Goal: Feedback & Contribution: Contribute content

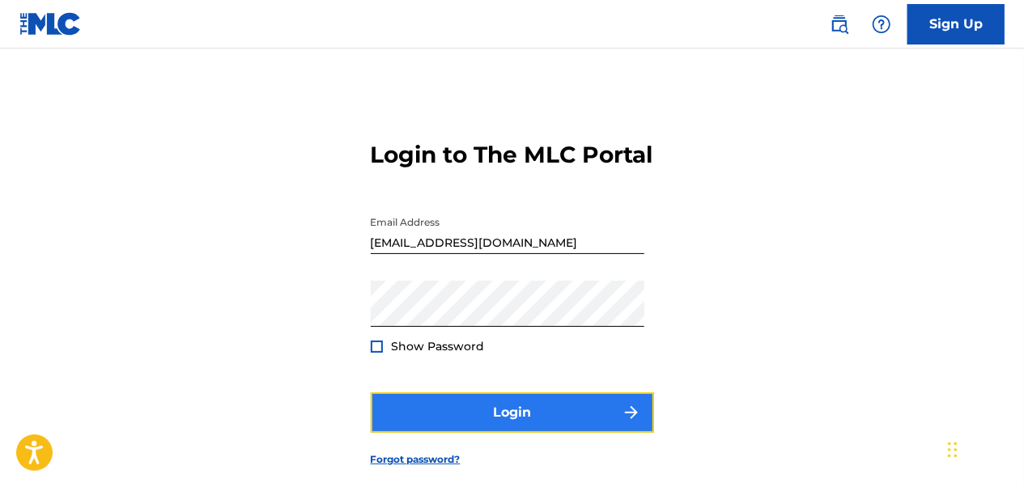
click at [531, 433] on button "Login" at bounding box center [512, 413] width 283 height 40
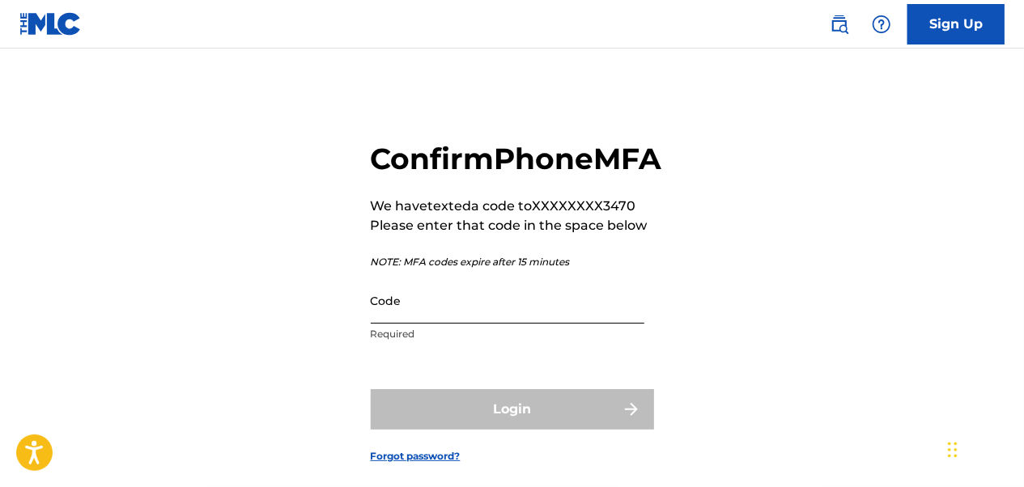
click at [490, 324] on input "Code" at bounding box center [508, 301] width 274 height 46
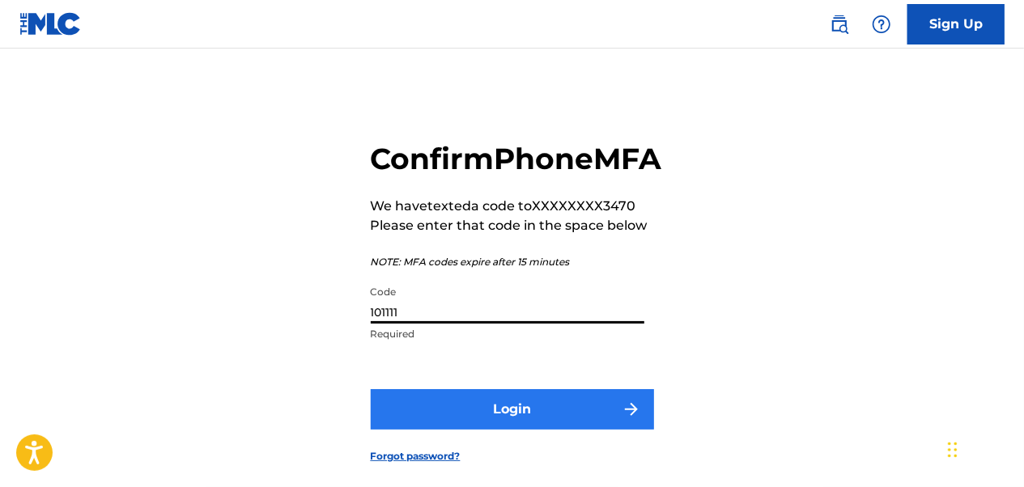
type input "101111"
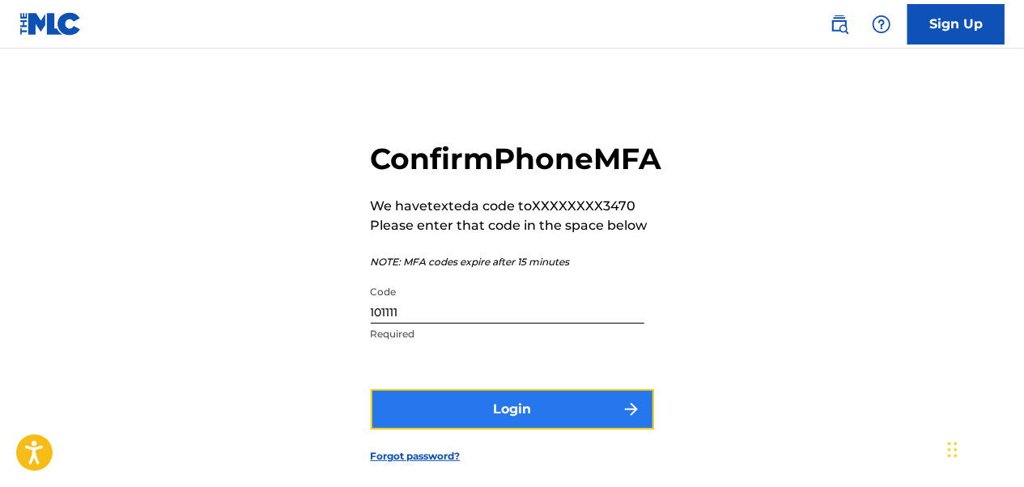
click at [429, 430] on button "Login" at bounding box center [512, 409] width 283 height 40
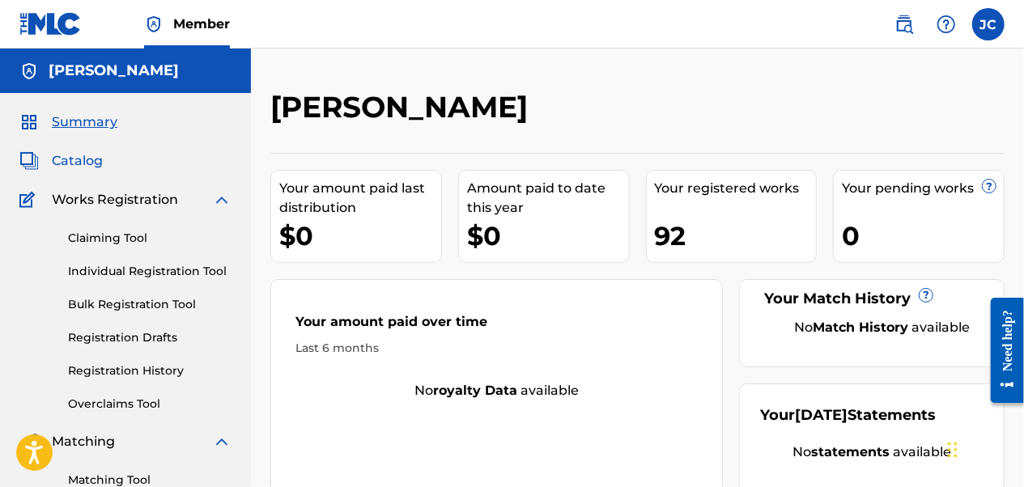
click at [95, 162] on span "Catalog" at bounding box center [77, 160] width 51 height 19
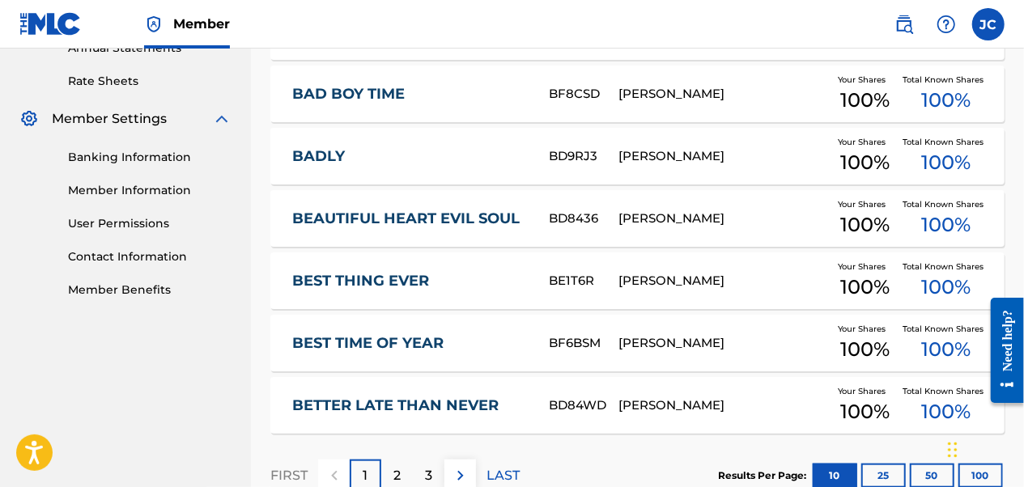
scroll to position [715, 0]
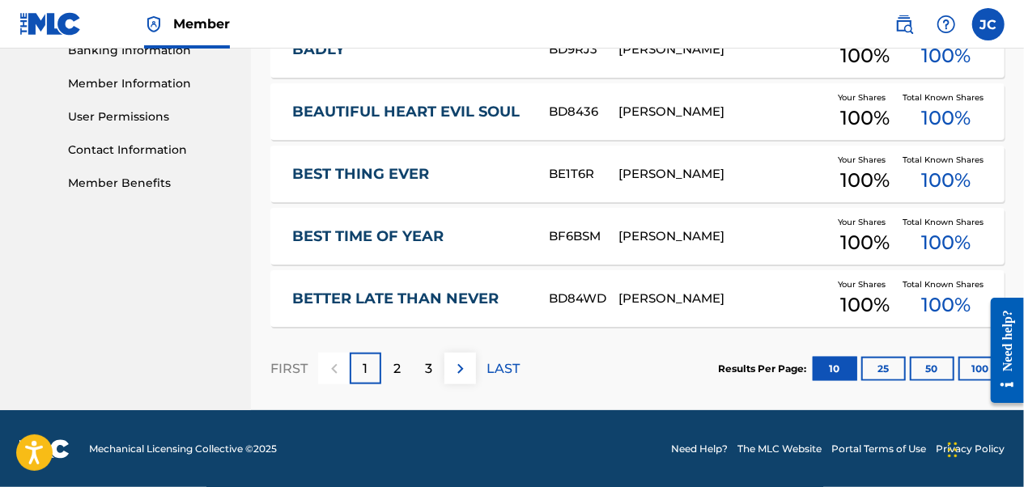
drag, startPoint x: 497, startPoint y: 369, endPoint x: 502, endPoint y: 377, distance: 9.4
click at [497, 369] on p "LAST" at bounding box center [503, 369] width 33 height 19
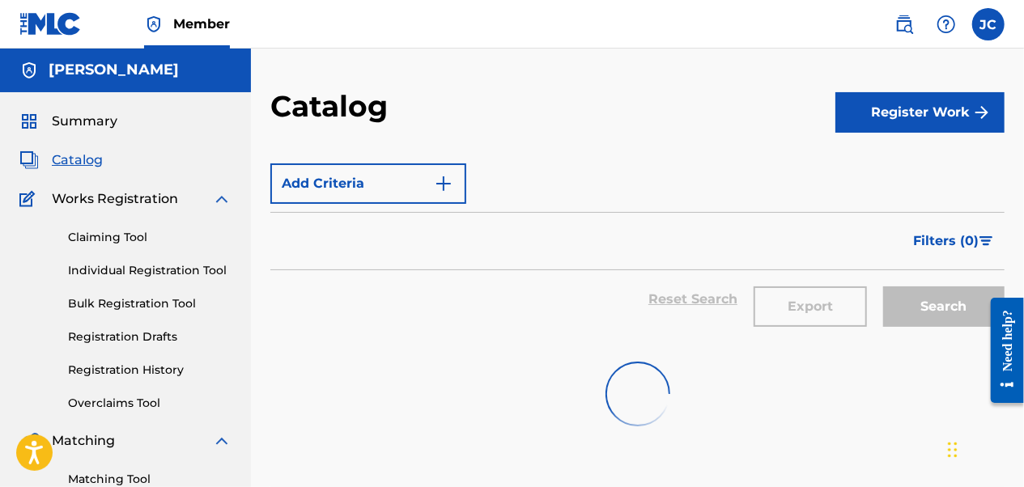
scroll to position [0, 0]
click at [69, 163] on span "Catalog" at bounding box center [77, 160] width 51 height 19
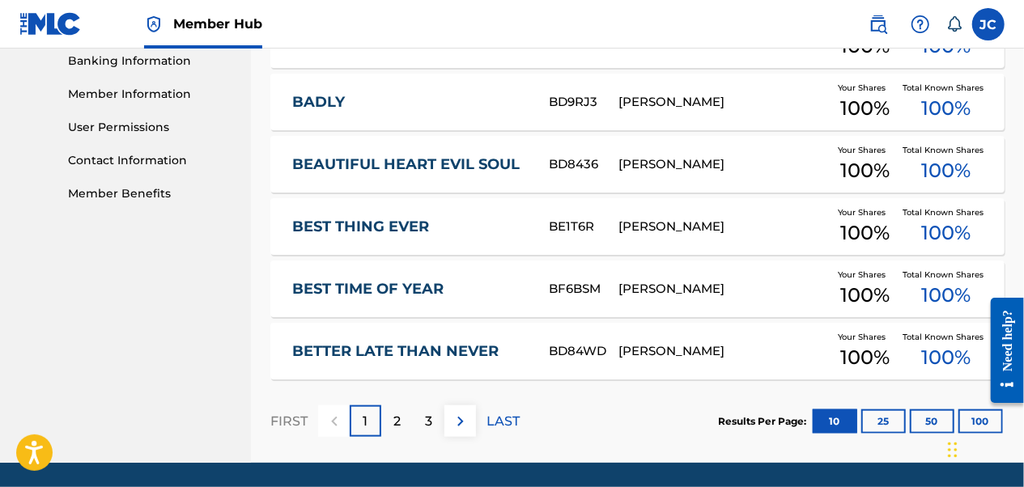
scroll to position [757, 0]
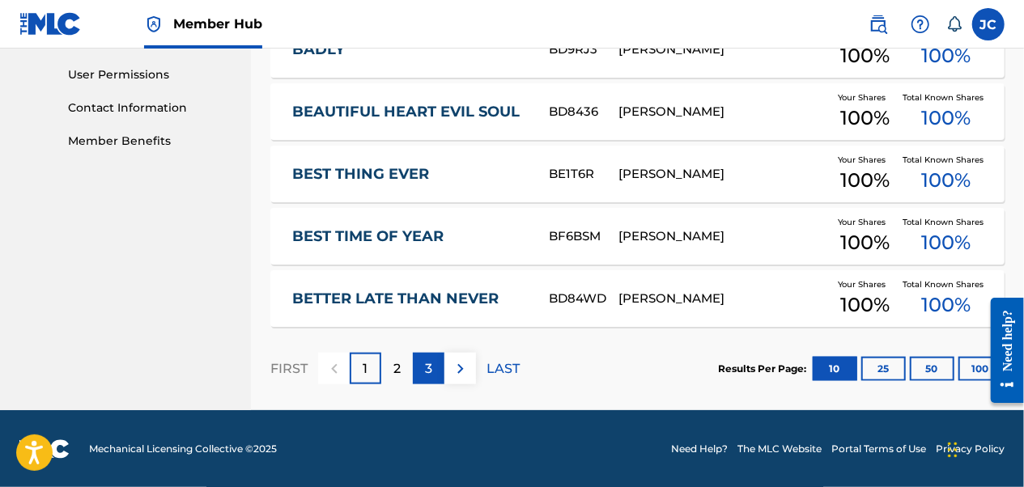
click at [432, 366] on div "3" at bounding box center [429, 369] width 32 height 32
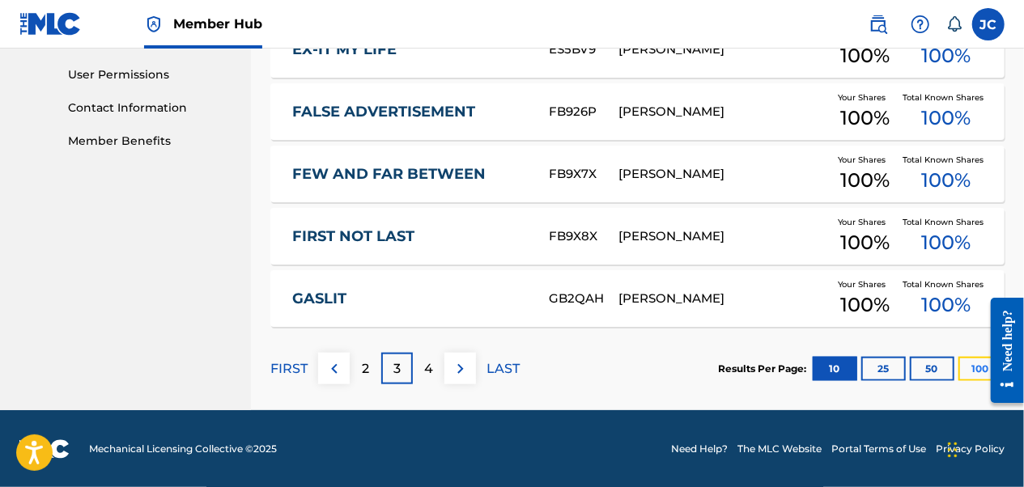
click at [969, 369] on button "100" at bounding box center [981, 369] width 45 height 24
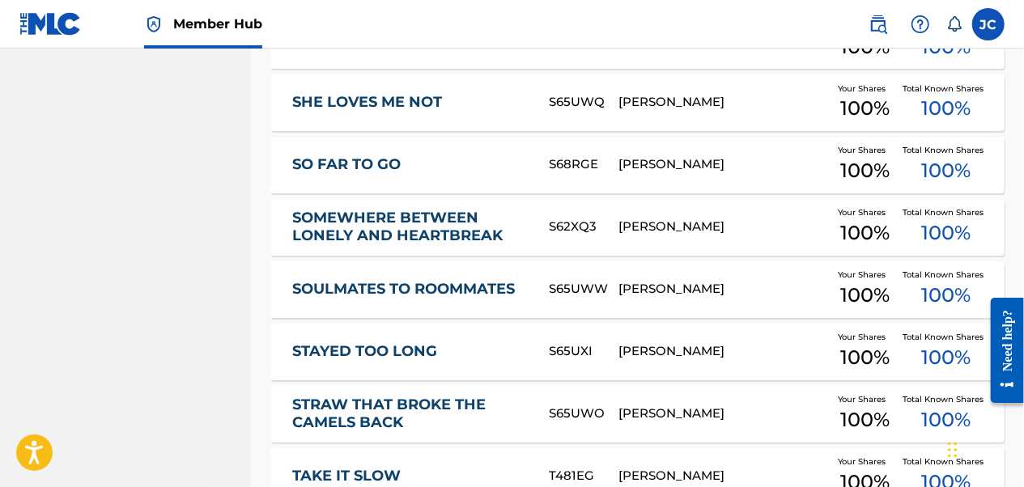
scroll to position [4482, 0]
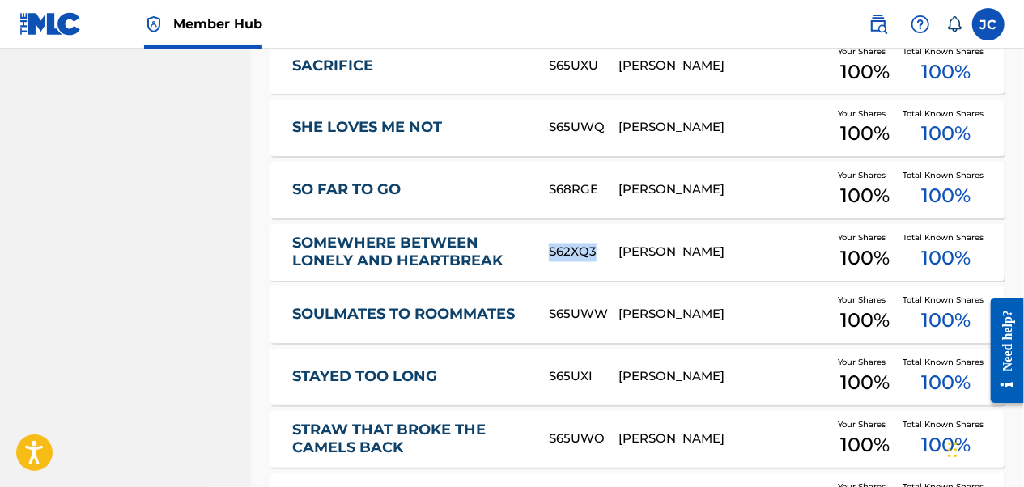
drag, startPoint x: 595, startPoint y: 253, endPoint x: 546, endPoint y: 253, distance: 49.4
click at [546, 253] on div "SOMEWHERE BETWEEN LONELY AND HEARTBREAK S62XQ3 [PERSON_NAME] Your Shares 100 % …" at bounding box center [637, 252] width 734 height 57
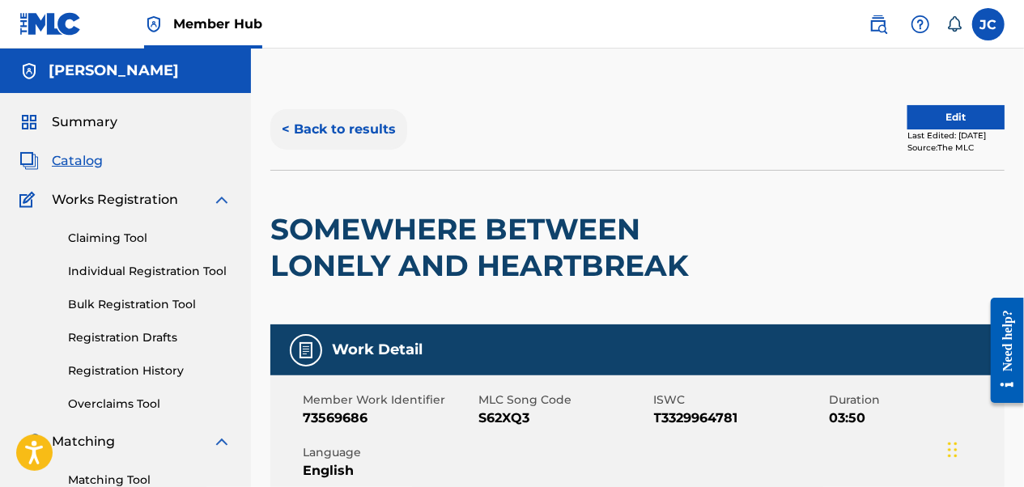
click at [342, 130] on button "< Back to results" at bounding box center [338, 129] width 137 height 40
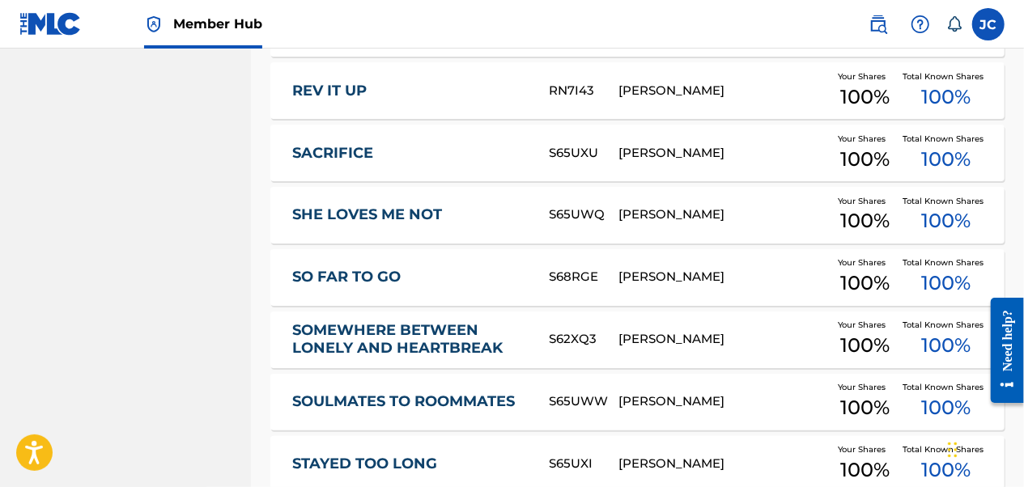
scroll to position [4401, 0]
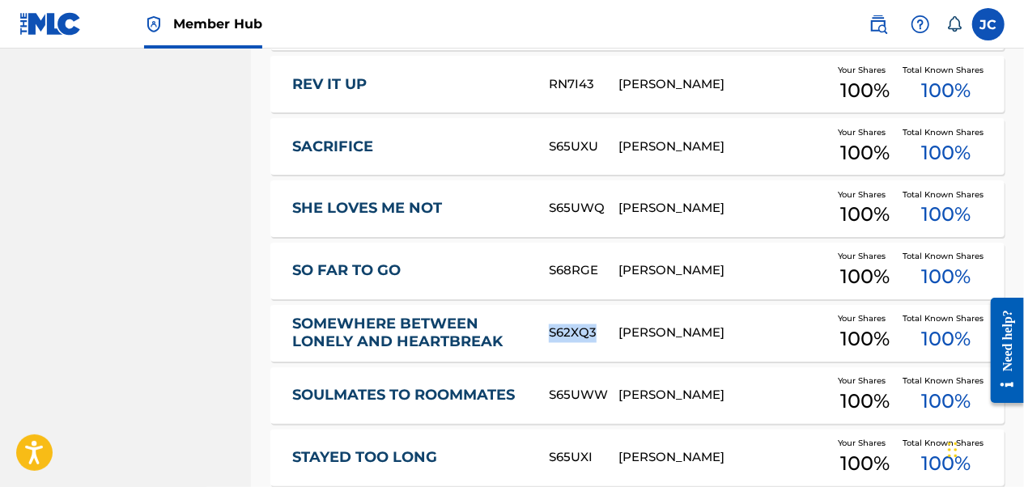
drag, startPoint x: 599, startPoint y: 333, endPoint x: 543, endPoint y: 332, distance: 56.7
click at [543, 332] on div "SOMEWHERE BETWEEN LONELY AND HEARTBREAK S62XQ3 [PERSON_NAME] Your Shares 100 % …" at bounding box center [637, 333] width 734 height 57
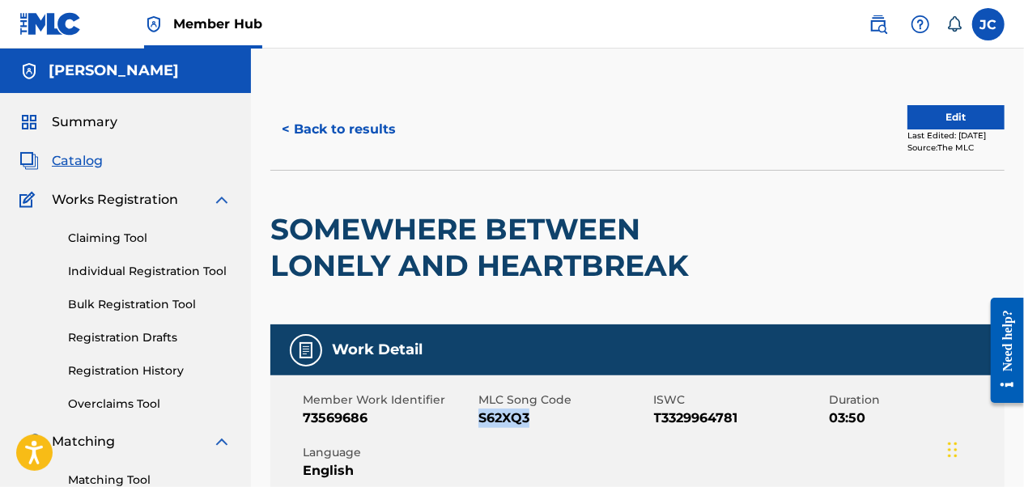
drag, startPoint x: 541, startPoint y: 412, endPoint x: 479, endPoint y: 421, distance: 62.2
click at [479, 421] on span "S62XQ3" at bounding box center [565, 418] width 172 height 19
copy span "S62XQ3"
click at [752, 256] on div at bounding box center [795, 248] width 169 height 154
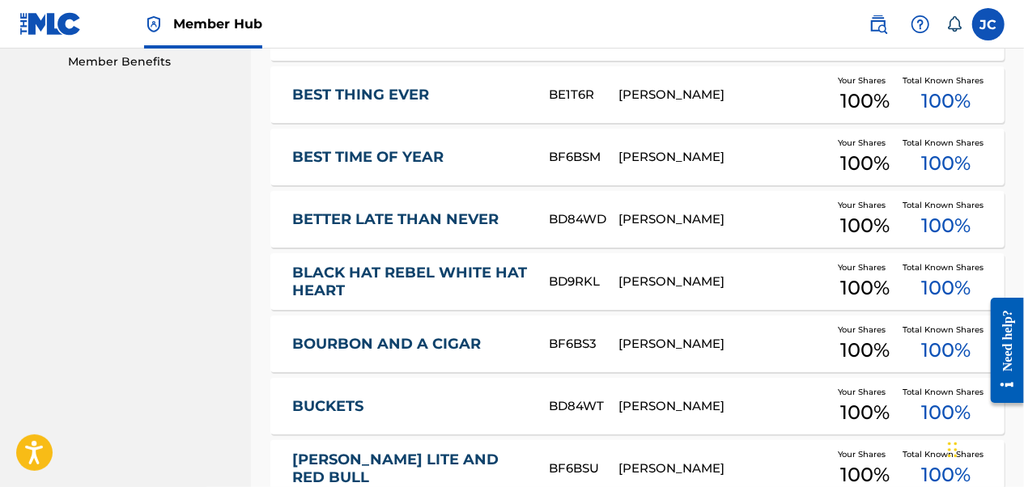
scroll to position [808, 0]
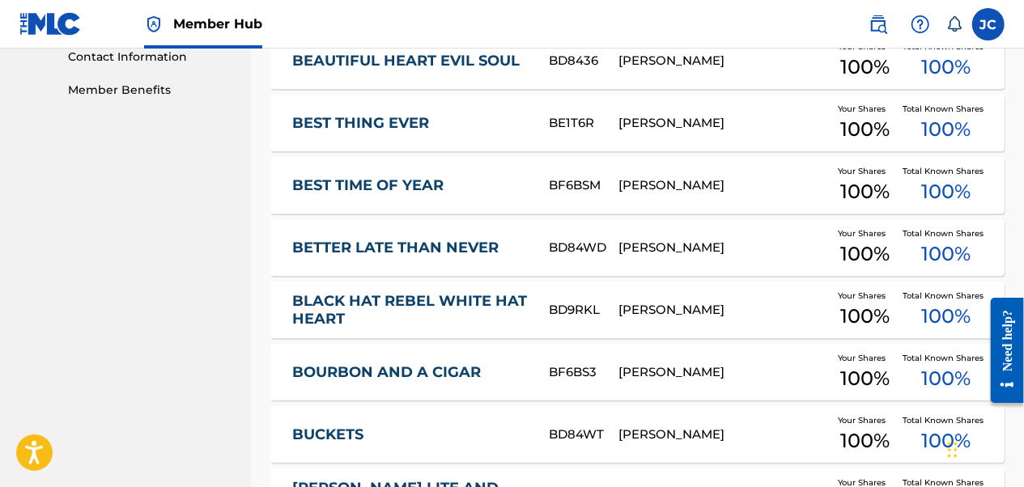
click at [575, 129] on div "BE1T6R" at bounding box center [584, 123] width 70 height 19
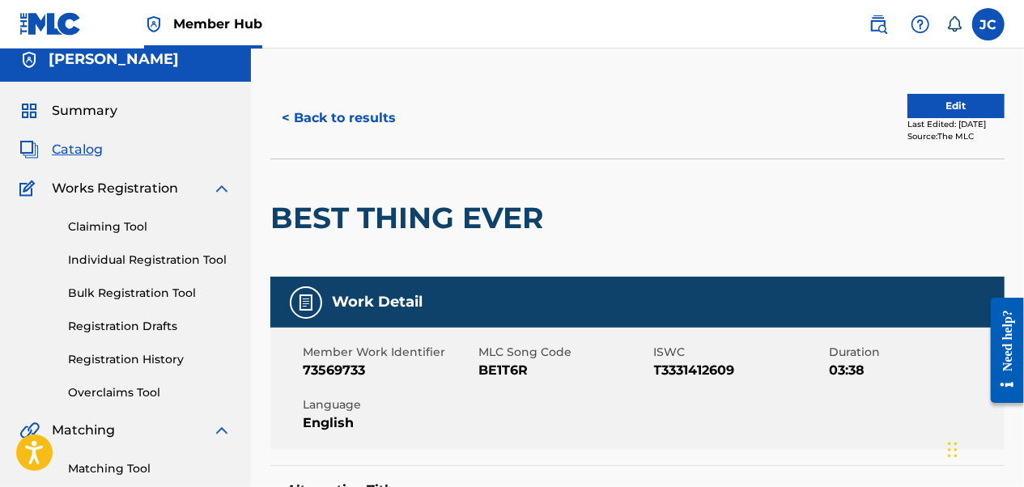
scroll to position [162, 0]
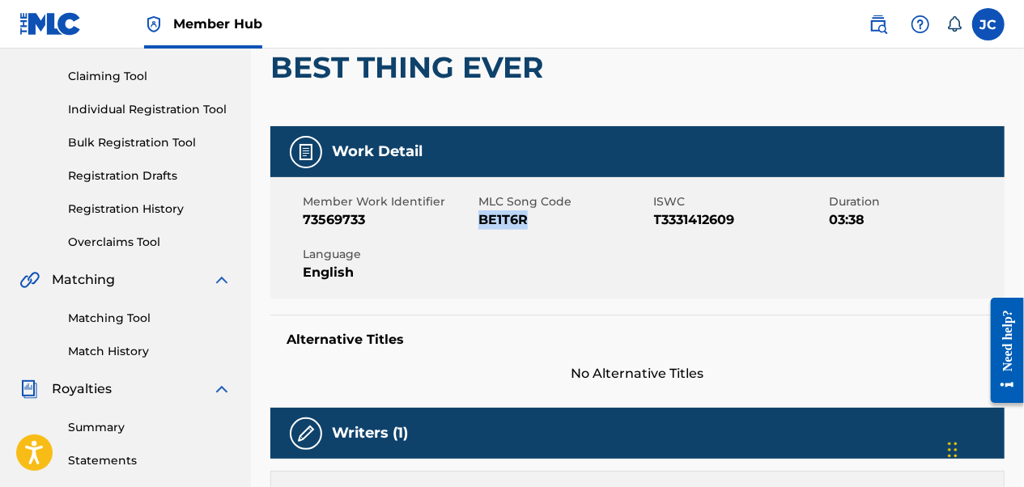
drag, startPoint x: 531, startPoint y: 232, endPoint x: 479, endPoint y: 223, distance: 53.3
click at [479, 223] on div "Member Work Identifier 73569733 MLC Song Code BE1T6R ISWC T3331412609 Duration …" at bounding box center [637, 237] width 734 height 121
copy span "BE1T6R"
drag, startPoint x: 372, startPoint y: 220, endPoint x: 301, endPoint y: 224, distance: 71.4
click at [301, 224] on div "Member Work Identifier 73569733 MLC Song Code BE1T6R ISWC T3331412609 Duration …" at bounding box center [637, 237] width 734 height 121
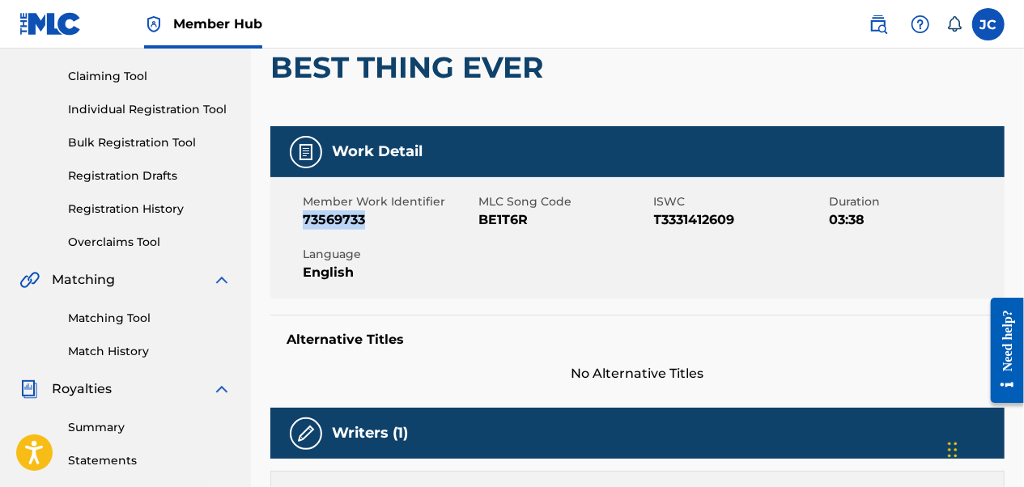
copy span "73569733"
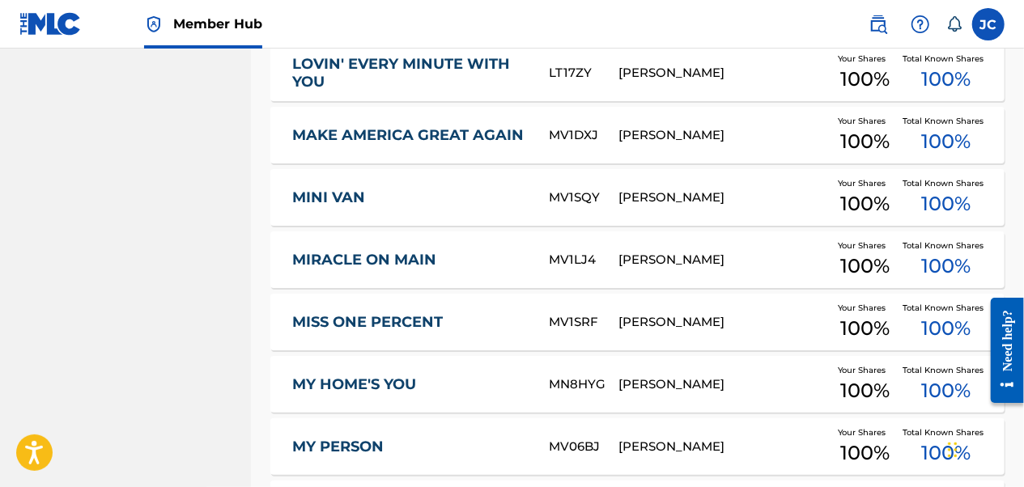
scroll to position [3318, 0]
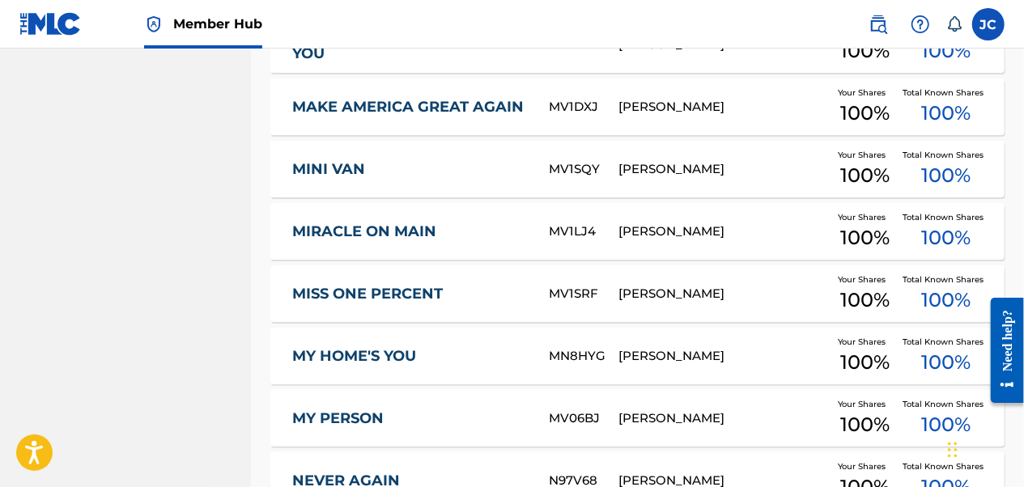
click at [582, 298] on div "MV1SRF" at bounding box center [584, 294] width 70 height 19
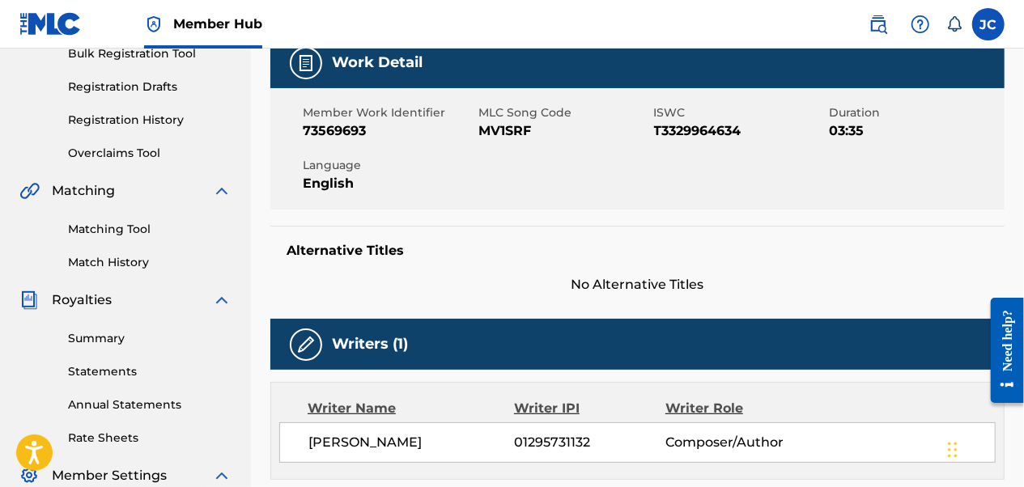
scroll to position [162, 0]
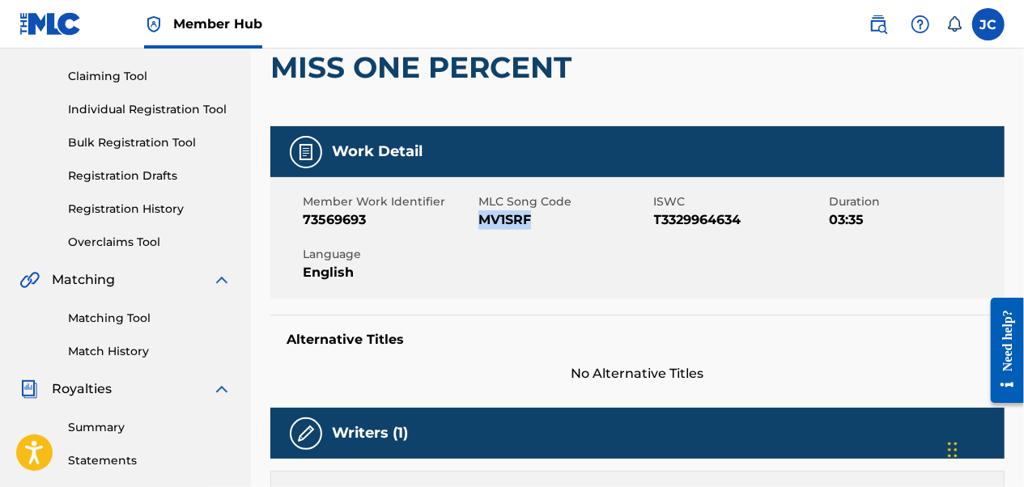
drag, startPoint x: 540, startPoint y: 223, endPoint x: 483, endPoint y: 224, distance: 57.5
click at [483, 224] on span "MV1SRF" at bounding box center [565, 220] width 172 height 19
copy span "MV1SRF"
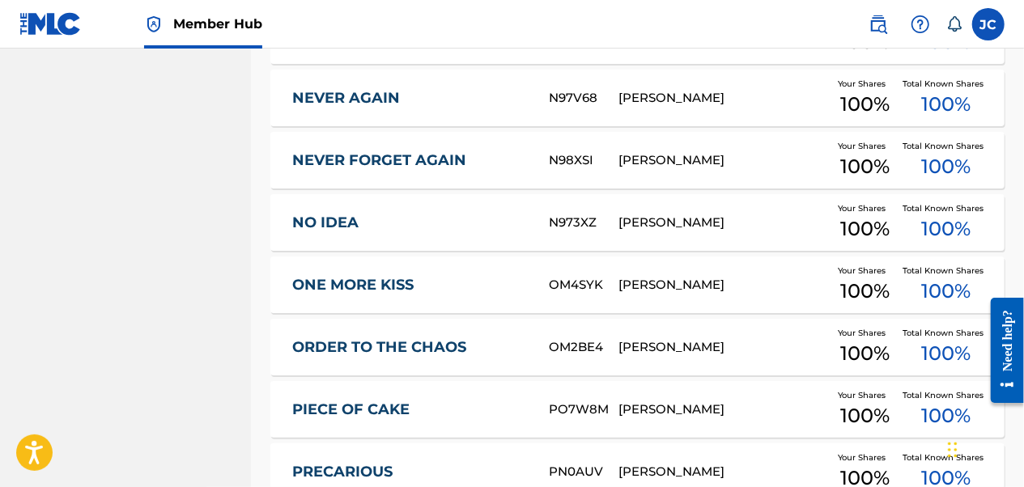
scroll to position [3723, 0]
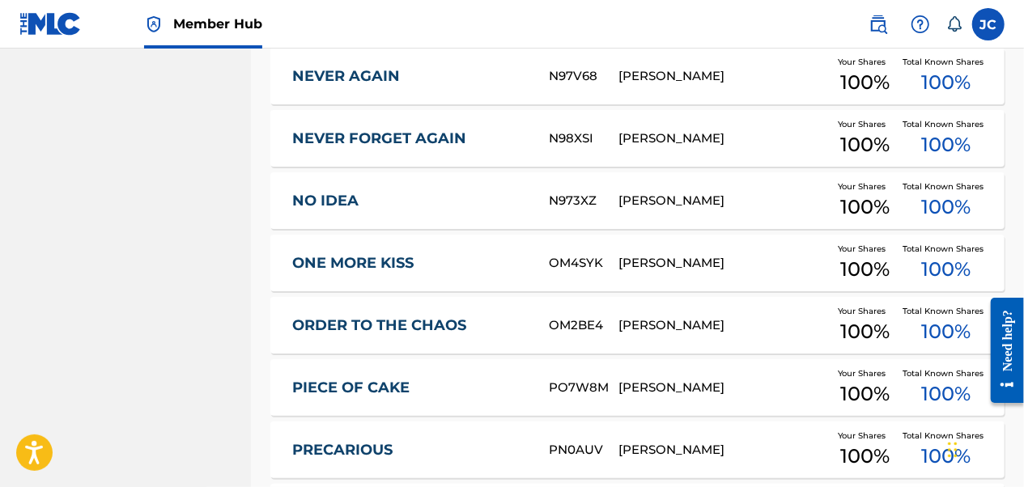
click at [570, 201] on div "N973XZ" at bounding box center [584, 201] width 70 height 19
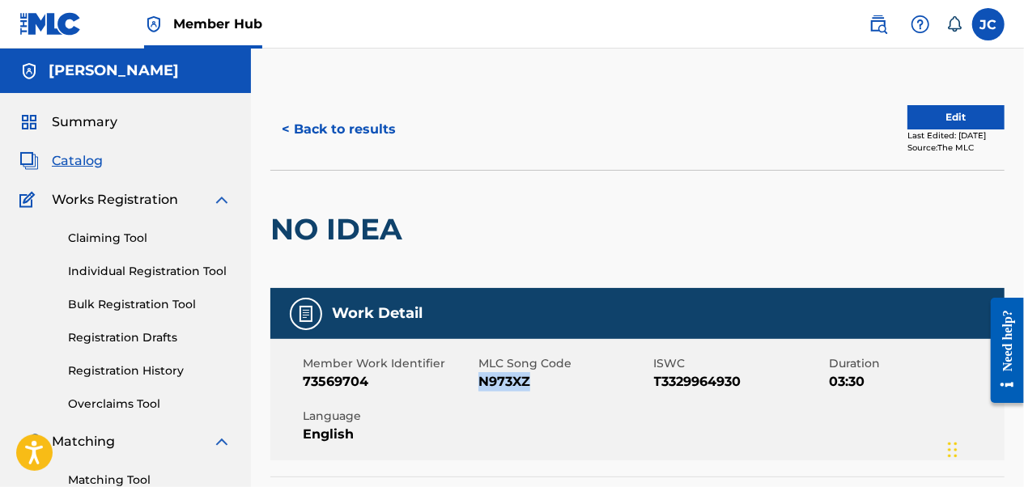
drag, startPoint x: 534, startPoint y: 385, endPoint x: 482, endPoint y: 385, distance: 52.6
click at [482, 385] on span "N973XZ" at bounding box center [565, 381] width 172 height 19
copy span "N973XZ"
click at [581, 375] on span "N973XZ" at bounding box center [565, 381] width 172 height 19
drag, startPoint x: 580, startPoint y: 385, endPoint x: 479, endPoint y: 390, distance: 100.6
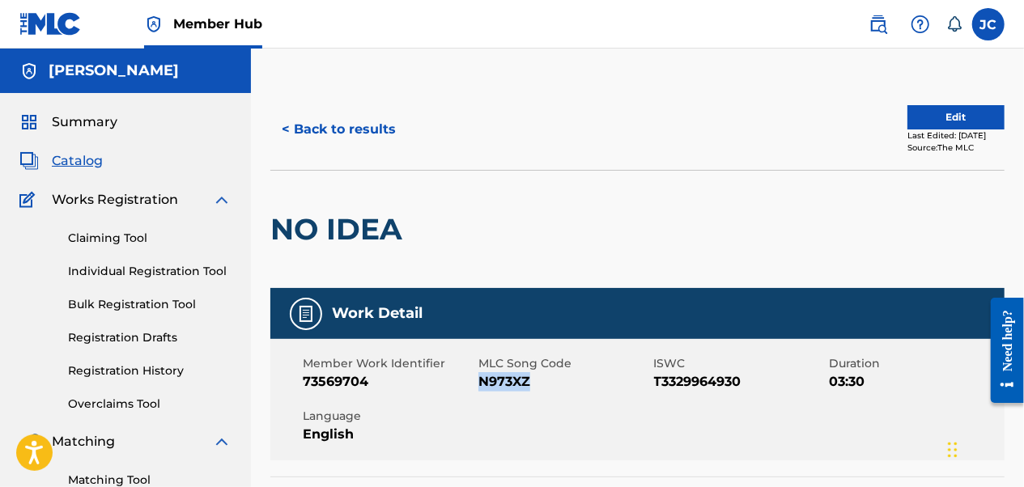
click at [479, 390] on span "N973XZ" at bounding box center [565, 381] width 172 height 19
copy span "N973XZ"
click at [525, 195] on div at bounding box center [495, 229] width 169 height 117
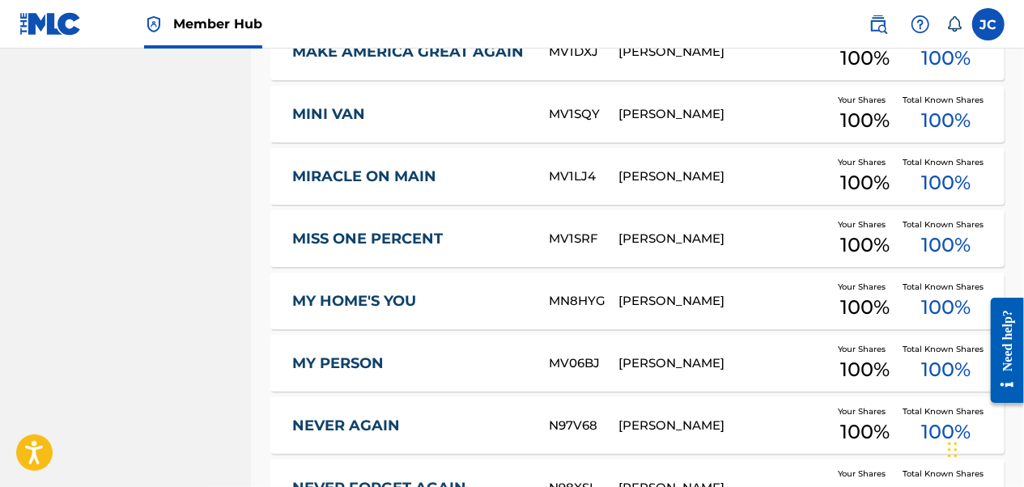
scroll to position [3594, 0]
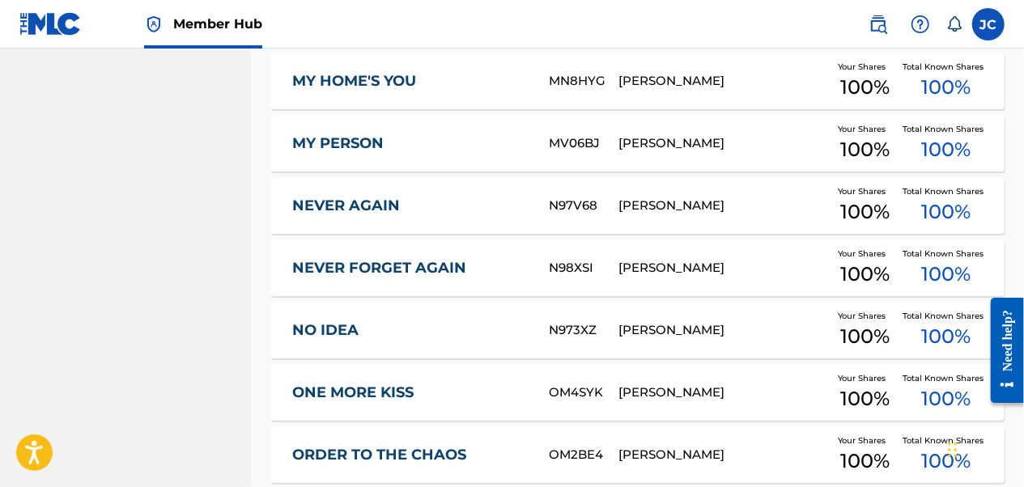
click at [580, 270] on div "N98XSI" at bounding box center [584, 268] width 70 height 19
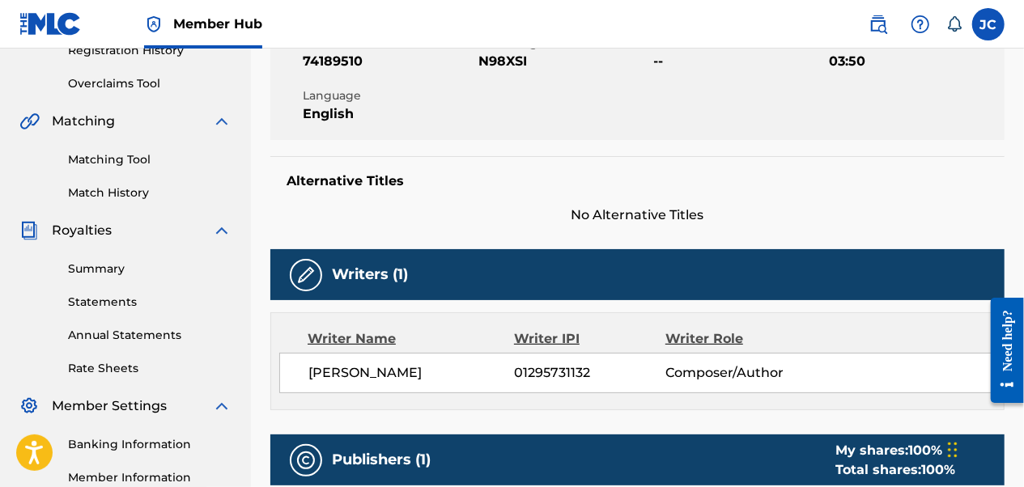
scroll to position [243, 0]
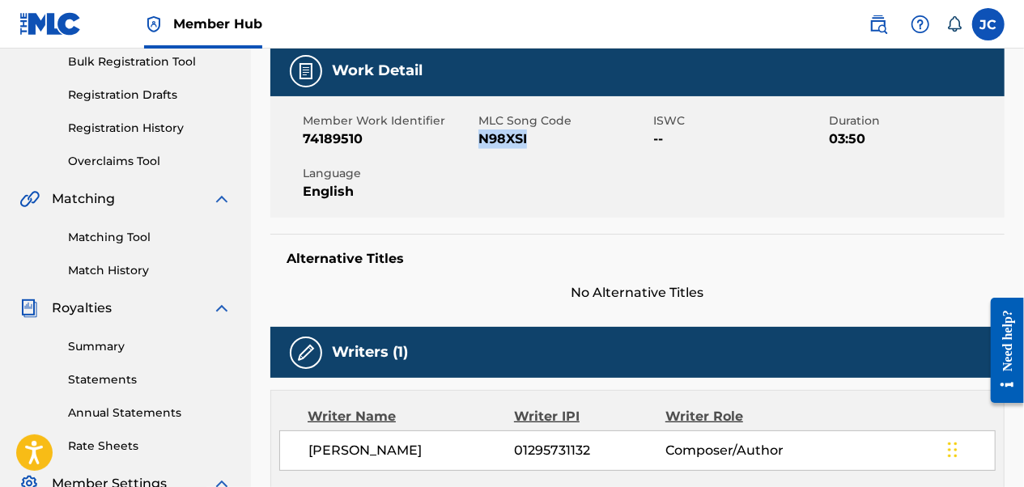
drag, startPoint x: 521, startPoint y: 139, endPoint x: 479, endPoint y: 139, distance: 42.1
click at [479, 139] on span "N98XSI" at bounding box center [565, 139] width 172 height 19
copy span "N98XSI"
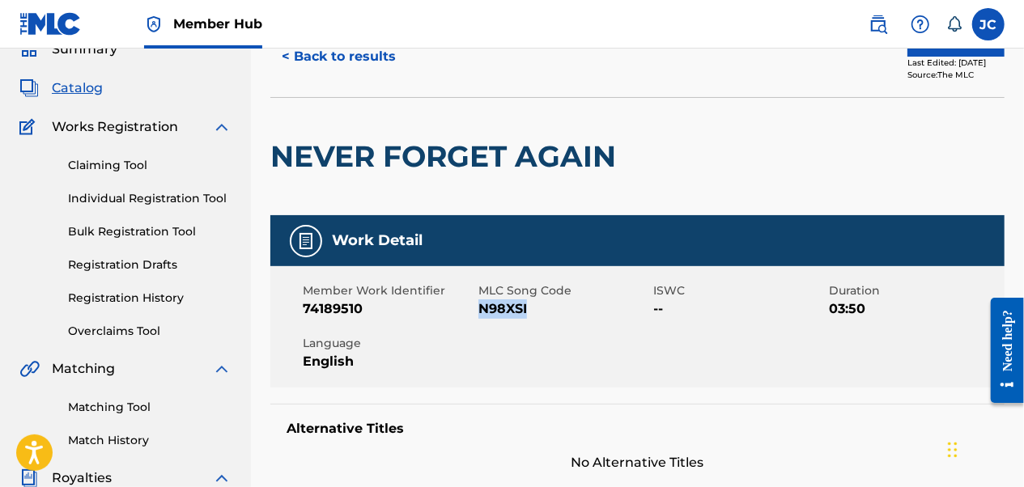
scroll to position [0, 0]
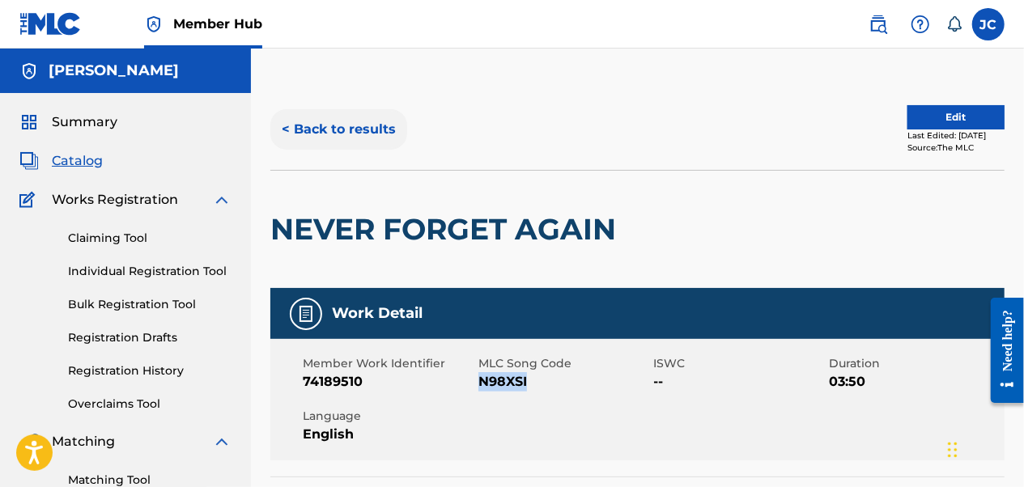
click at [338, 136] on button "< Back to results" at bounding box center [338, 129] width 137 height 40
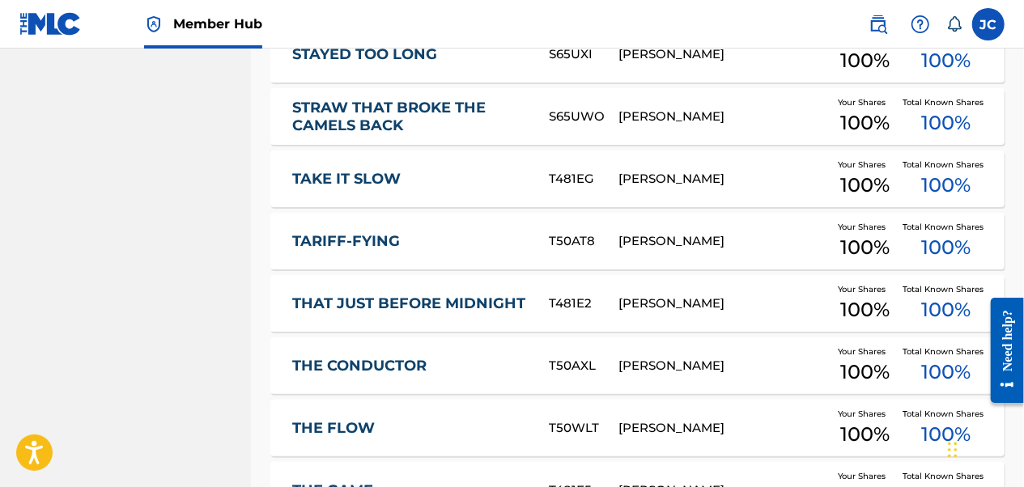
scroll to position [4808, 0]
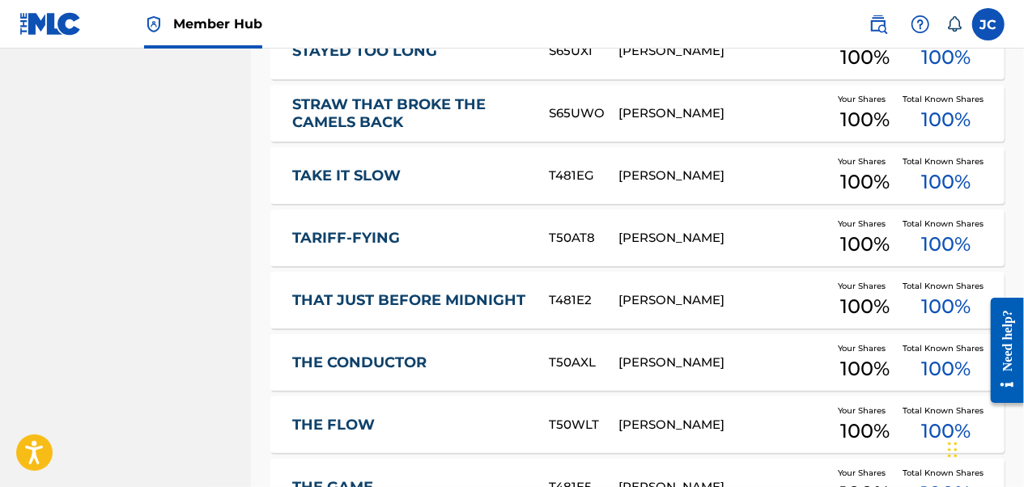
click at [549, 172] on div "T481EG" at bounding box center [584, 176] width 70 height 19
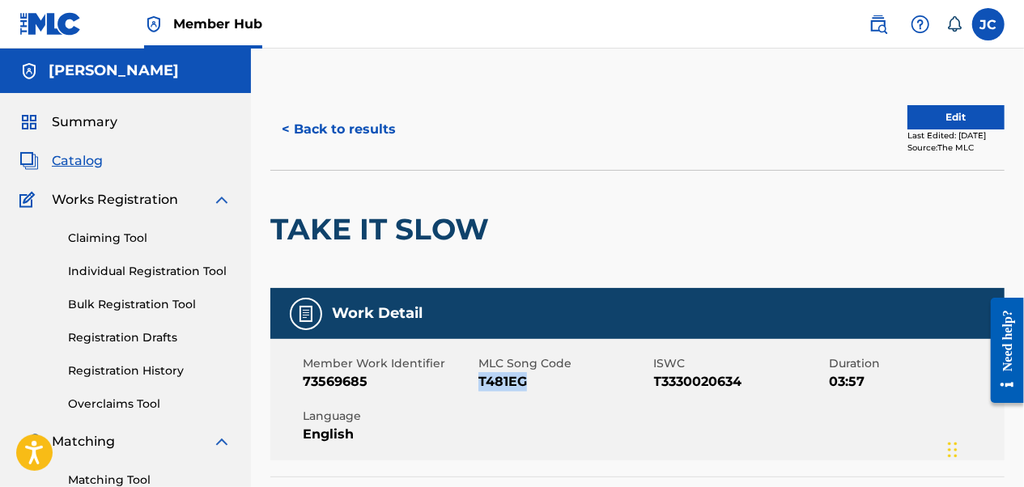
drag, startPoint x: 533, startPoint y: 385, endPoint x: 479, endPoint y: 384, distance: 54.3
click at [479, 384] on span "T481EG" at bounding box center [565, 381] width 172 height 19
copy span "T481EG"
click at [382, 130] on button "< Back to results" at bounding box center [338, 129] width 137 height 40
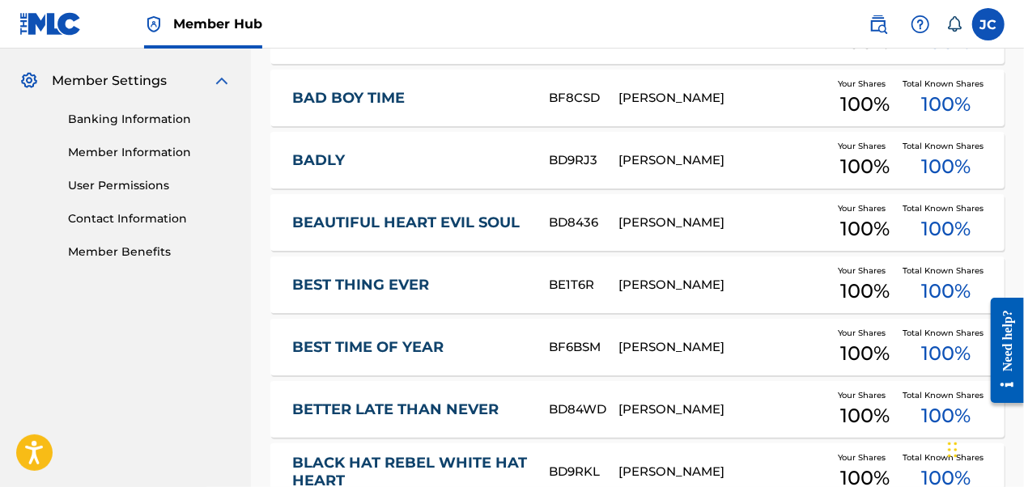
scroll to position [653, 0]
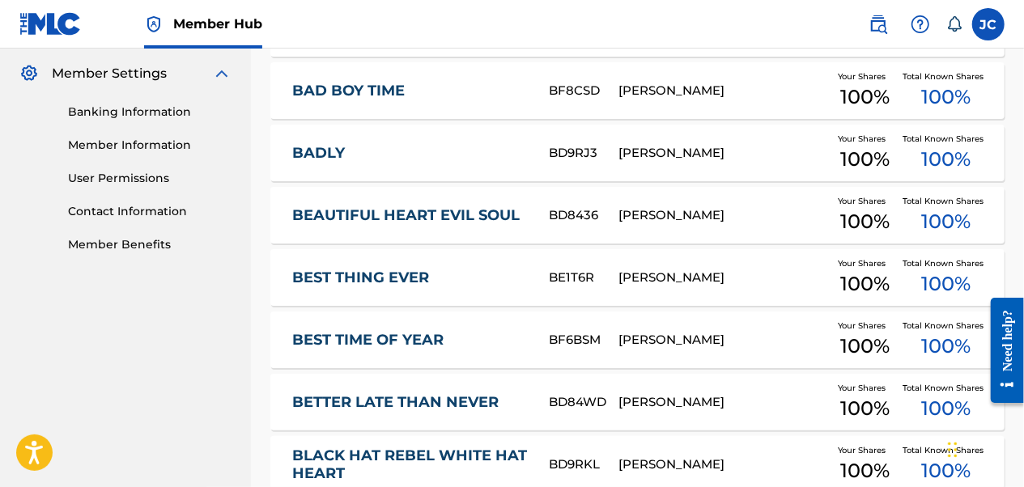
click at [329, 157] on link "BADLY" at bounding box center [409, 153] width 235 height 19
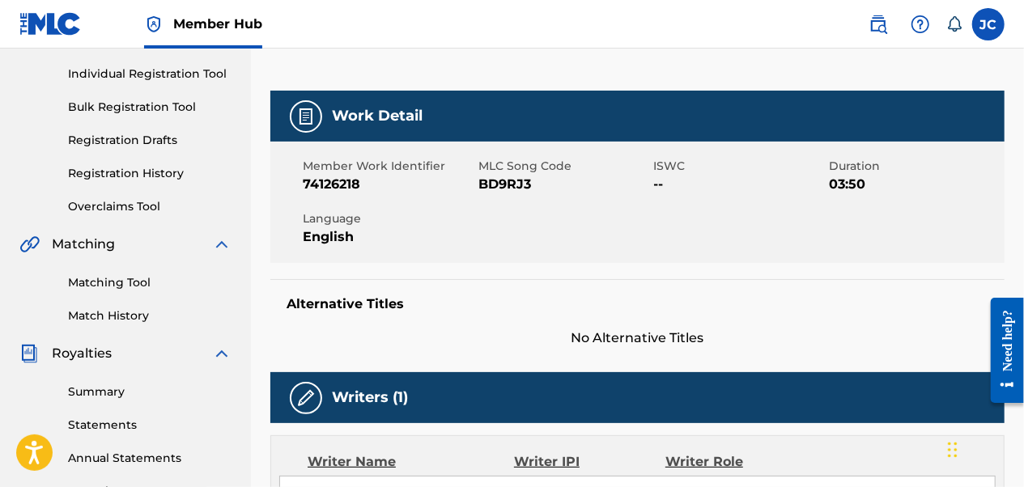
scroll to position [162, 0]
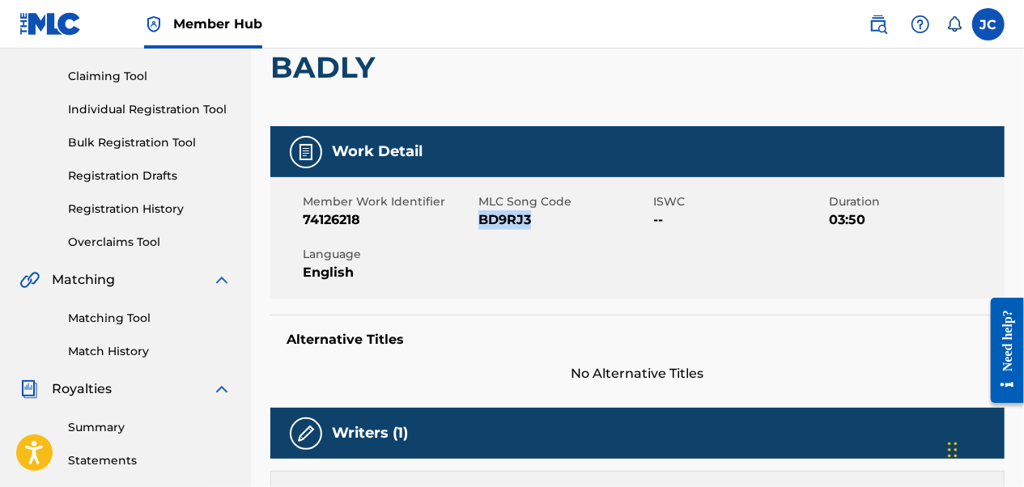
drag, startPoint x: 540, startPoint y: 219, endPoint x: 480, endPoint y: 220, distance: 59.9
click at [480, 220] on span "BD9RJ3" at bounding box center [565, 220] width 172 height 19
copy span "BD9RJ3"
click at [602, 275] on div "Member Work Identifier 74126218 MLC Song Code BD9RJ3 ISWC -- Duration 03:50 Lan…" at bounding box center [637, 237] width 734 height 121
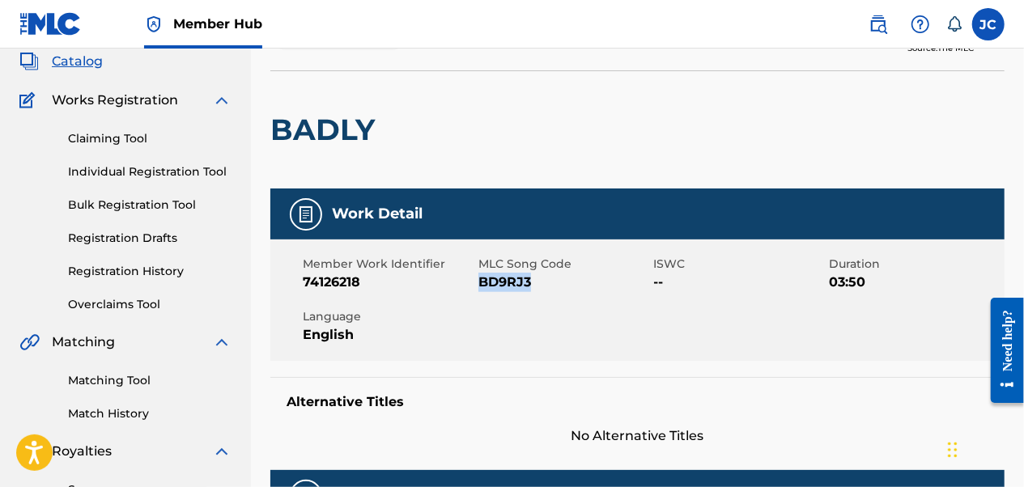
scroll to position [0, 0]
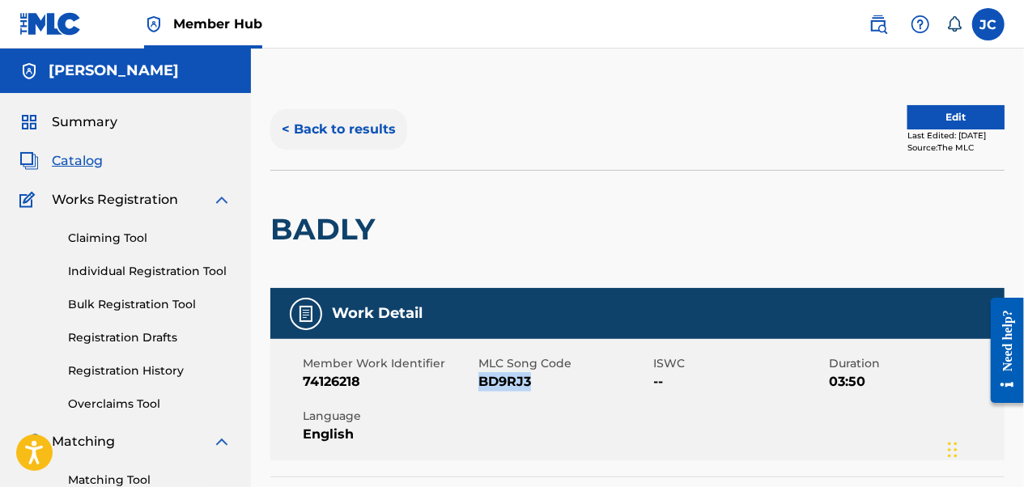
click at [364, 130] on button "< Back to results" at bounding box center [338, 129] width 137 height 40
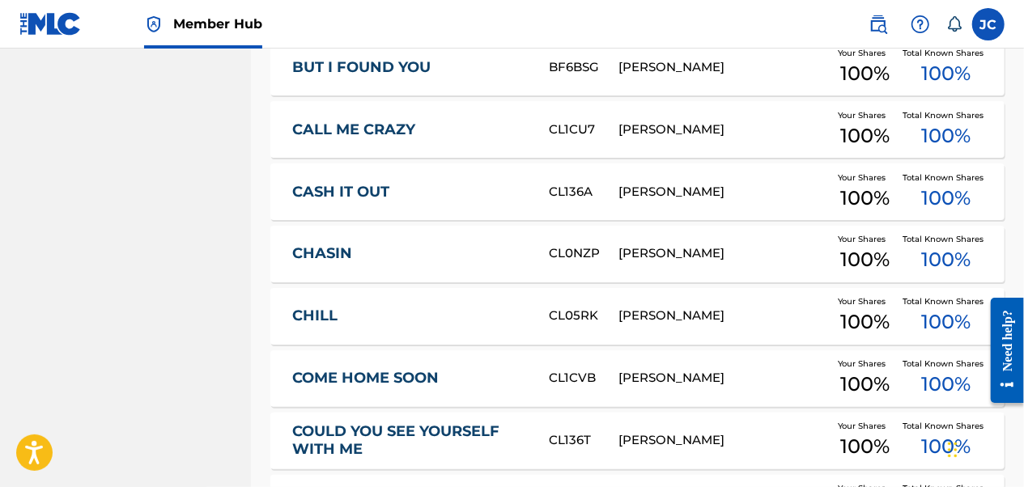
scroll to position [1301, 0]
click at [326, 256] on link "CHASIN" at bounding box center [409, 254] width 235 height 19
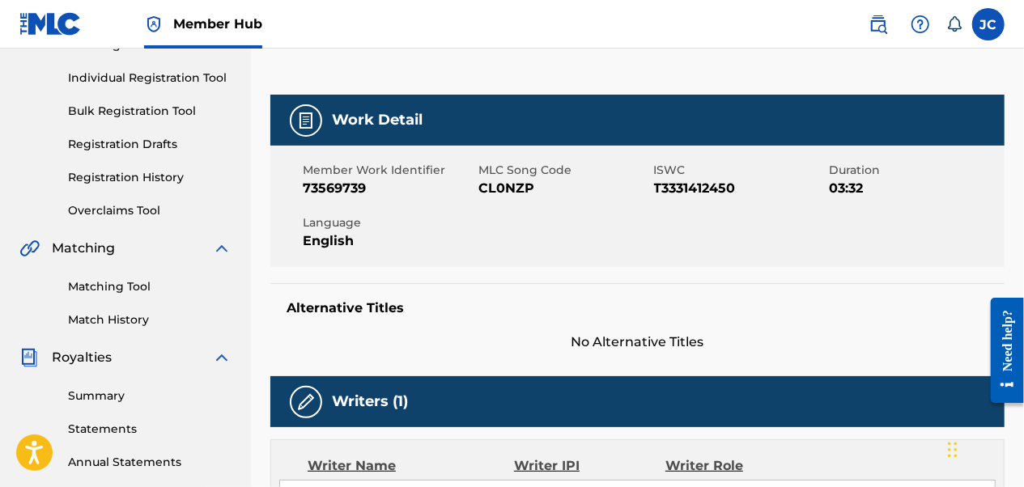
scroll to position [243, 0]
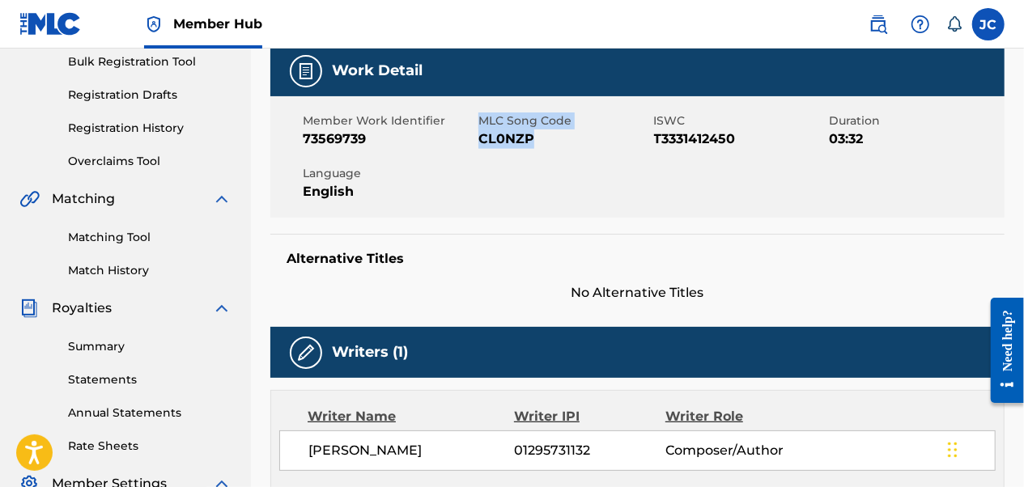
drag, startPoint x: 533, startPoint y: 134, endPoint x: 477, endPoint y: 136, distance: 55.9
click at [477, 136] on div "Member Work Identifier 73569739 MLC Song Code CL0NZP ISWC T3331412450 Duration …" at bounding box center [637, 156] width 734 height 121
drag, startPoint x: 477, startPoint y: 136, endPoint x: 547, endPoint y: 143, distance: 69.9
click at [547, 143] on span "CL0NZP" at bounding box center [565, 139] width 172 height 19
click at [528, 142] on span "CL0NZP" at bounding box center [565, 139] width 172 height 19
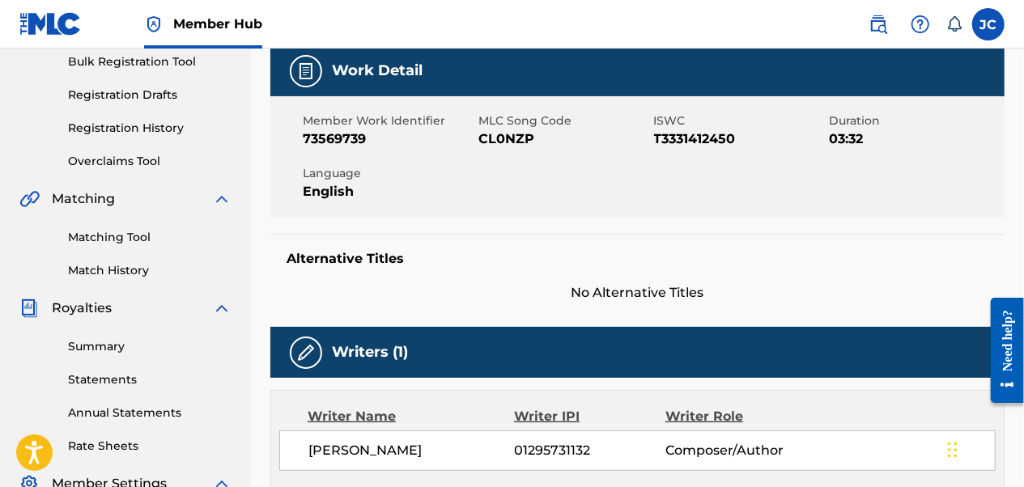
click at [530, 141] on span "CL0NZP" at bounding box center [565, 139] width 172 height 19
drag, startPoint x: 530, startPoint y: 138, endPoint x: 479, endPoint y: 139, distance: 50.2
click at [479, 139] on span "CL0NZP" at bounding box center [565, 139] width 172 height 19
copy span "CL0NZP"
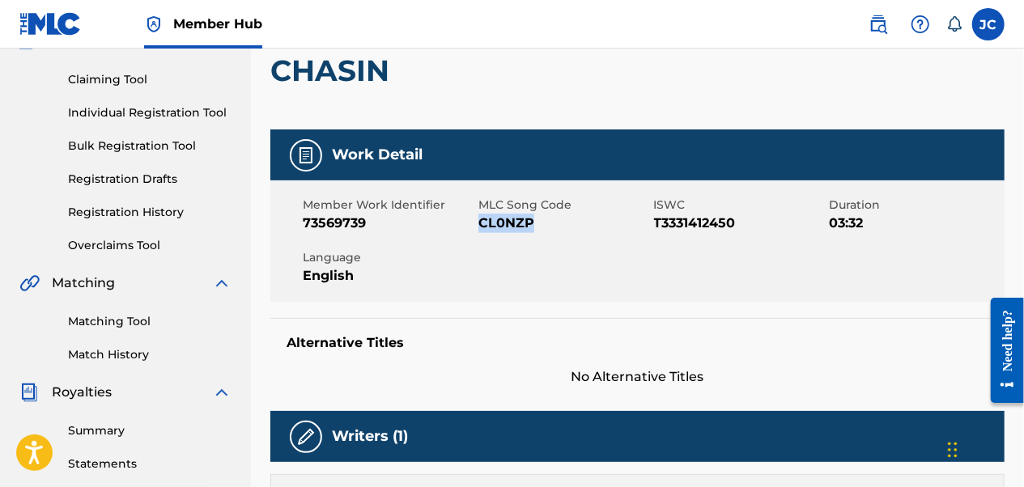
scroll to position [0, 0]
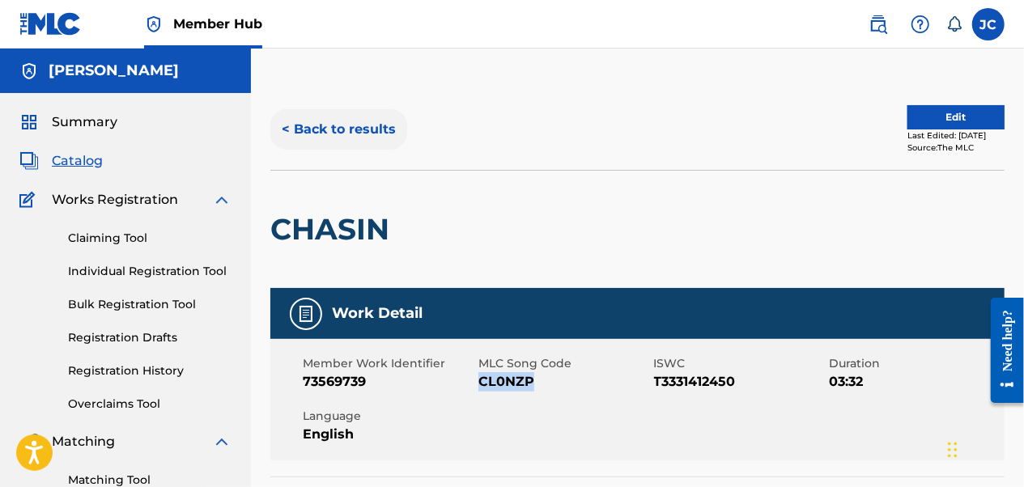
click at [348, 129] on button "< Back to results" at bounding box center [338, 129] width 137 height 40
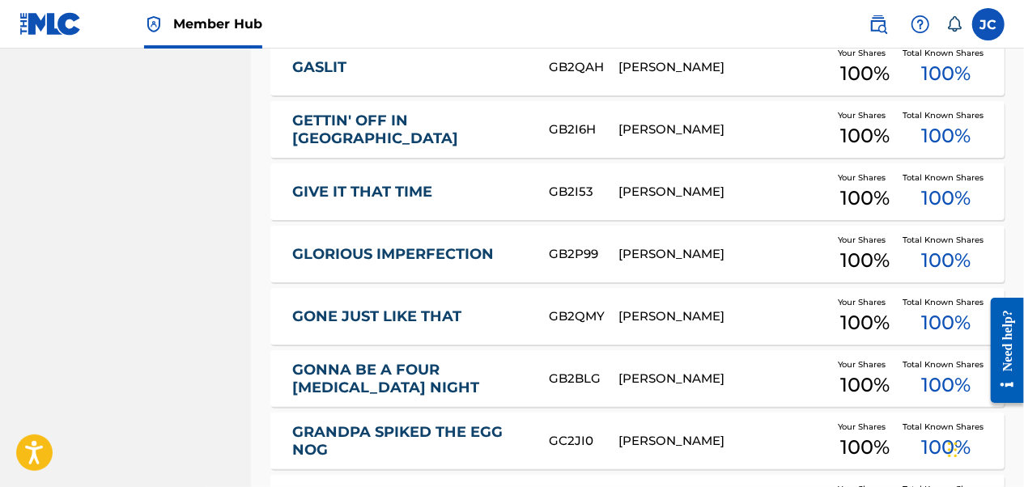
scroll to position [2273, 0]
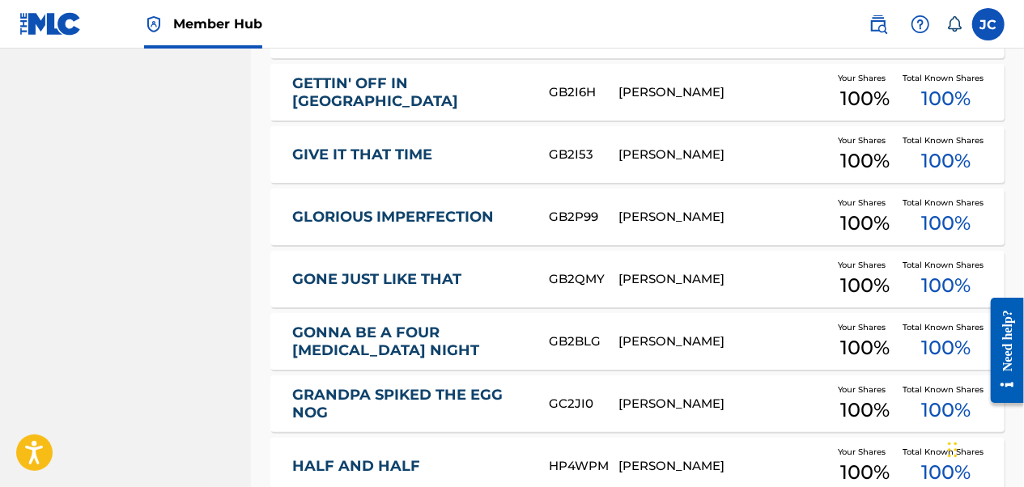
click at [513, 158] on link "GIVE IT THAT TIME" at bounding box center [409, 155] width 235 height 19
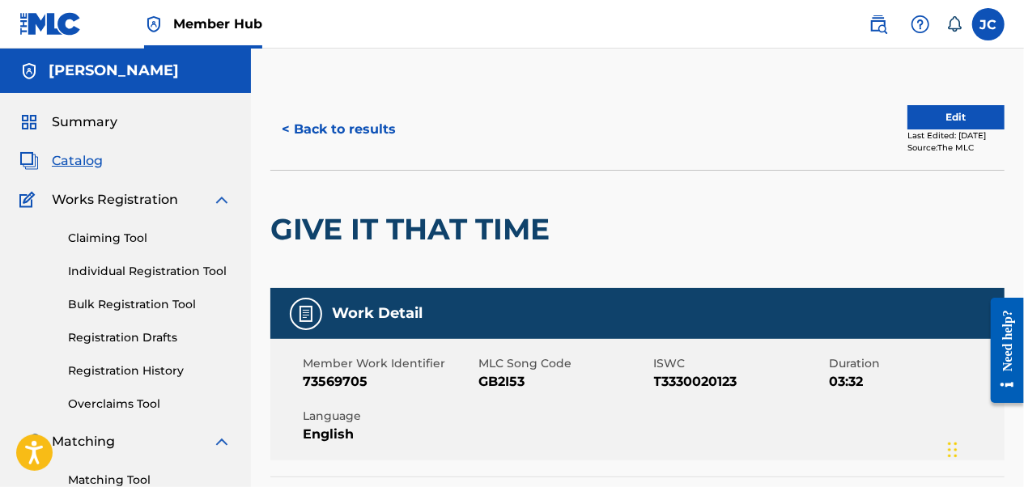
scroll to position [162, 0]
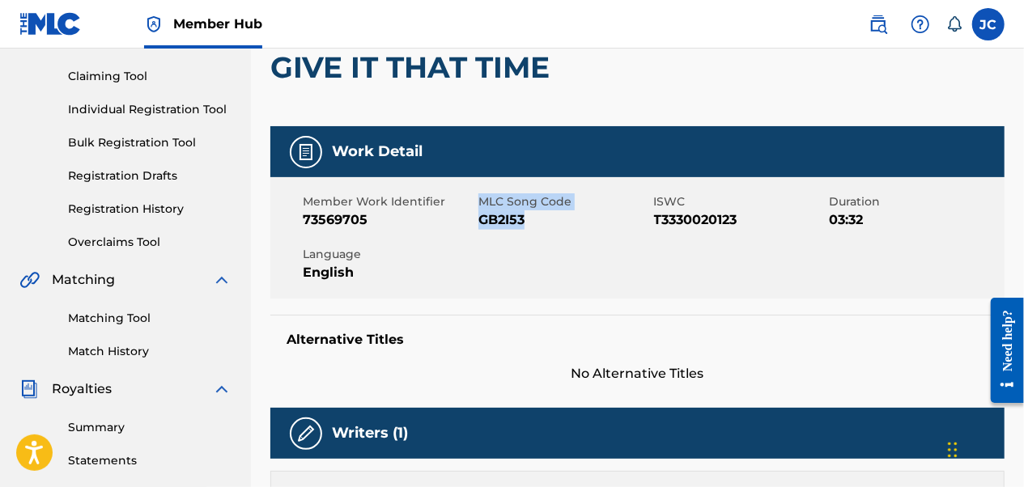
drag, startPoint x: 531, startPoint y: 220, endPoint x: 475, endPoint y: 222, distance: 56.7
click at [475, 222] on div "Member Work Identifier 73569705 MLC Song Code GB2I53 ISWC T3330020123 Duration …" at bounding box center [637, 237] width 734 height 121
drag, startPoint x: 475, startPoint y: 222, endPoint x: 533, endPoint y: 225, distance: 58.4
click at [533, 225] on span "GB2I53" at bounding box center [565, 220] width 172 height 19
drag, startPoint x: 530, startPoint y: 222, endPoint x: 481, endPoint y: 223, distance: 49.4
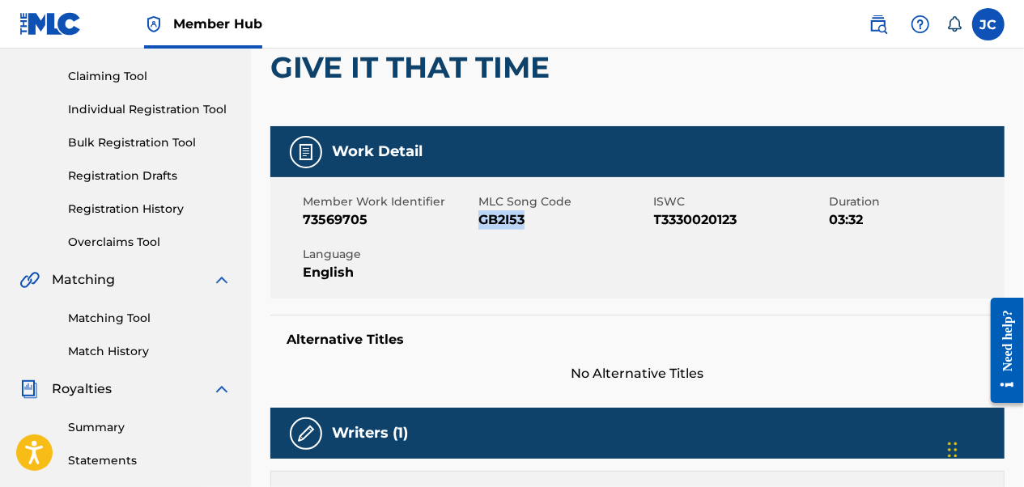
click at [481, 223] on span "GB2I53" at bounding box center [565, 220] width 172 height 19
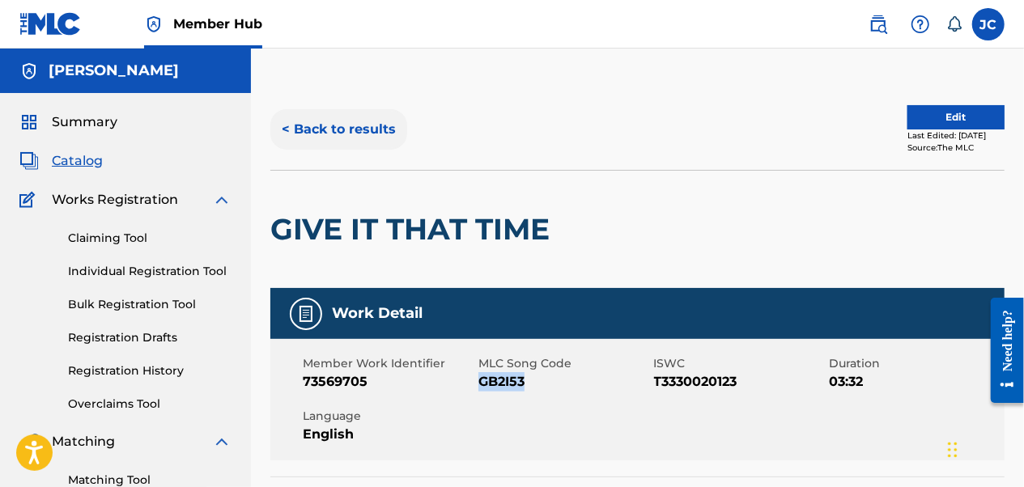
scroll to position [0, 0]
click at [361, 130] on button "< Back to results" at bounding box center [338, 129] width 137 height 40
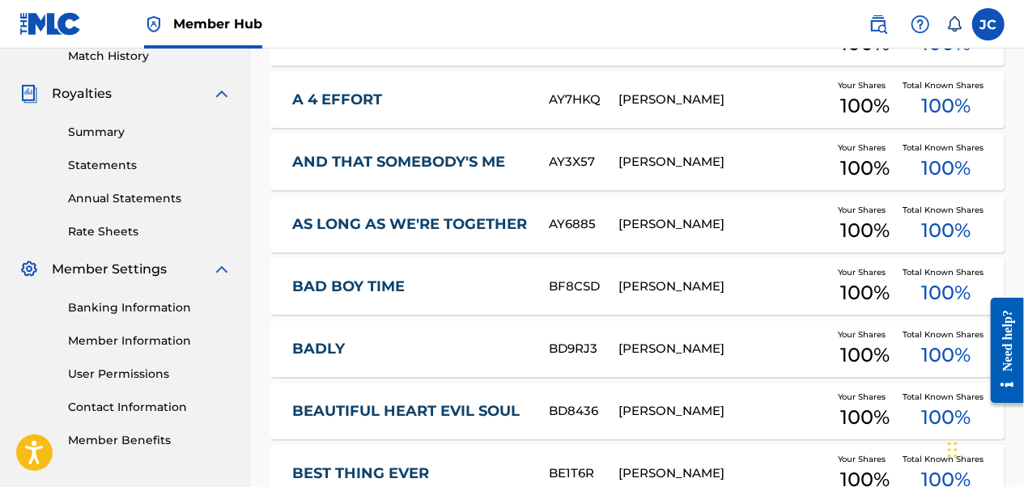
scroll to position [411, 0]
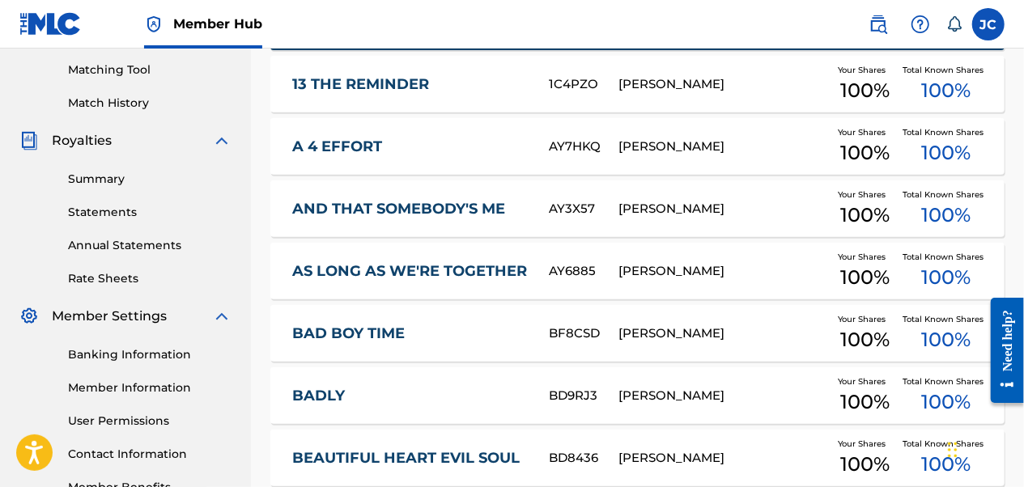
click at [551, 206] on div "AY3X57" at bounding box center [584, 209] width 70 height 19
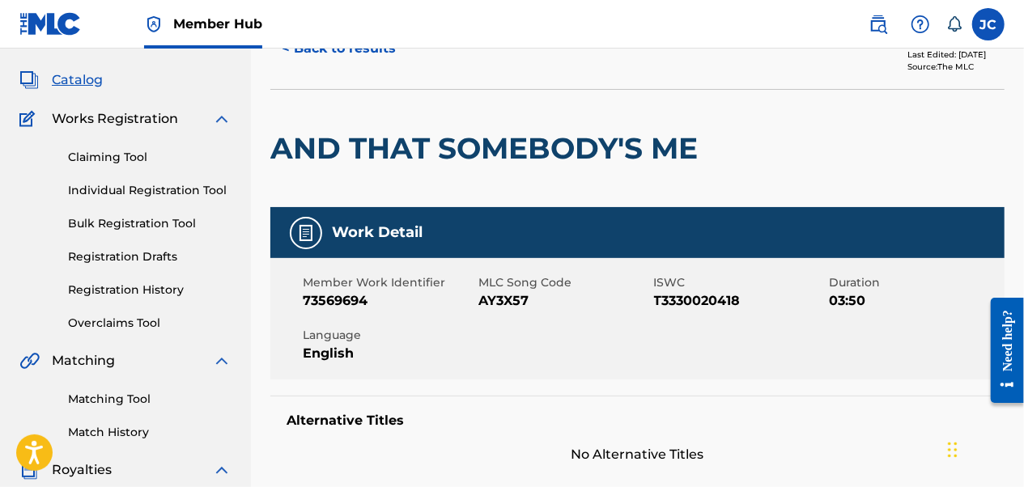
scroll to position [162, 0]
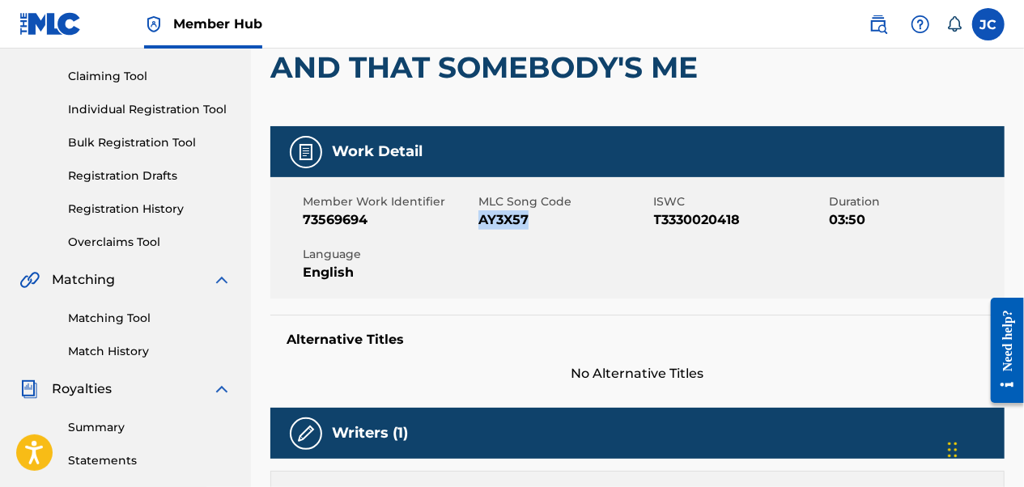
drag, startPoint x: 539, startPoint y: 228, endPoint x: 479, endPoint y: 228, distance: 59.9
click at [479, 228] on span "AY3X57" at bounding box center [565, 220] width 172 height 19
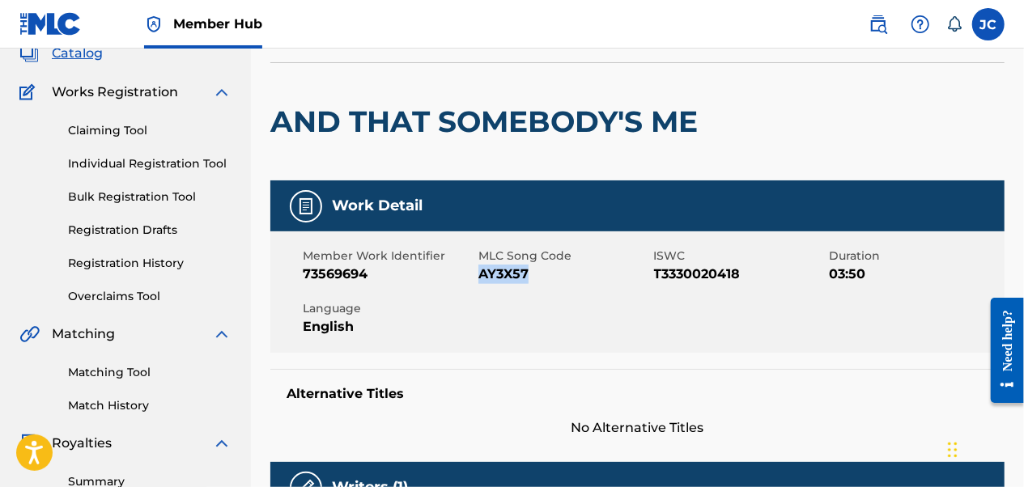
scroll to position [0, 0]
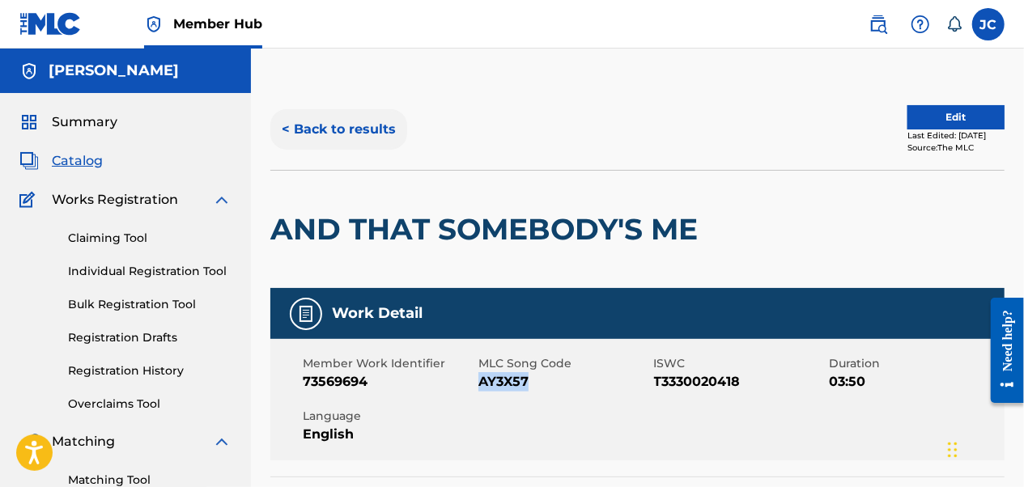
click at [344, 130] on button "< Back to results" at bounding box center [338, 129] width 137 height 40
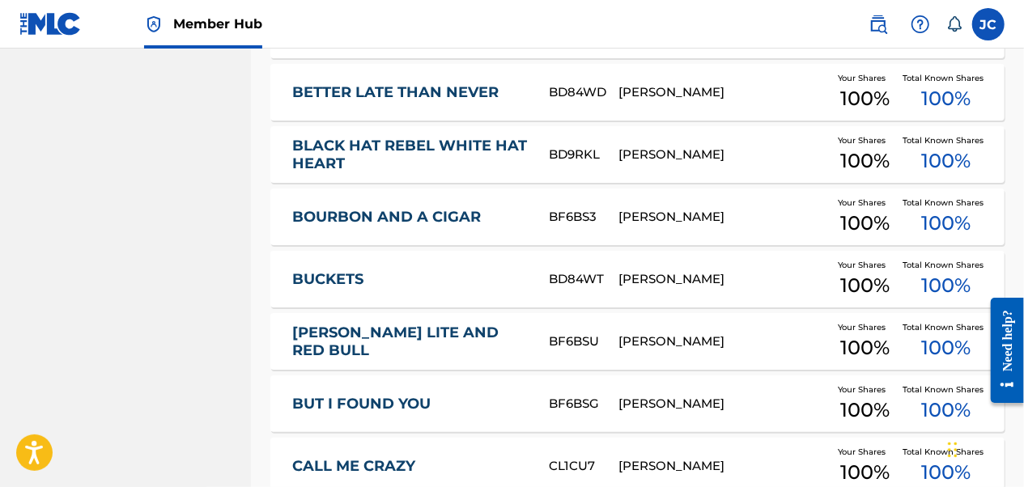
scroll to position [1139, 0]
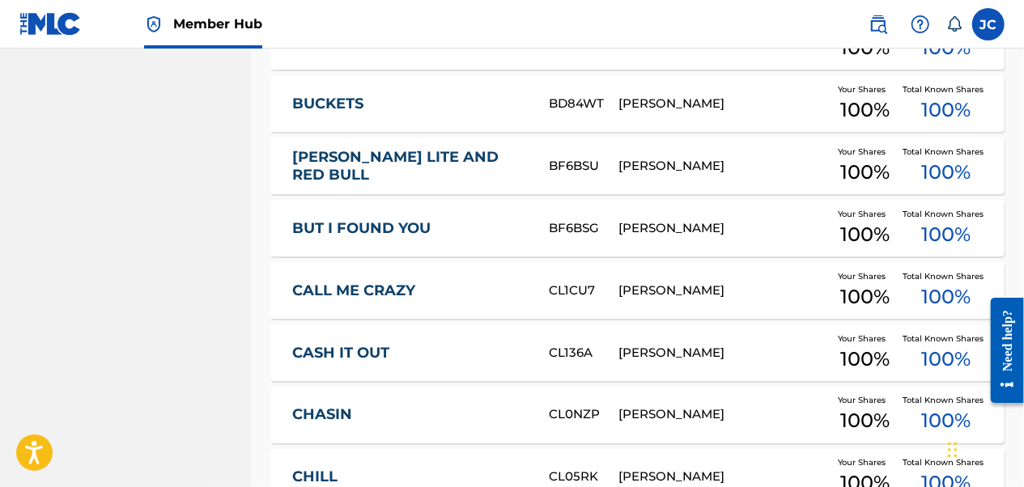
click at [336, 97] on link "BUCKETS" at bounding box center [409, 104] width 235 height 19
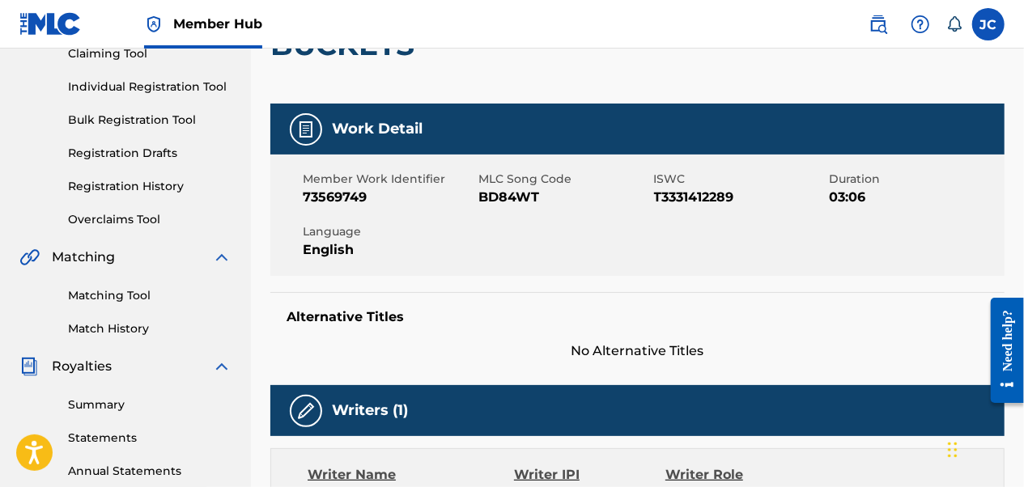
scroll to position [162, 0]
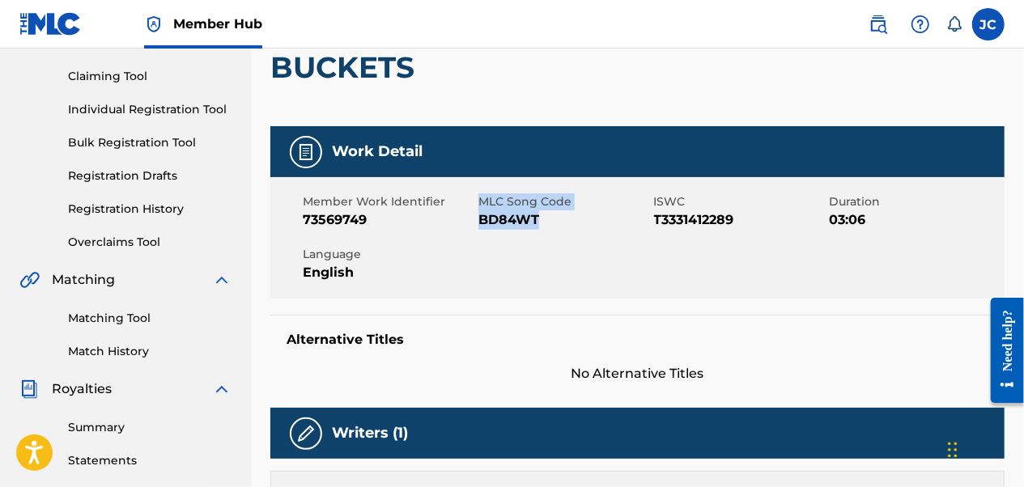
drag, startPoint x: 559, startPoint y: 221, endPoint x: 475, endPoint y: 223, distance: 84.2
click at [475, 223] on div "Member Work Identifier 73569749 MLC Song Code BD84WT ISWC T3331412289 Duration …" at bounding box center [637, 237] width 734 height 121
drag, startPoint x: 475, startPoint y: 223, endPoint x: 558, endPoint y: 220, distance: 83.5
click at [558, 220] on span "BD84WT" at bounding box center [565, 220] width 172 height 19
click at [544, 227] on span "BD84WT" at bounding box center [565, 220] width 172 height 19
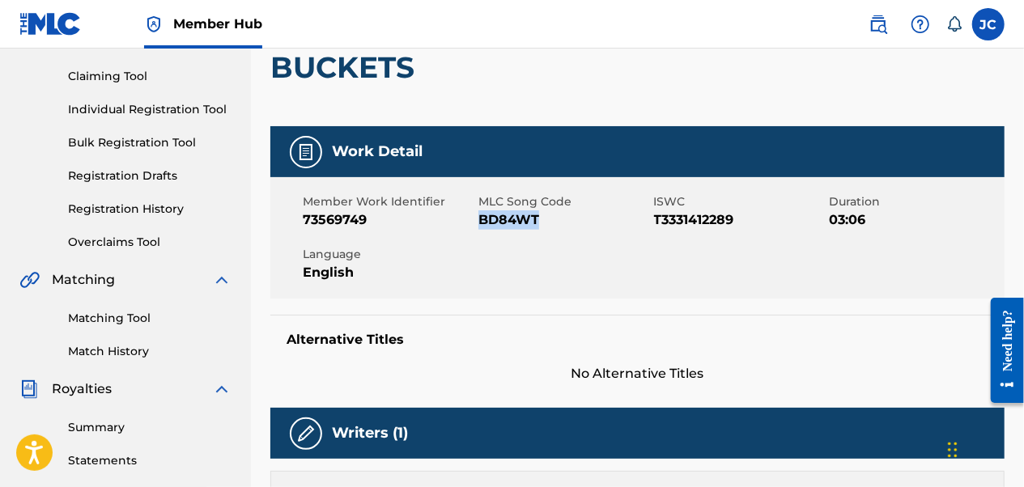
drag, startPoint x: 543, startPoint y: 223, endPoint x: 480, endPoint y: 228, distance: 62.5
click at [480, 228] on span "BD84WT" at bounding box center [565, 220] width 172 height 19
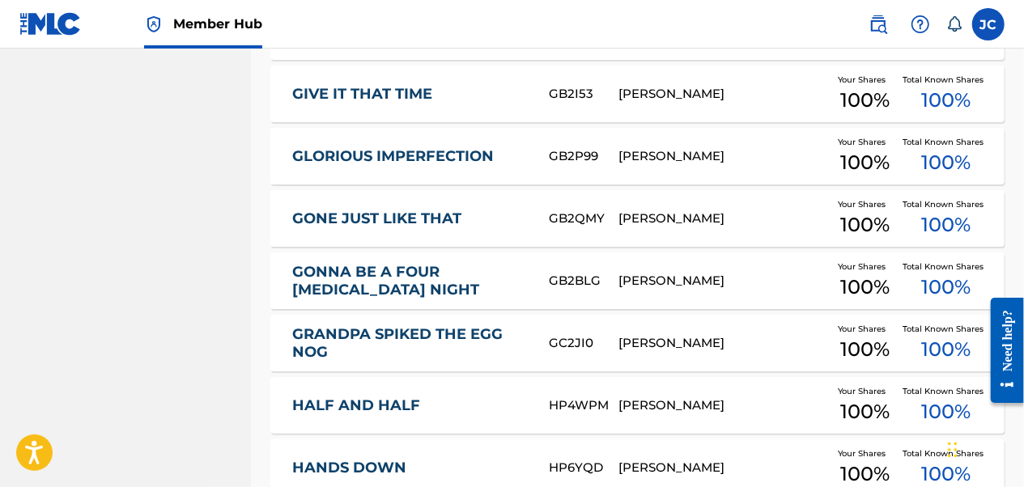
scroll to position [2354, 0]
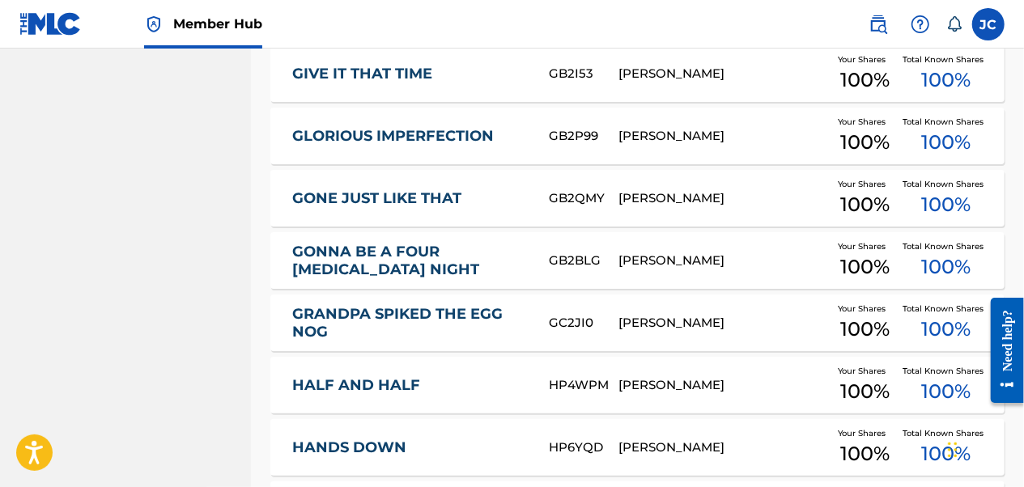
click at [452, 246] on link "GONNA BE A FOUR ADVIL NIGHT" at bounding box center [409, 261] width 235 height 36
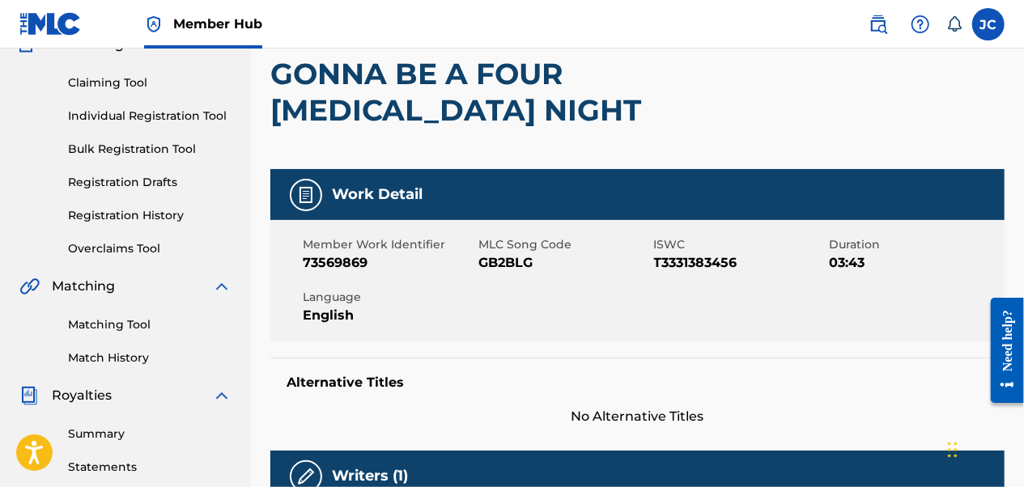
scroll to position [162, 0]
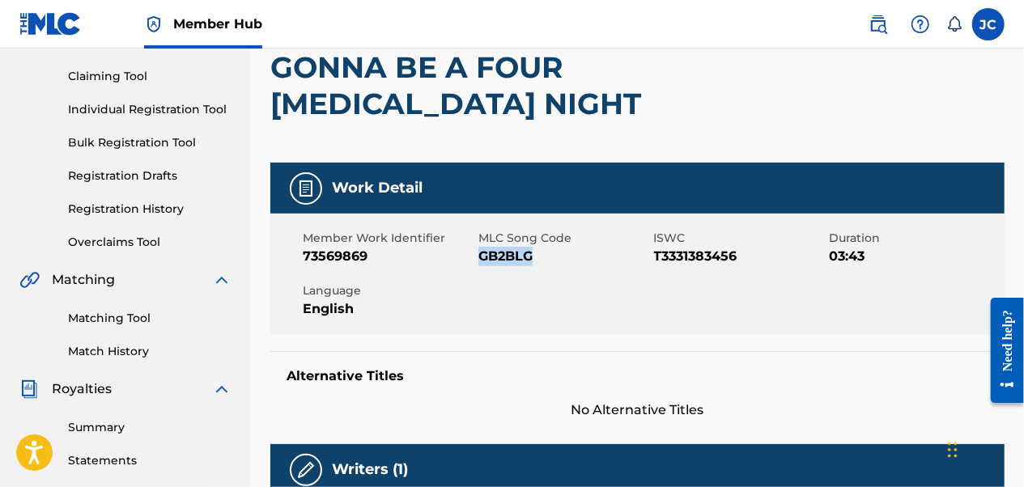
drag, startPoint x: 544, startPoint y: 262, endPoint x: 479, endPoint y: 261, distance: 64.8
click at [479, 261] on span "GB2BLG" at bounding box center [565, 256] width 172 height 19
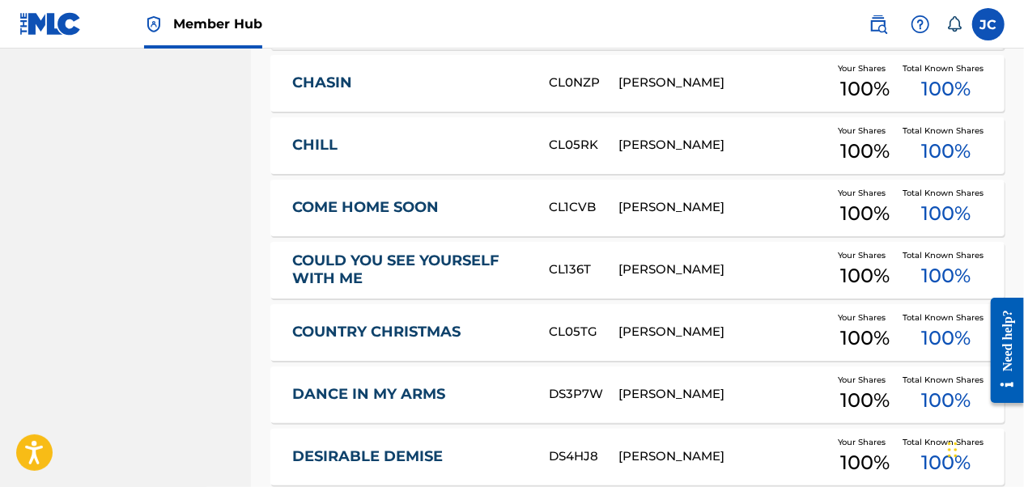
scroll to position [1382, 0]
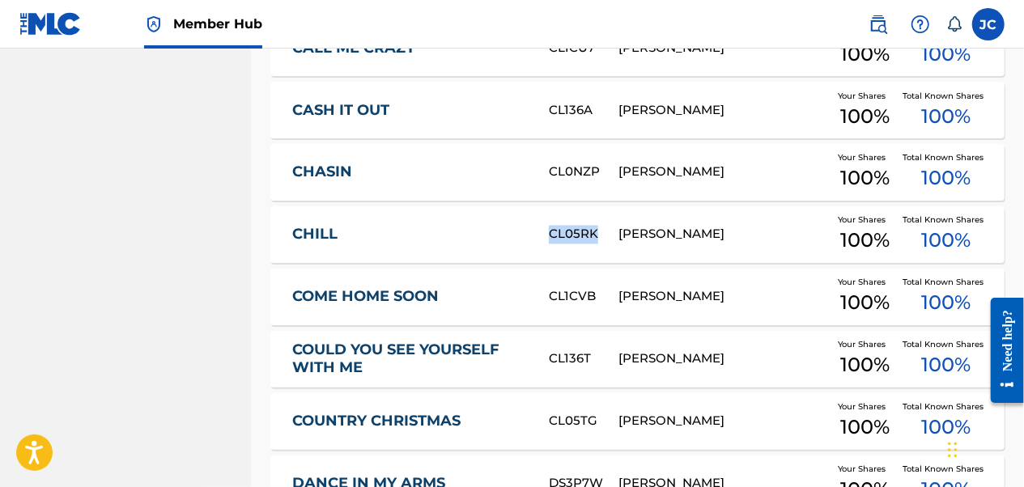
drag, startPoint x: 597, startPoint y: 237, endPoint x: 547, endPoint y: 236, distance: 49.4
click at [547, 236] on div "CHILL CL05RK JOSEPH CARDILE Your Shares 100 % Total Known Shares 100 %" at bounding box center [637, 234] width 734 height 57
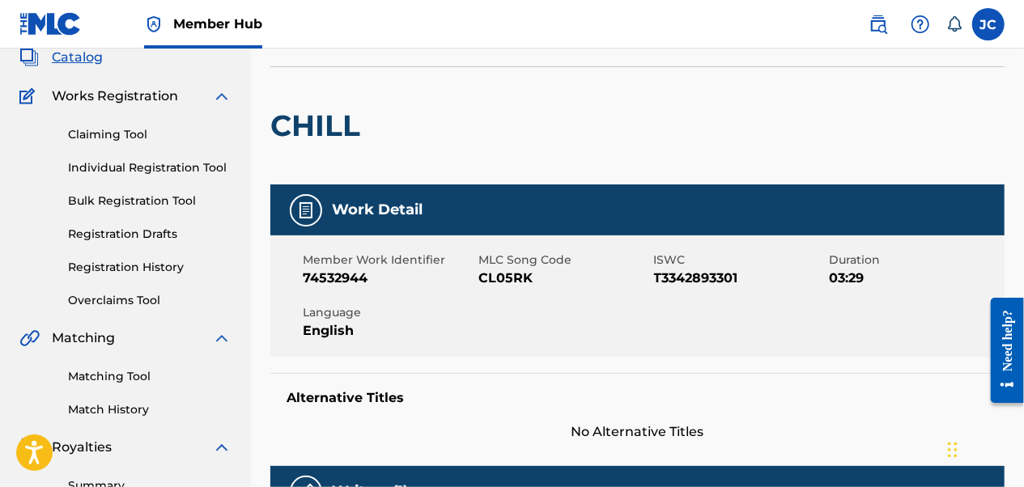
scroll to position [243, 0]
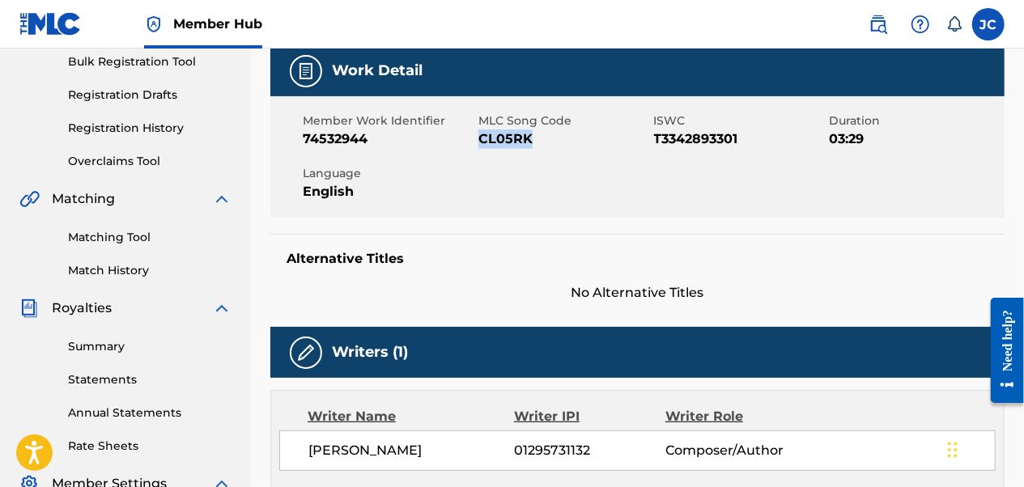
drag, startPoint x: 541, startPoint y: 148, endPoint x: 481, endPoint y: 138, distance: 60.8
click at [481, 138] on span "CL05RK" at bounding box center [565, 139] width 172 height 19
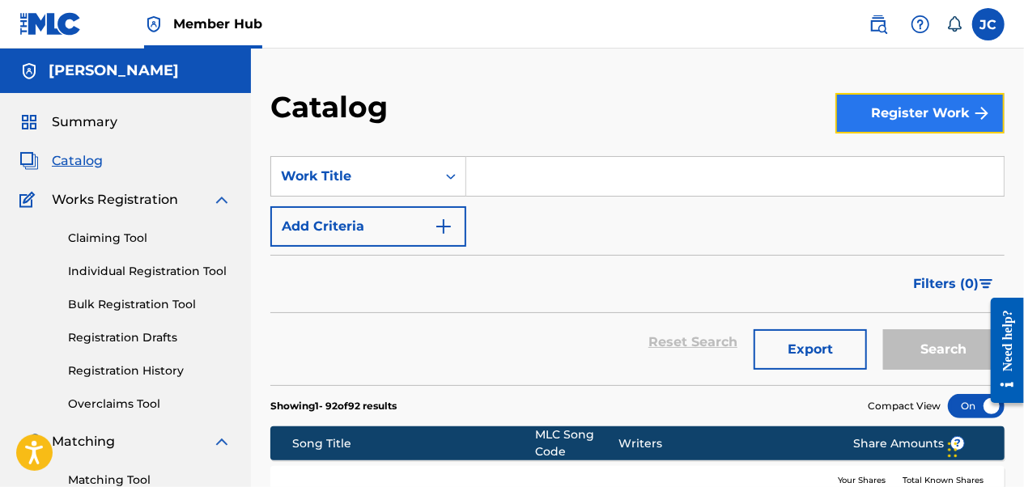
click at [906, 110] on button "Register Work" at bounding box center [920, 113] width 169 height 40
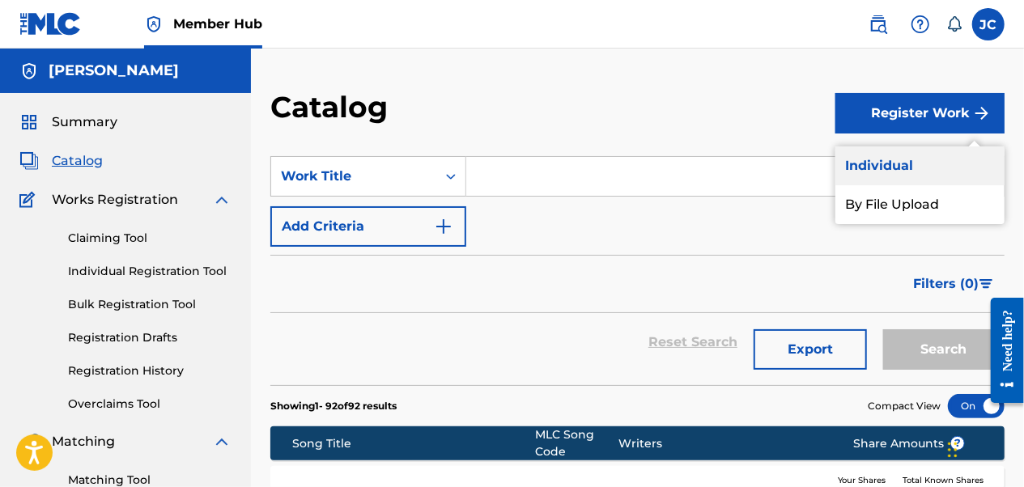
click at [853, 158] on link "Individual" at bounding box center [920, 166] width 169 height 39
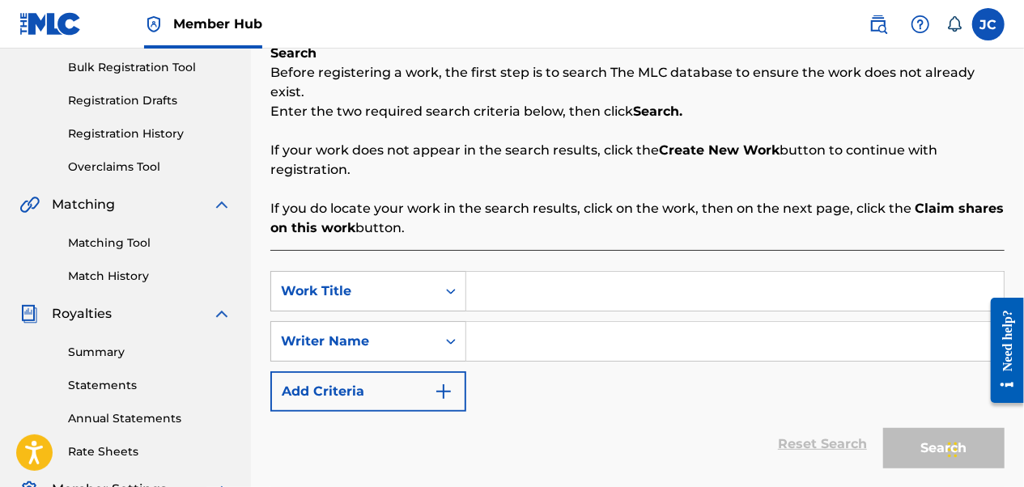
scroll to position [243, 0]
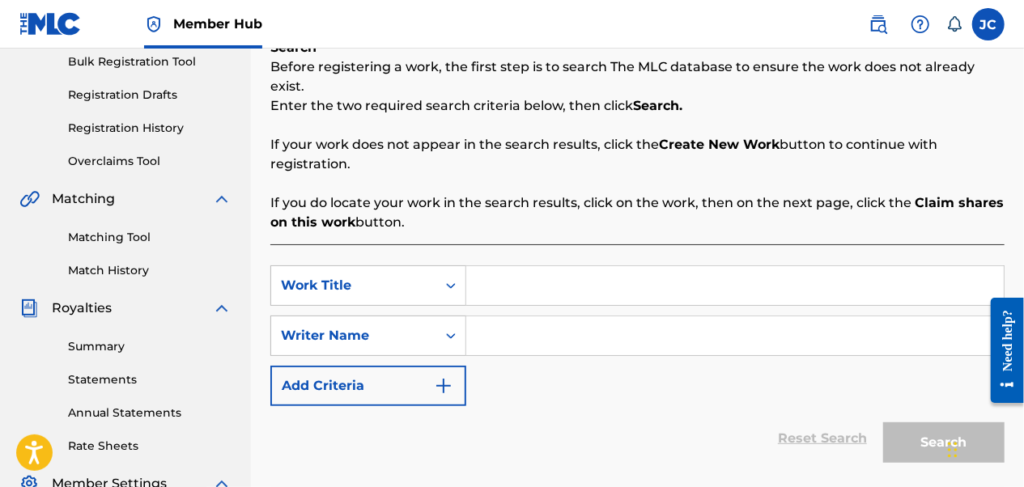
click at [560, 266] on input "Search Form" at bounding box center [735, 285] width 538 height 39
type input "Special Occasion"
click at [554, 317] on input "Search Form" at bounding box center [735, 336] width 538 height 39
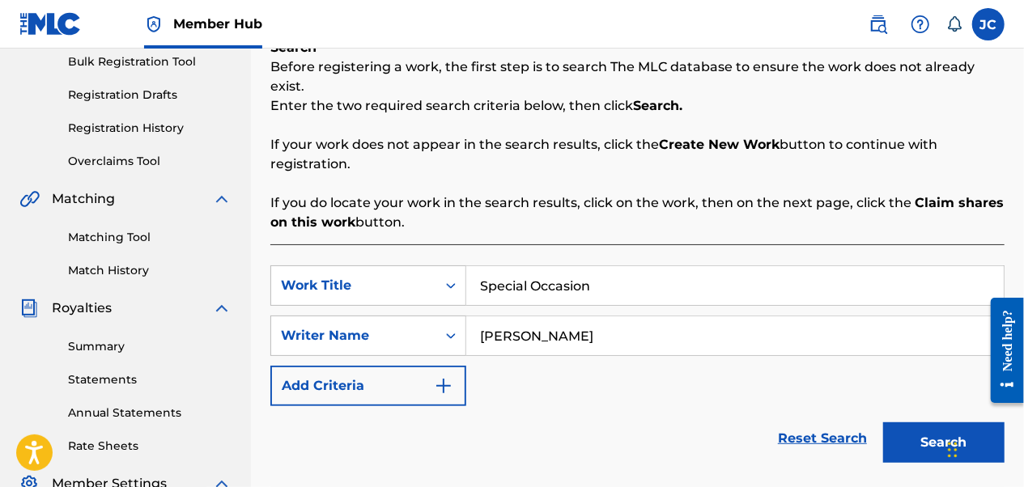
type input "Joseph Cardle"
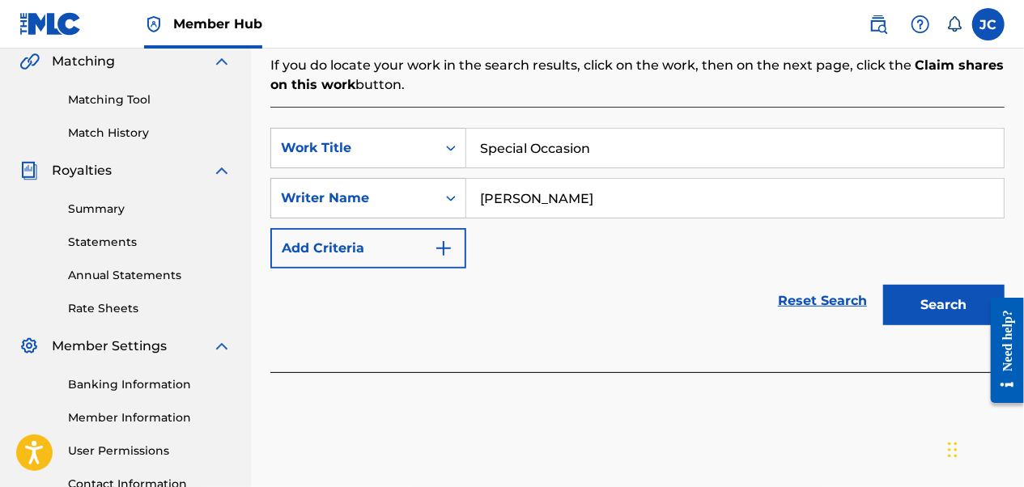
scroll to position [405, 0]
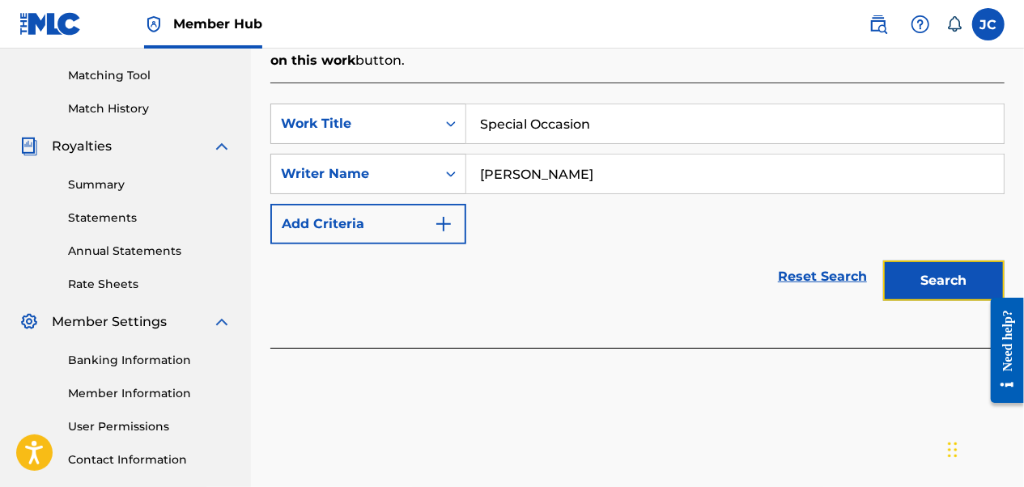
click at [947, 266] on button "Search" at bounding box center [943, 281] width 121 height 40
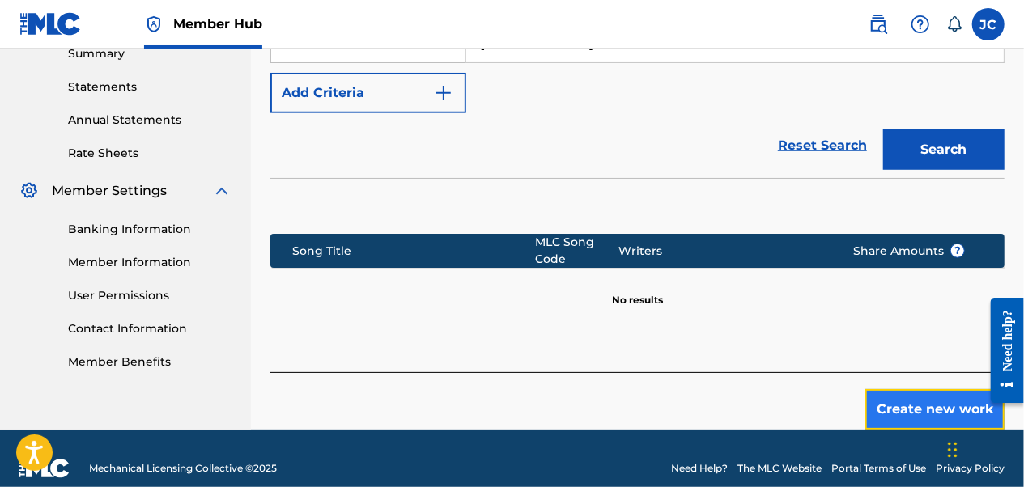
click at [917, 392] on button "Create new work" at bounding box center [935, 409] width 139 height 40
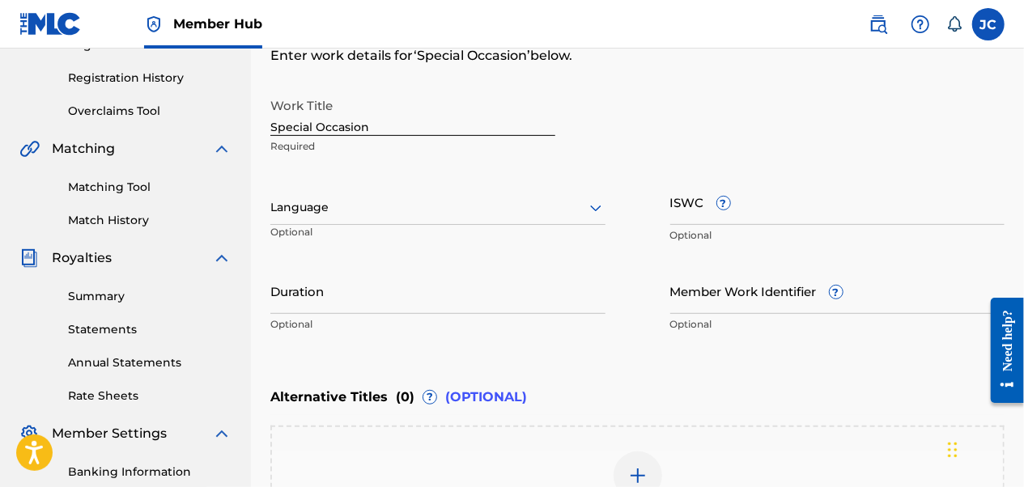
scroll to position [202, 0]
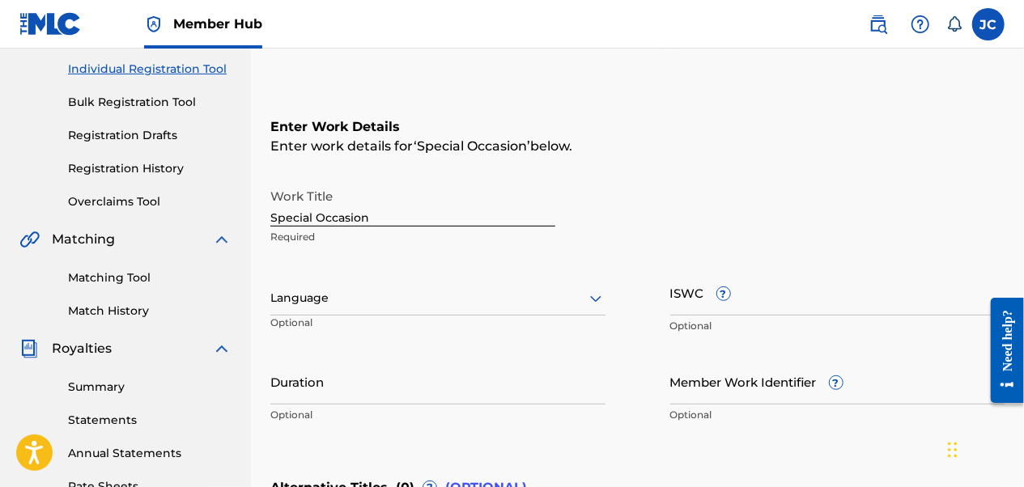
click at [411, 301] on div at bounding box center [437, 298] width 335 height 20
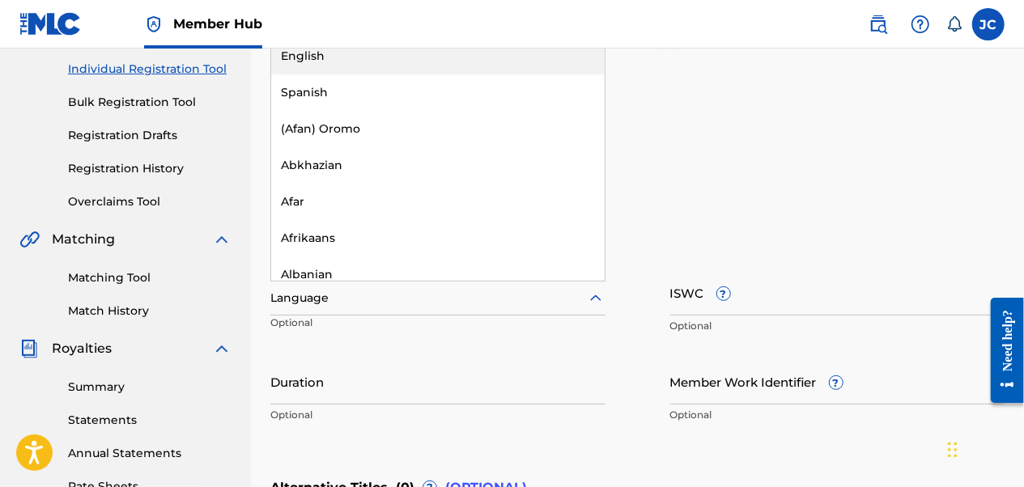
drag, startPoint x: 422, startPoint y: 62, endPoint x: 424, endPoint y: 78, distance: 16.4
click at [422, 62] on div "English" at bounding box center [438, 56] width 334 height 36
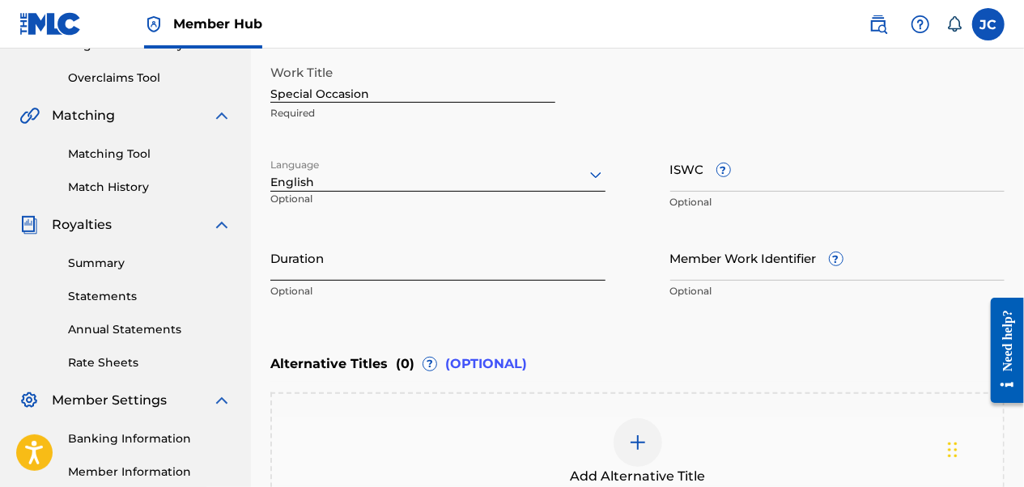
scroll to position [364, 0]
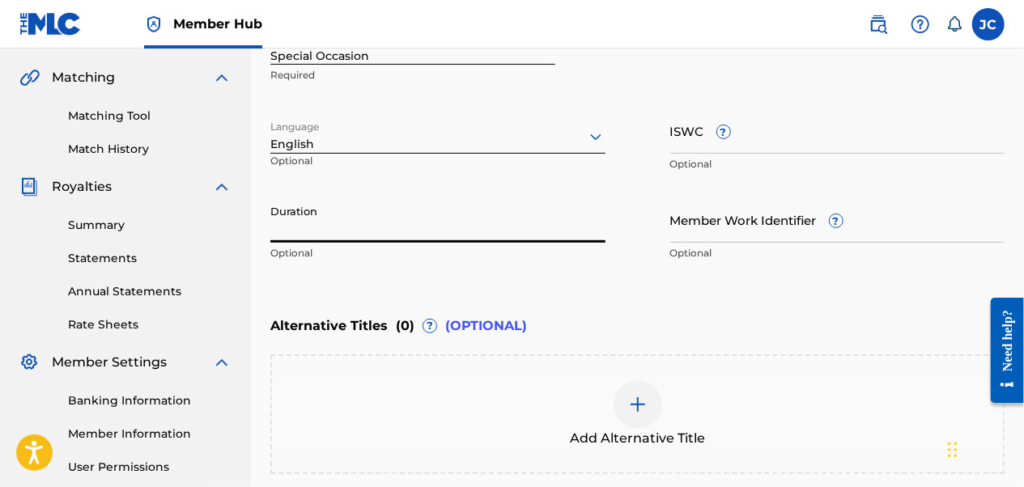
click at [435, 229] on input "Duration" at bounding box center [437, 220] width 335 height 46
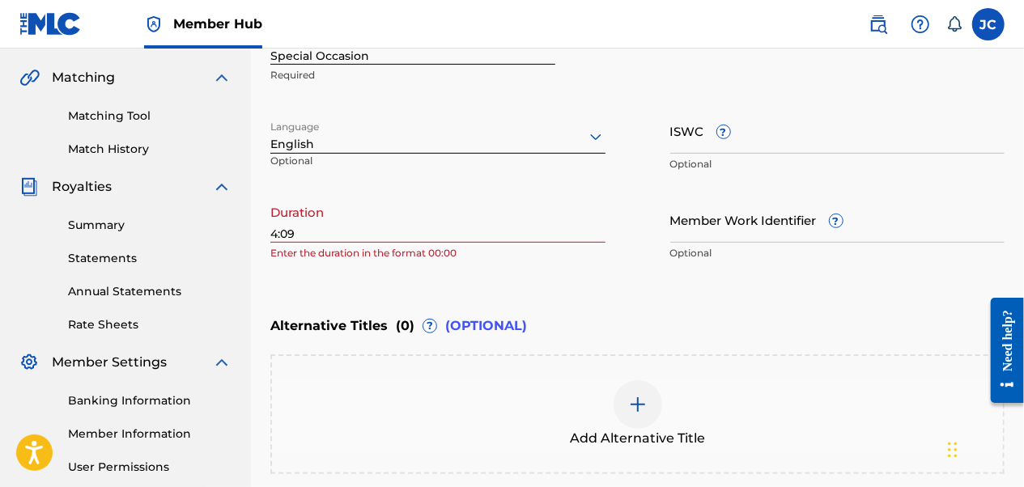
click at [269, 233] on div "Register Work Search Enter Work Details Add Writers Add Publishers & Shares Add…" at bounding box center [637, 149] width 773 height 848
click at [274, 233] on input "4:09" at bounding box center [437, 220] width 335 height 46
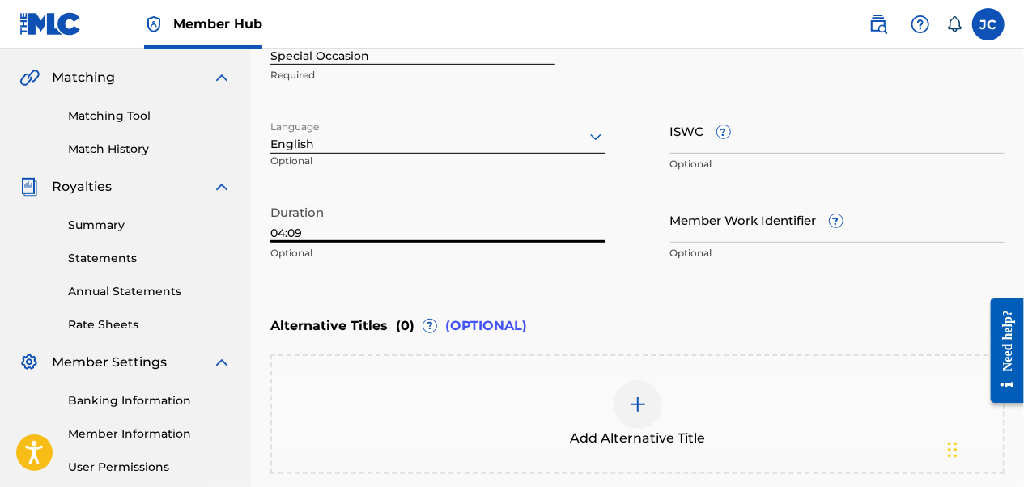
type input "04:09"
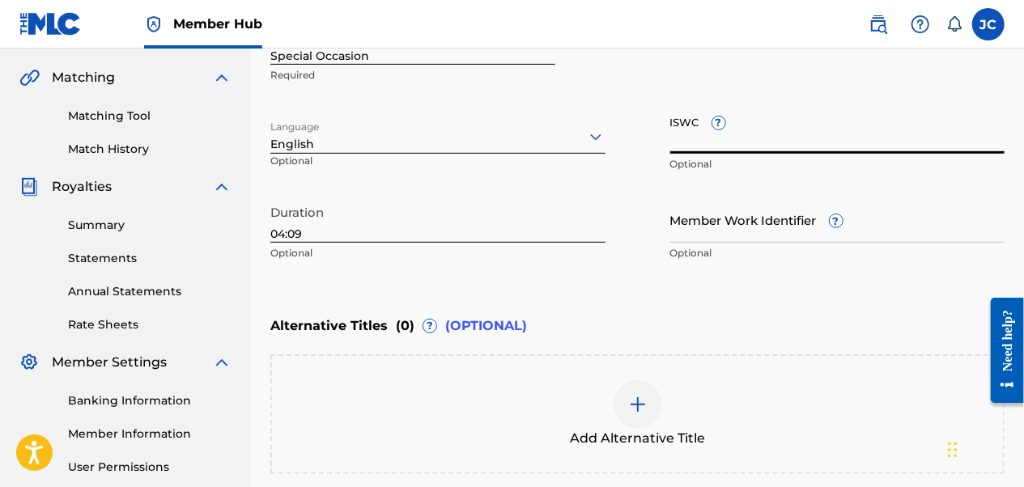
click at [798, 133] on input "ISWC ?" at bounding box center [837, 131] width 335 height 46
click at [858, 136] on input "ISWC ?" at bounding box center [837, 131] width 335 height 46
paste input "T3340029605"
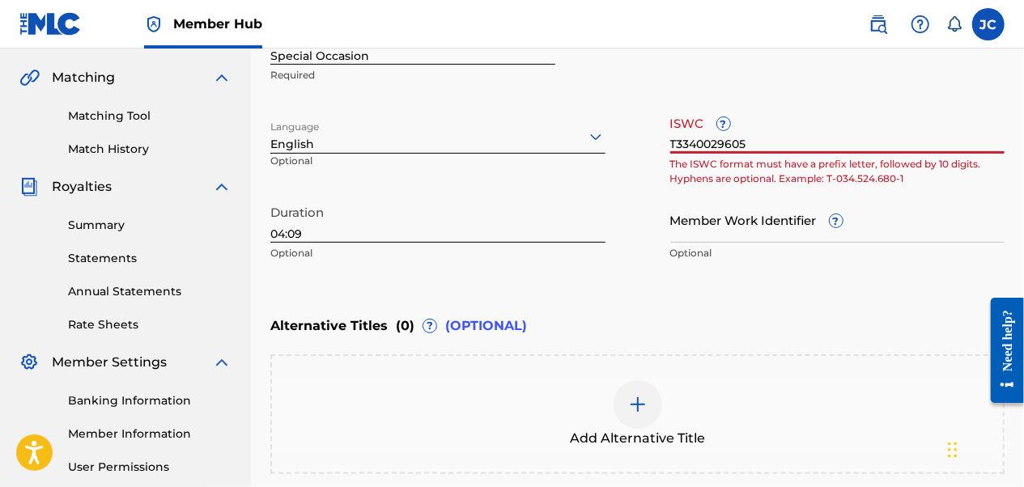
click at [845, 151] on input "T3340029605" at bounding box center [837, 131] width 335 height 46
type input "T3340029605"
click at [785, 145] on input "T3340029605" at bounding box center [837, 131] width 335 height 46
drag, startPoint x: 768, startPoint y: 146, endPoint x: 652, endPoint y: 135, distance: 116.3
click at [653, 135] on div "Work Title Special Occasion Required Language English Optional ISWC ? T33400296…" at bounding box center [637, 144] width 734 height 251
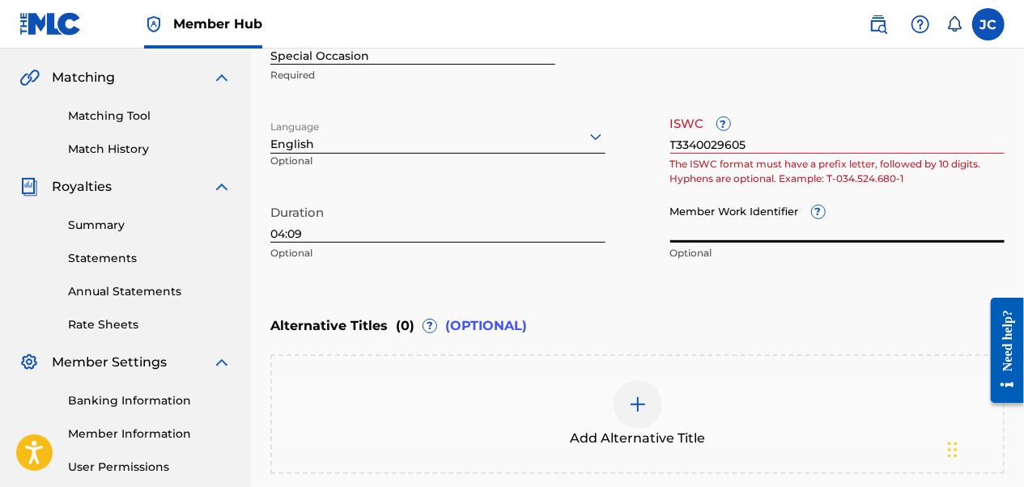
click at [815, 217] on div "Member Work Identifier ? Optional" at bounding box center [837, 233] width 335 height 73
click at [789, 225] on input "Member Work Identifier ?" at bounding box center [837, 220] width 335 height 46
paste input "74383504"
type input "74383504"
click at [807, 292] on div "Enter Work Details Enter work details for ‘ Special Occasion ’ below. Work Titl…" at bounding box center [637, 113] width 734 height 392
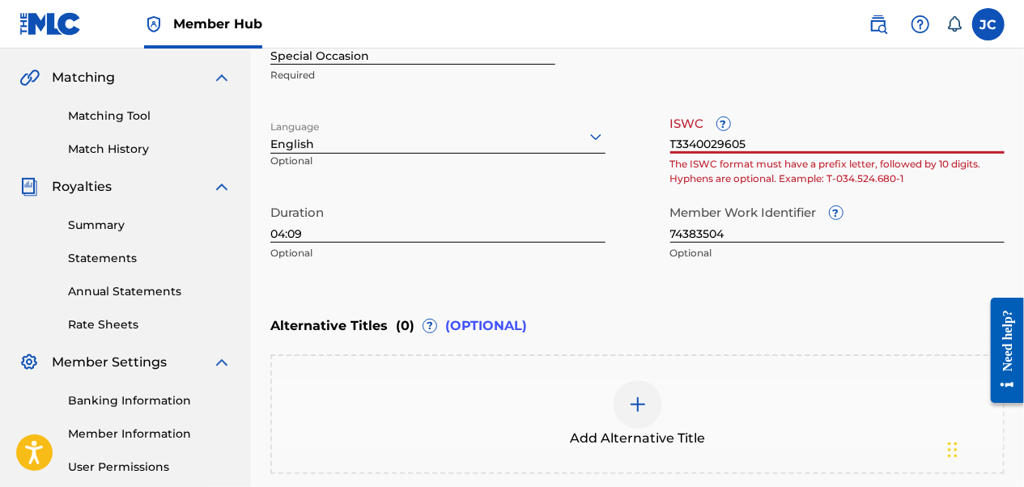
drag, startPoint x: 749, startPoint y: 144, endPoint x: 651, endPoint y: 141, distance: 98.0
click at [653, 139] on div "Work Title Special Occasion Required Language English Optional ISWC ? T33400296…" at bounding box center [637, 144] width 734 height 251
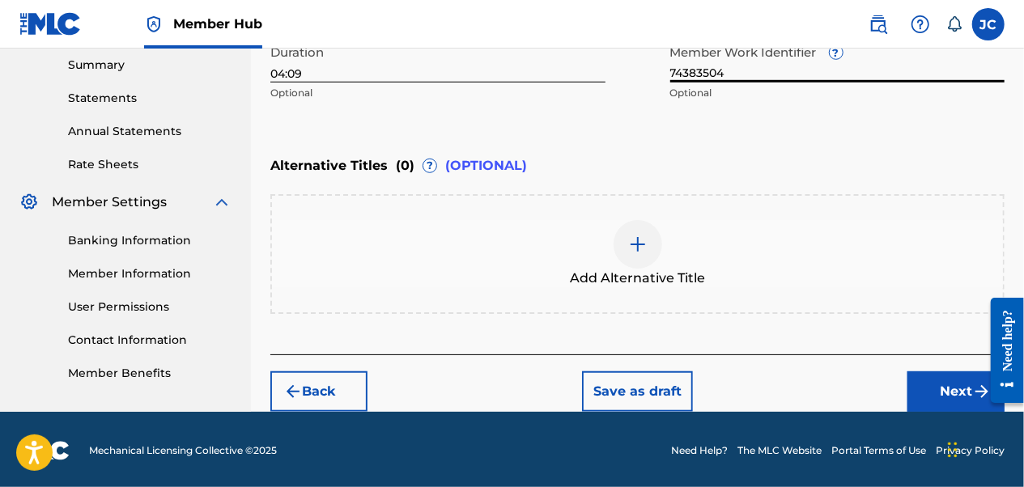
scroll to position [526, 0]
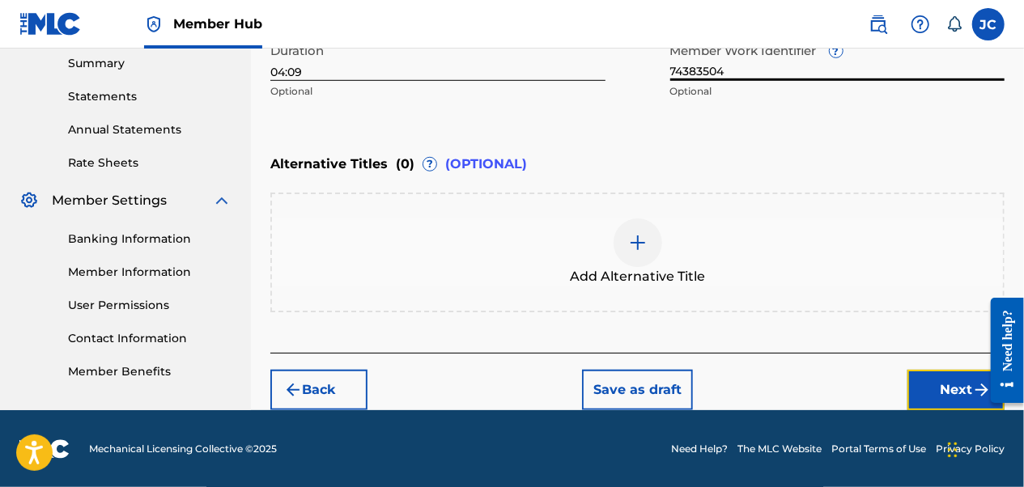
click at [920, 384] on button "Next" at bounding box center [956, 390] width 97 height 40
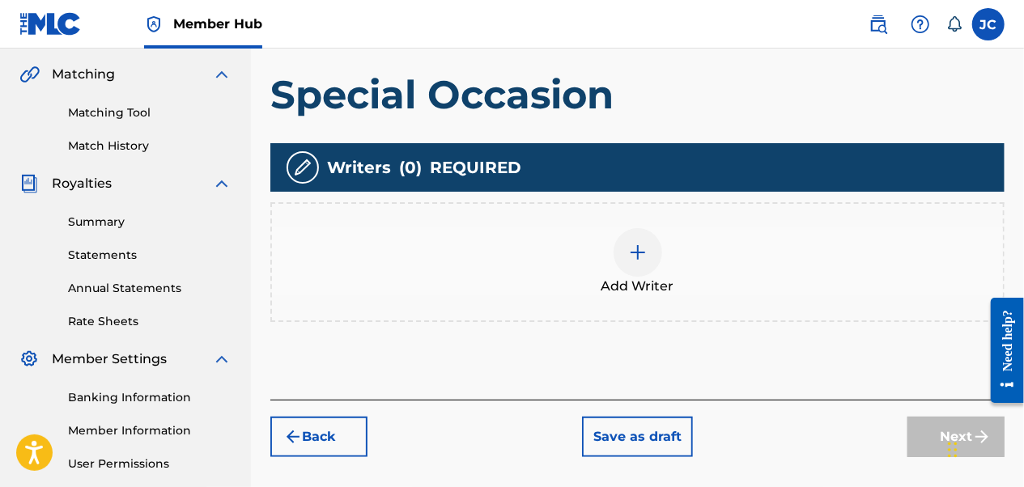
scroll to position [397, 0]
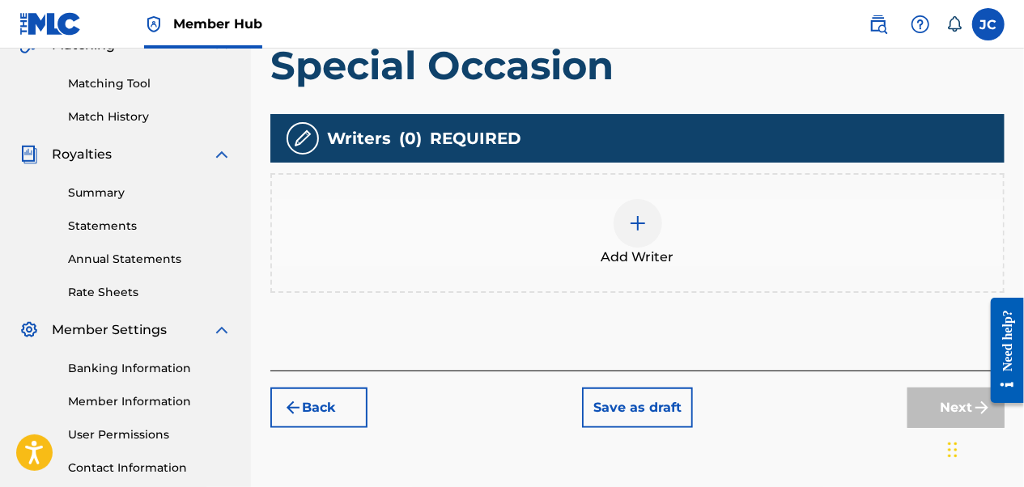
click at [632, 225] on img at bounding box center [637, 223] width 19 height 19
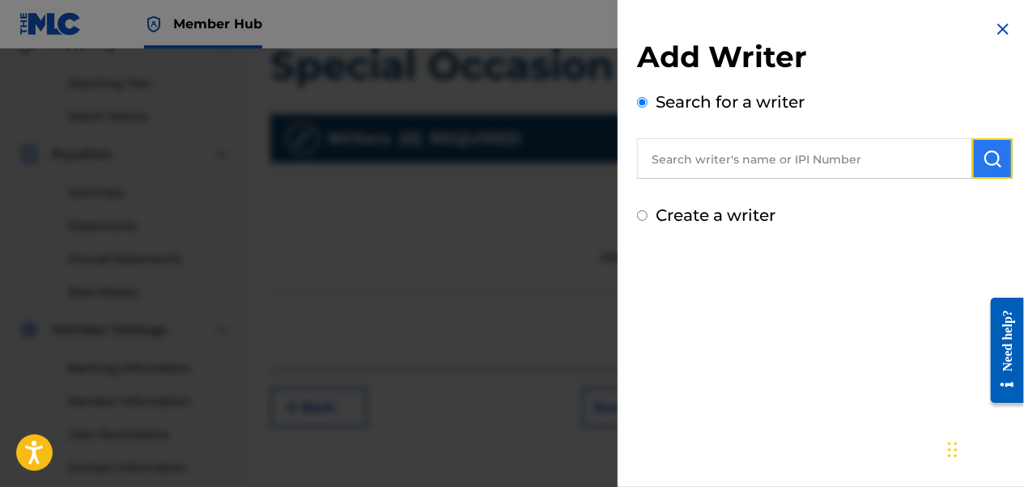
click at [983, 155] on img "submit" at bounding box center [992, 158] width 19 height 19
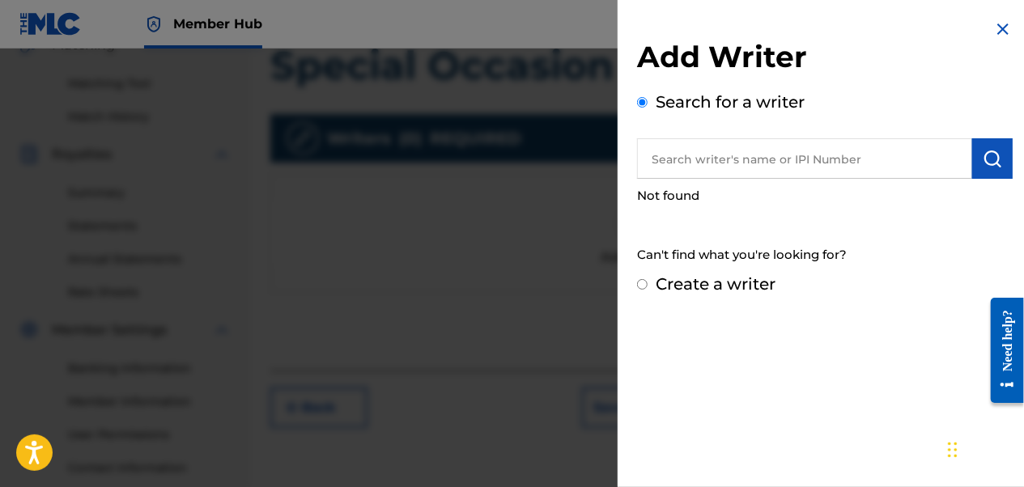
click at [643, 290] on div "Create a writer" at bounding box center [825, 284] width 376 height 24
click at [641, 285] on input "Create a writer" at bounding box center [642, 284] width 11 height 11
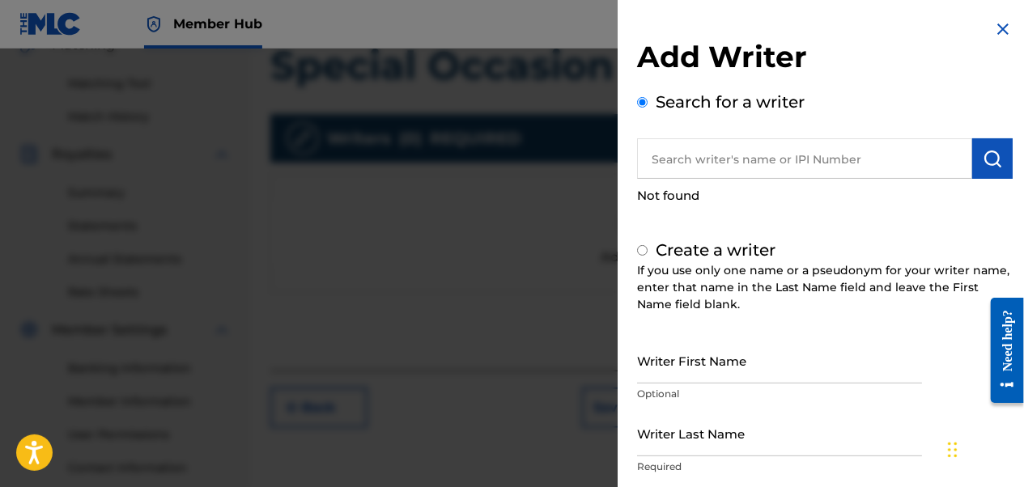
radio input "false"
radio input "true"
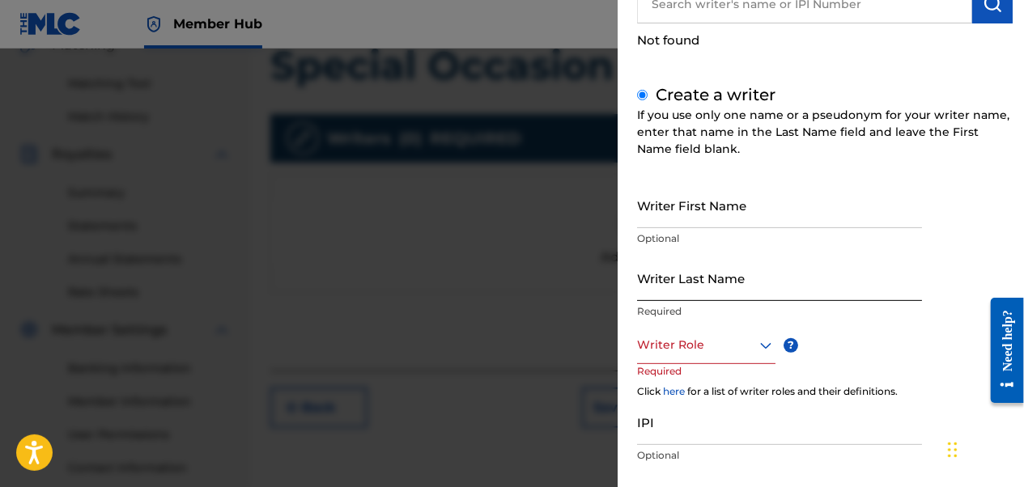
scroll to position [162, 0]
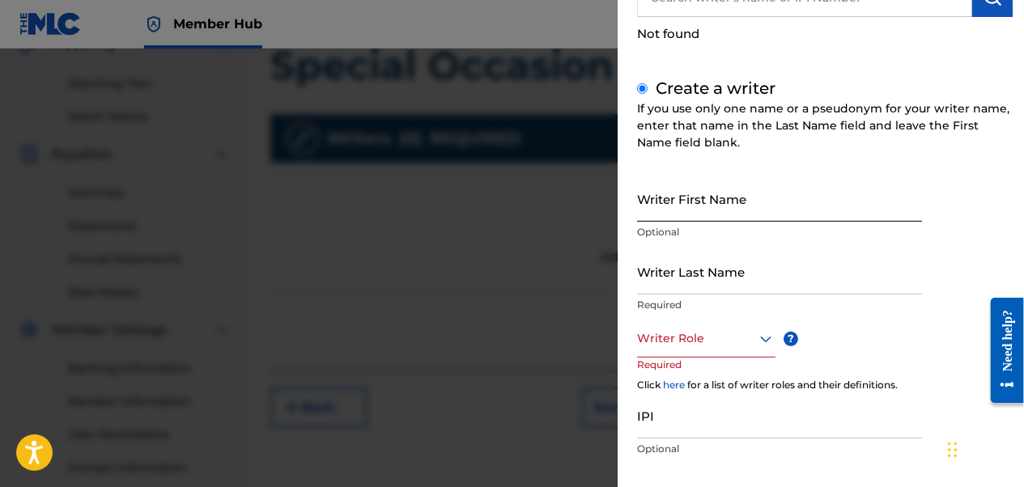
click at [768, 204] on input "Writer First Name" at bounding box center [779, 199] width 285 height 46
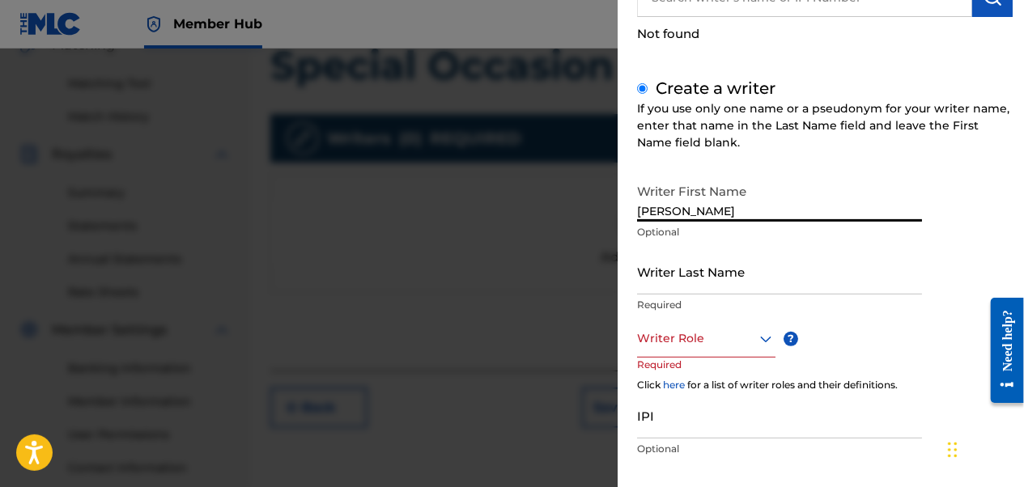
type input "[PERSON_NAME]"
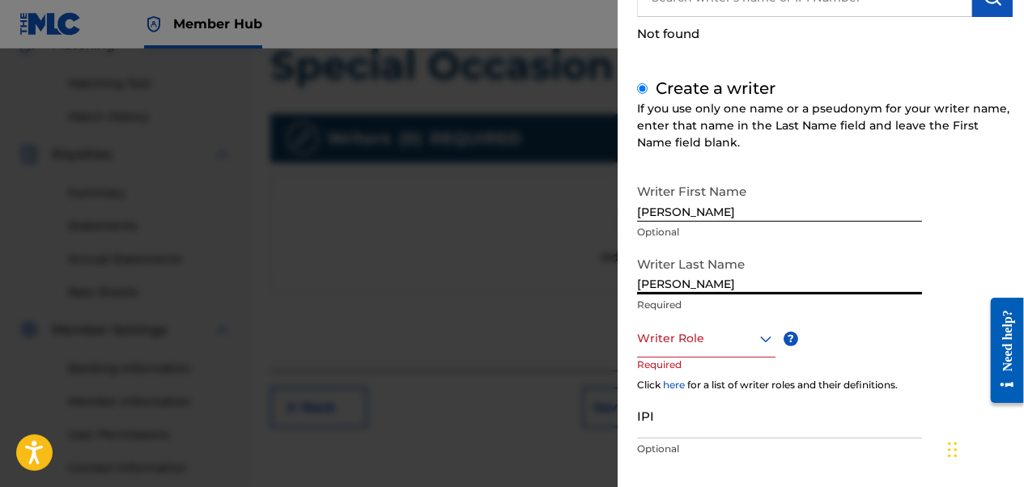
type input "[PERSON_NAME]"
click at [768, 342] on icon at bounding box center [765, 339] width 19 height 19
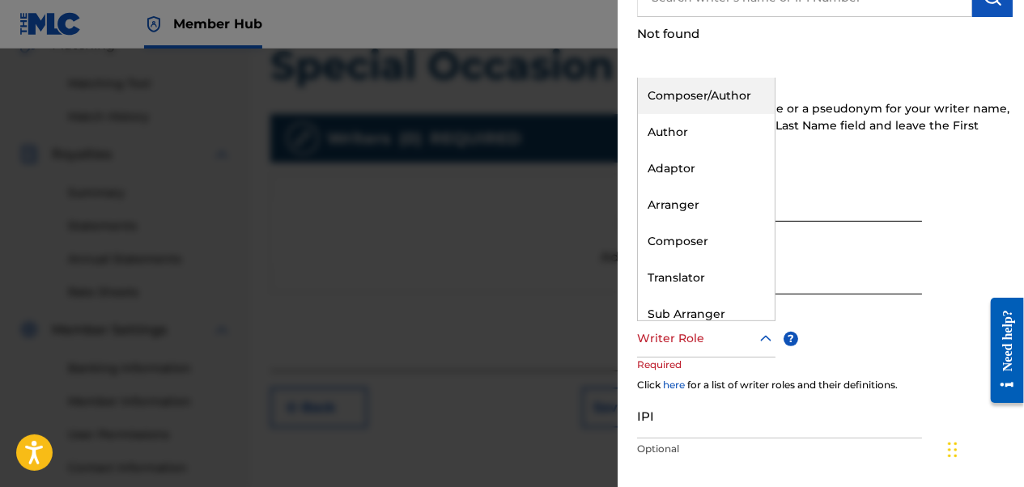
click at [715, 97] on div "Composer/Author" at bounding box center [706, 96] width 137 height 36
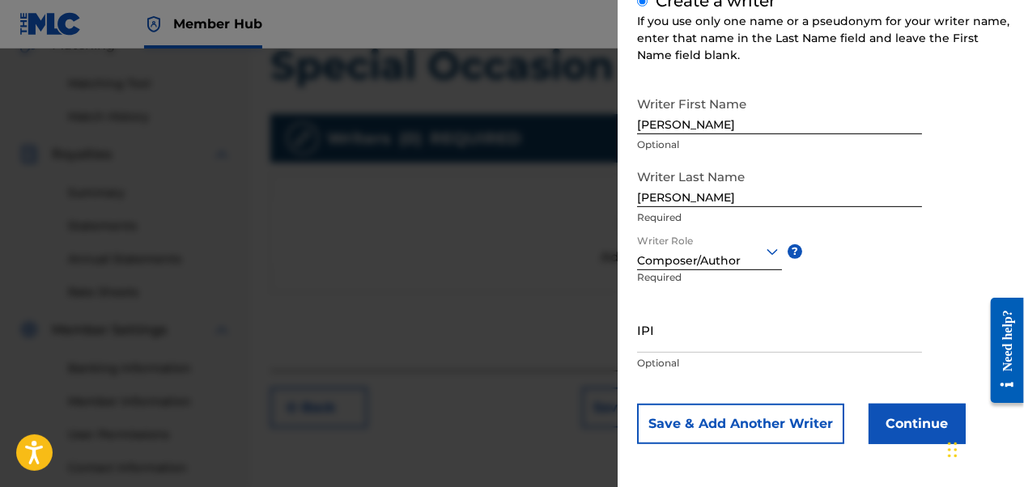
scroll to position [249, 0]
click at [738, 335] on input "IPI" at bounding box center [779, 330] width 285 height 46
paste input "551206754"
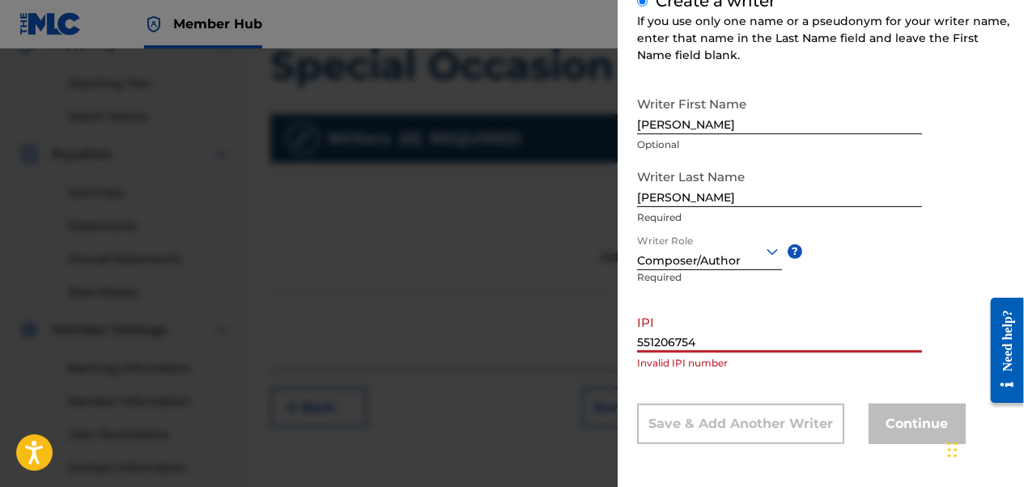
click at [639, 343] on input "551206754" at bounding box center [779, 330] width 285 height 46
type input "0551206754"
click at [716, 342] on input "0551206754" at bounding box center [779, 330] width 285 height 46
drag, startPoint x: 711, startPoint y: 345, endPoint x: 614, endPoint y: 320, distance: 100.4
click at [625, 331] on div "Add Writer Search for a writer Not found Create a writer If you use only one na…" at bounding box center [825, 120] width 415 height 738
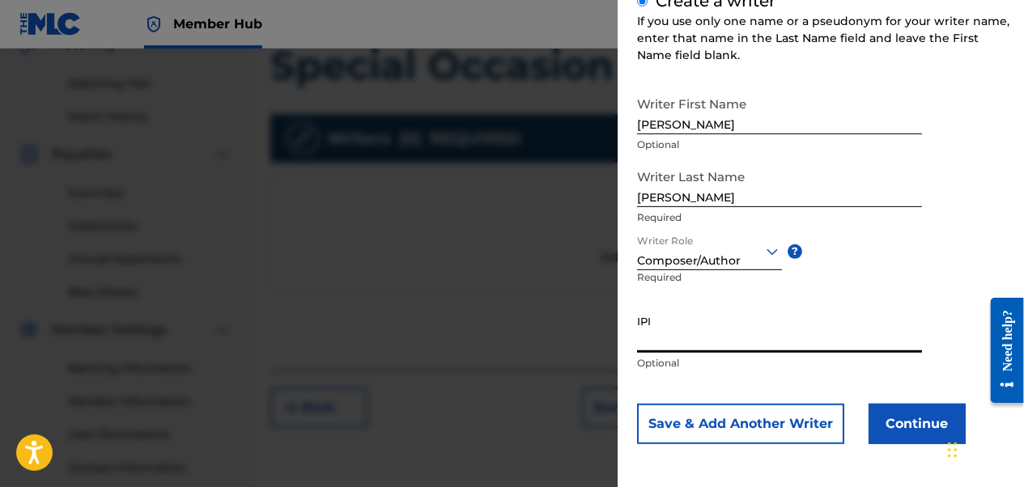
click at [726, 339] on input "IPI" at bounding box center [779, 330] width 285 height 46
paste input "1295731132"
type input "1295731132"
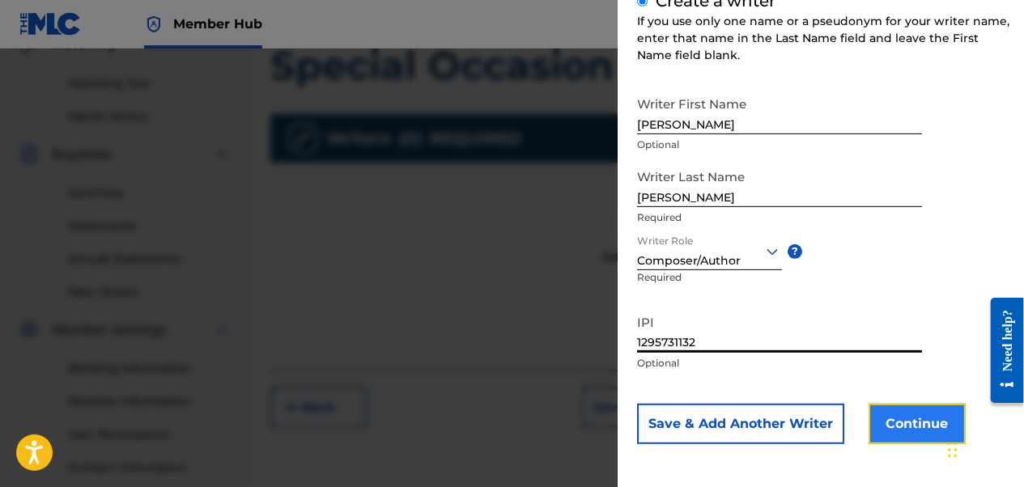
click at [900, 432] on button "Continue" at bounding box center [917, 424] width 97 height 40
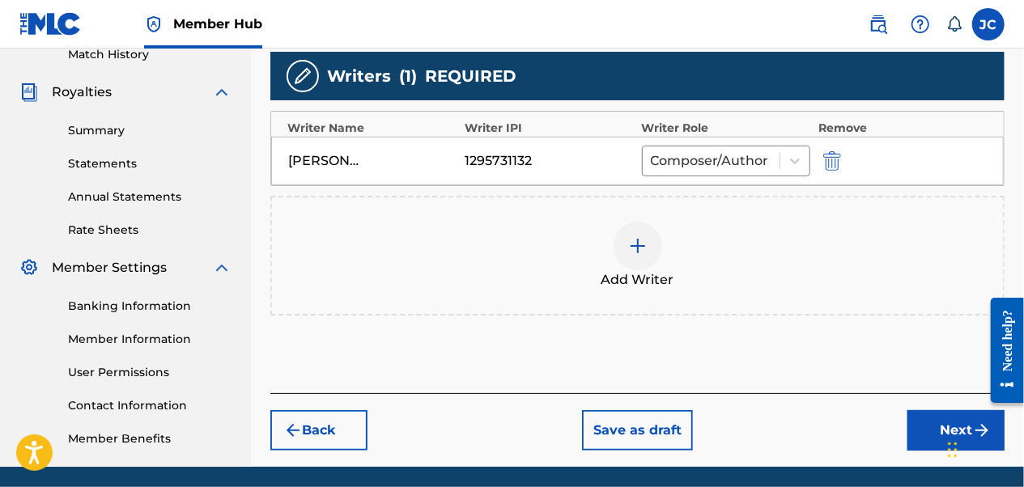
scroll to position [436, 0]
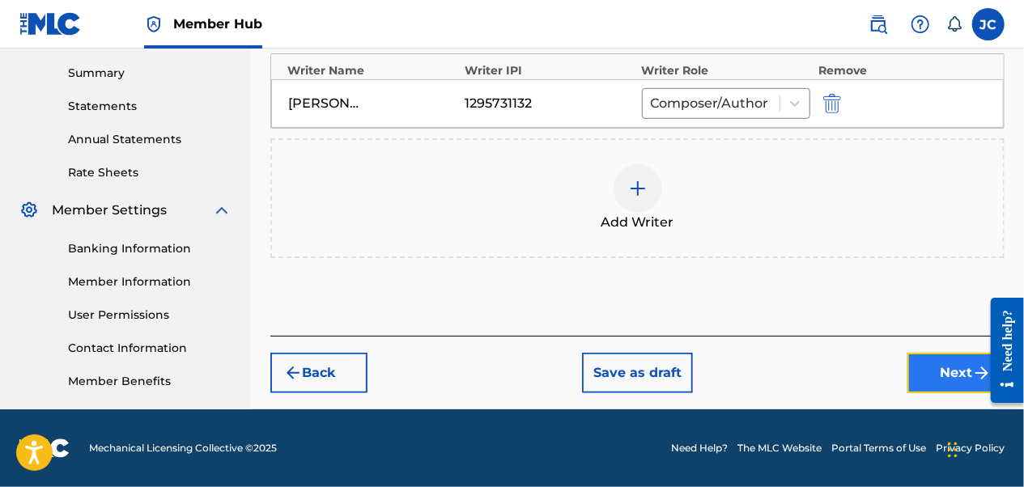
click at [930, 379] on button "Next" at bounding box center [956, 373] width 97 height 40
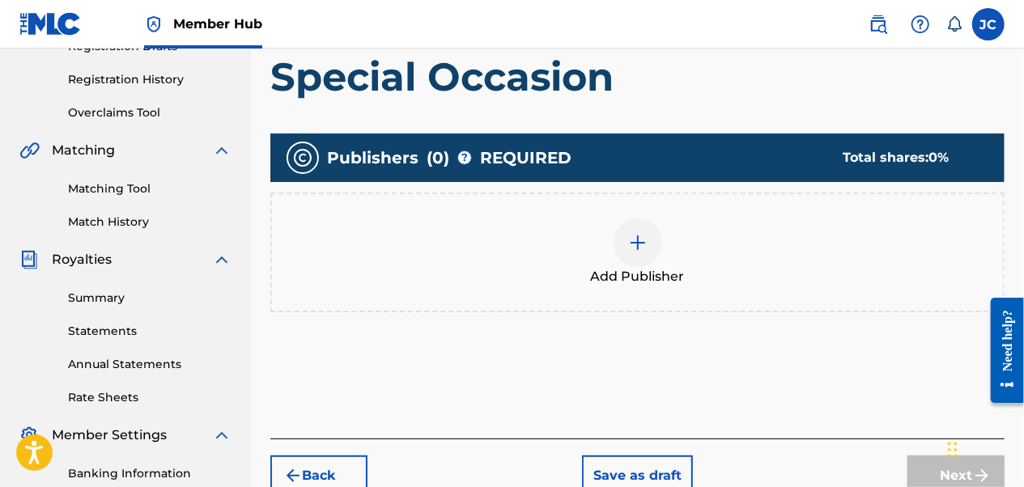
scroll to position [316, 0]
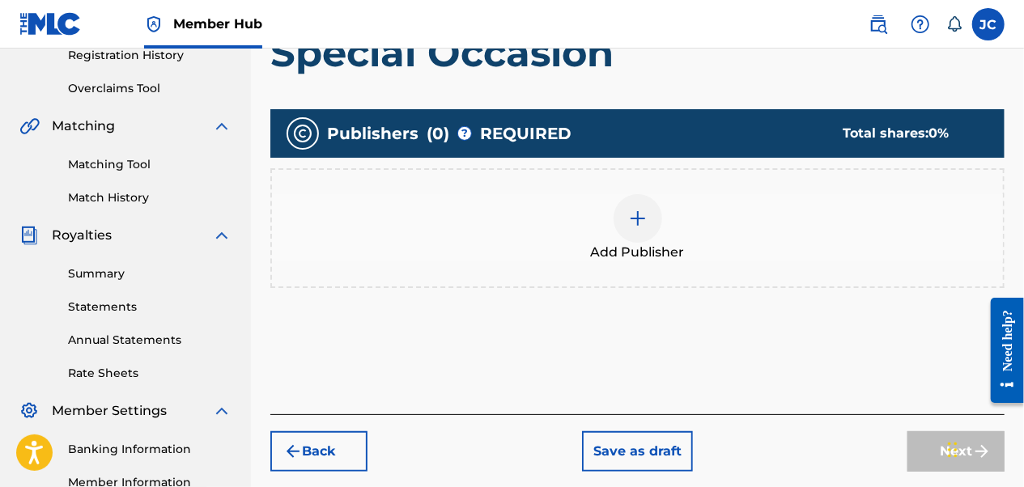
click at [627, 213] on div at bounding box center [638, 218] width 49 height 49
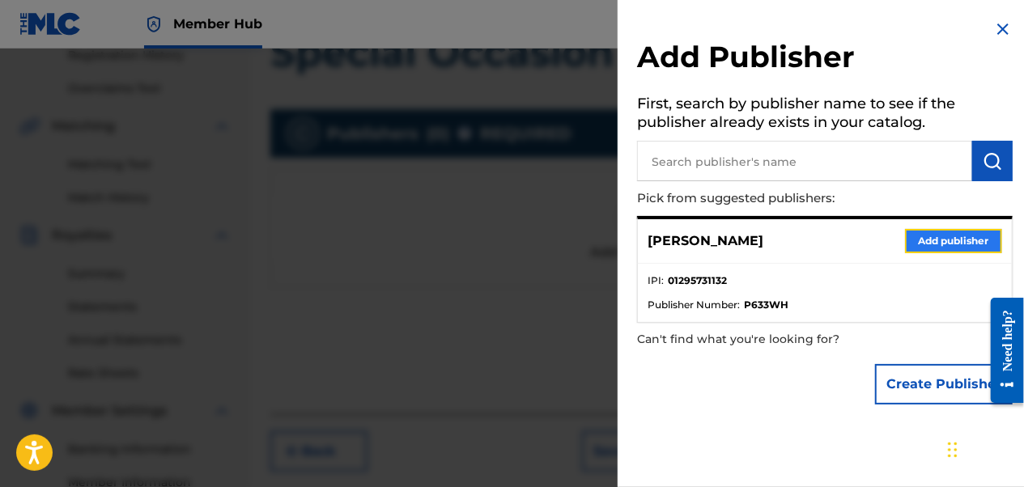
click at [939, 239] on button "Add publisher" at bounding box center [953, 241] width 97 height 24
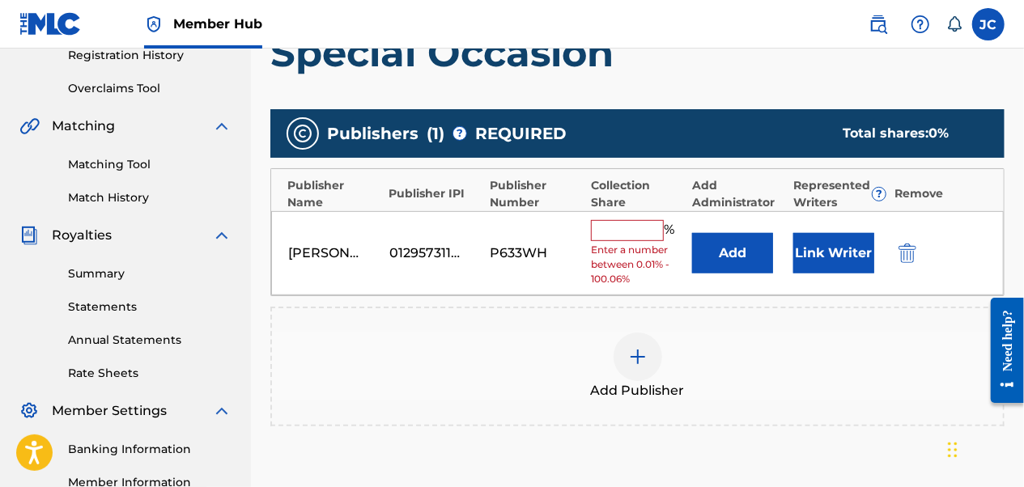
click at [617, 228] on input "text" at bounding box center [627, 230] width 73 height 21
type input "100"
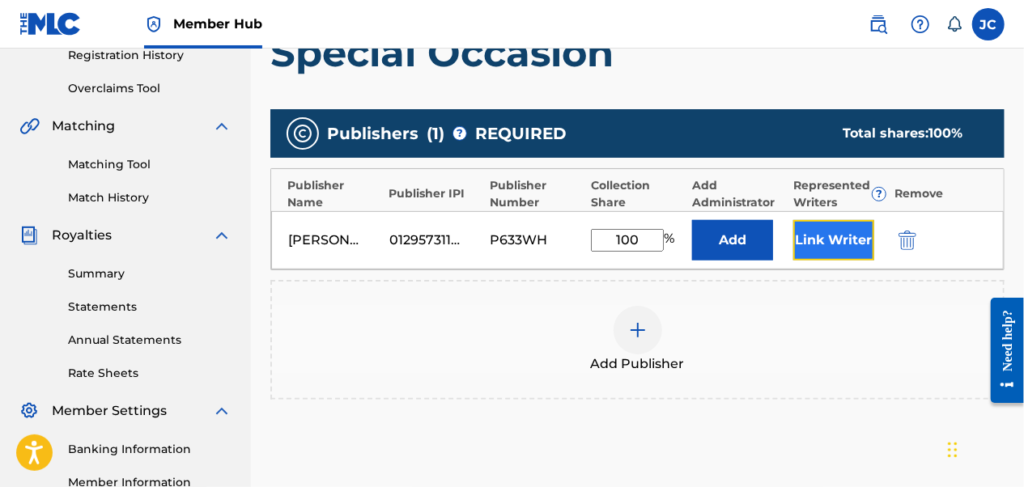
click at [824, 241] on button "Link Writer" at bounding box center [834, 240] width 81 height 40
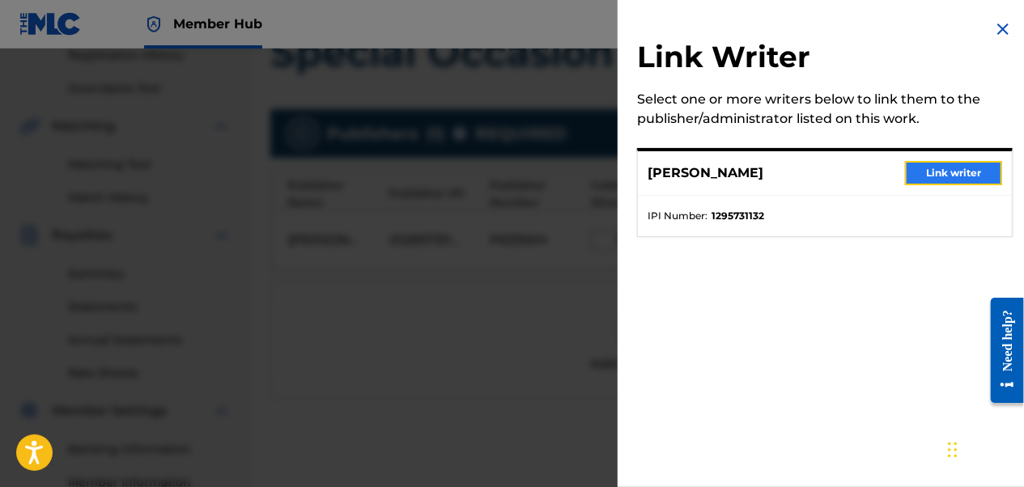
click at [925, 162] on button "Link writer" at bounding box center [953, 173] width 97 height 24
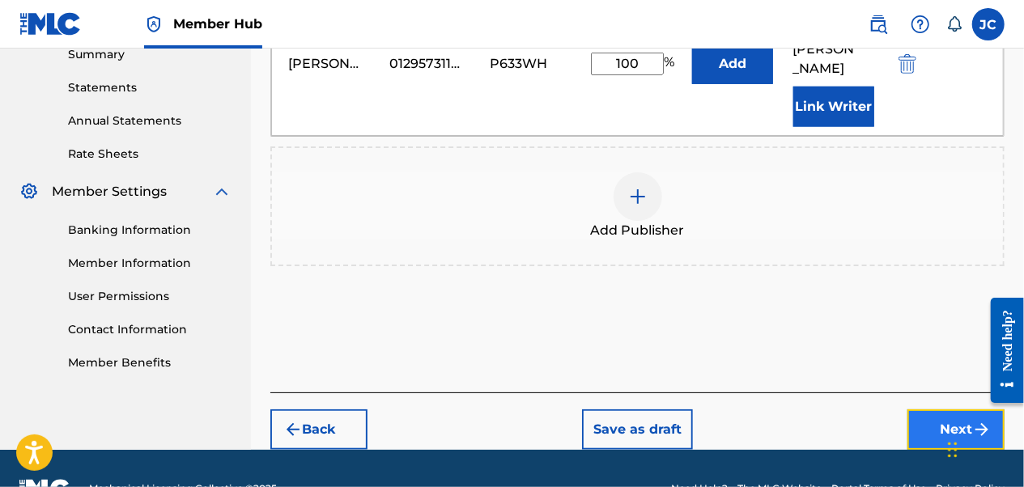
click at [936, 410] on button "Next" at bounding box center [956, 430] width 97 height 40
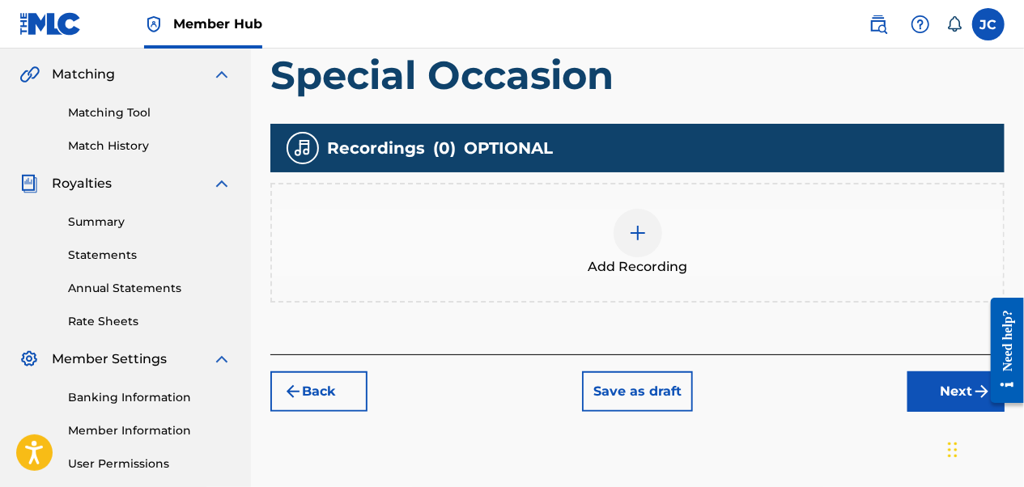
scroll to position [397, 0]
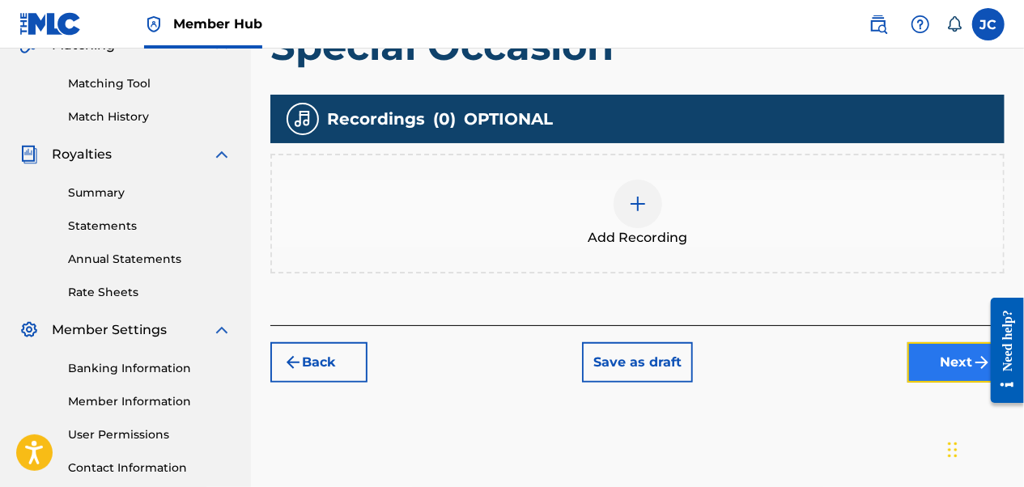
click at [944, 359] on button "Next" at bounding box center [956, 363] width 97 height 40
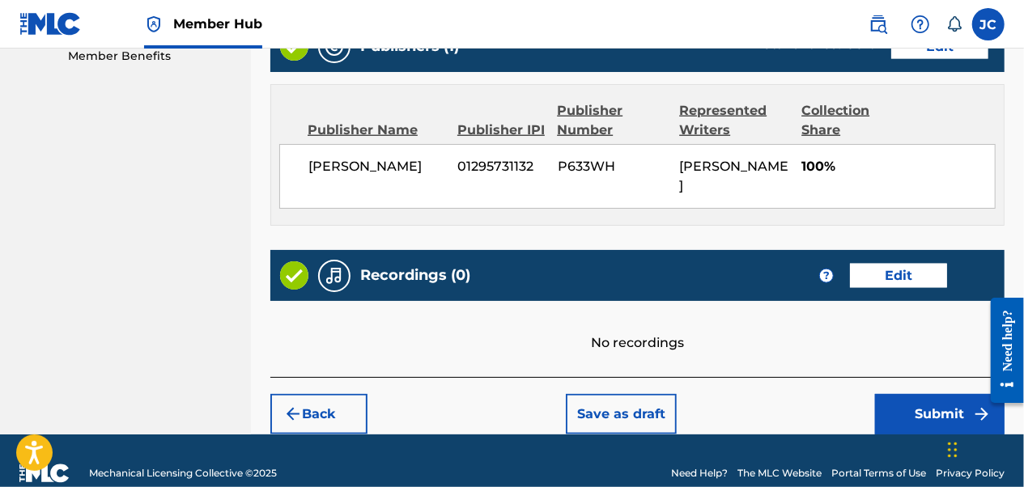
scroll to position [845, 0]
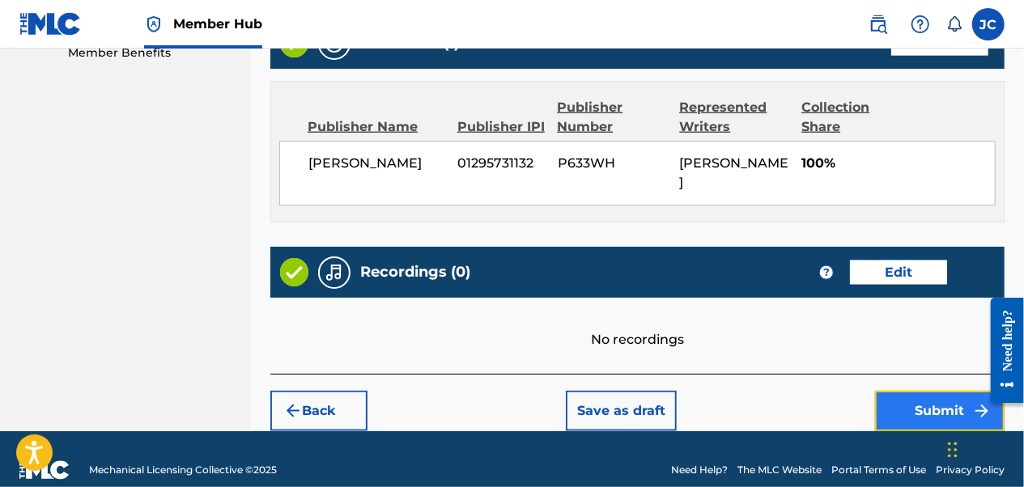
click at [929, 399] on button "Submit" at bounding box center [940, 411] width 130 height 40
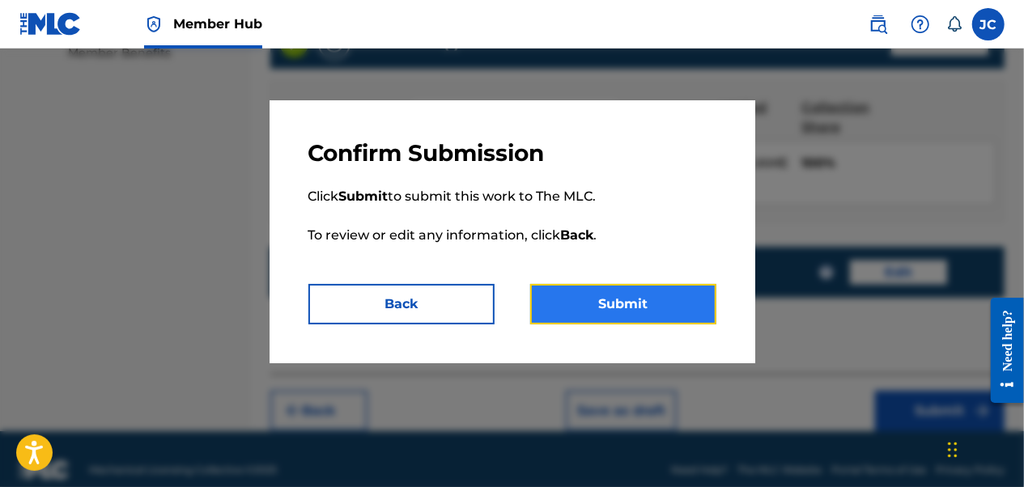
click at [591, 311] on button "Submit" at bounding box center [623, 304] width 186 height 40
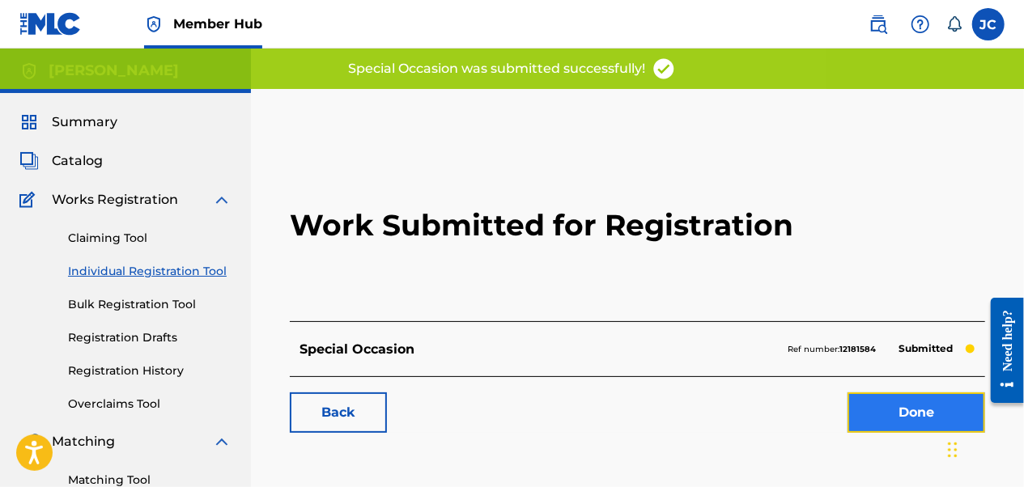
click at [890, 413] on link "Done" at bounding box center [917, 413] width 138 height 40
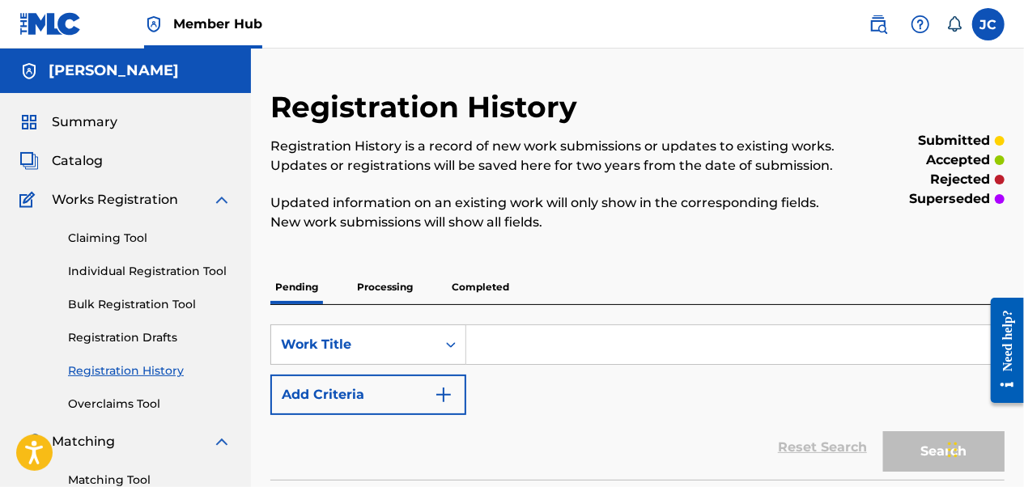
click at [149, 370] on link "Registration History" at bounding box center [150, 371] width 164 height 17
click at [66, 160] on span "Catalog" at bounding box center [77, 160] width 51 height 19
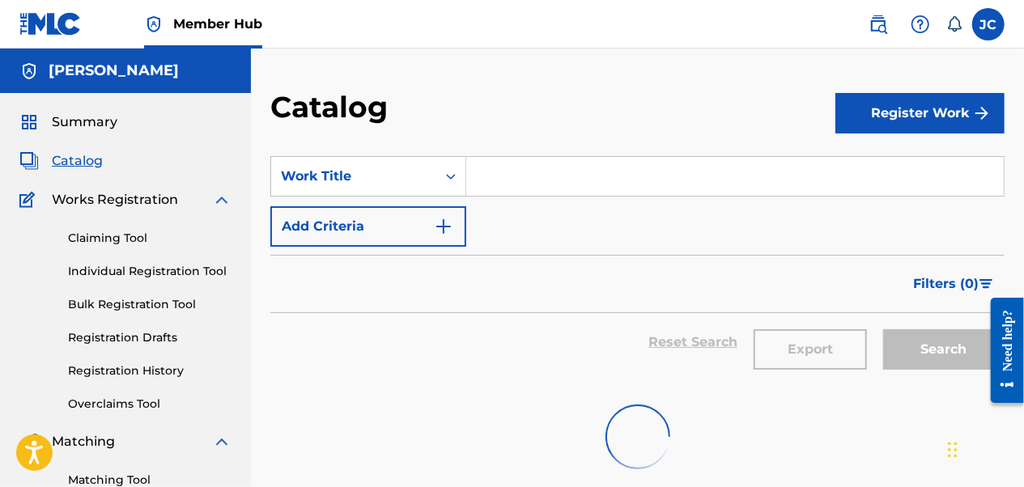
click at [66, 160] on span "Catalog" at bounding box center [77, 160] width 51 height 19
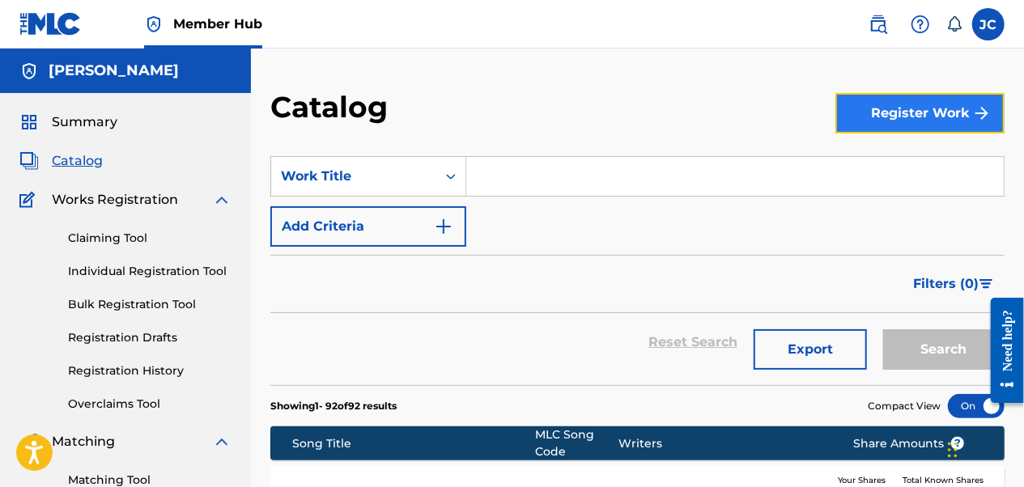
click at [926, 102] on button "Register Work" at bounding box center [920, 113] width 169 height 40
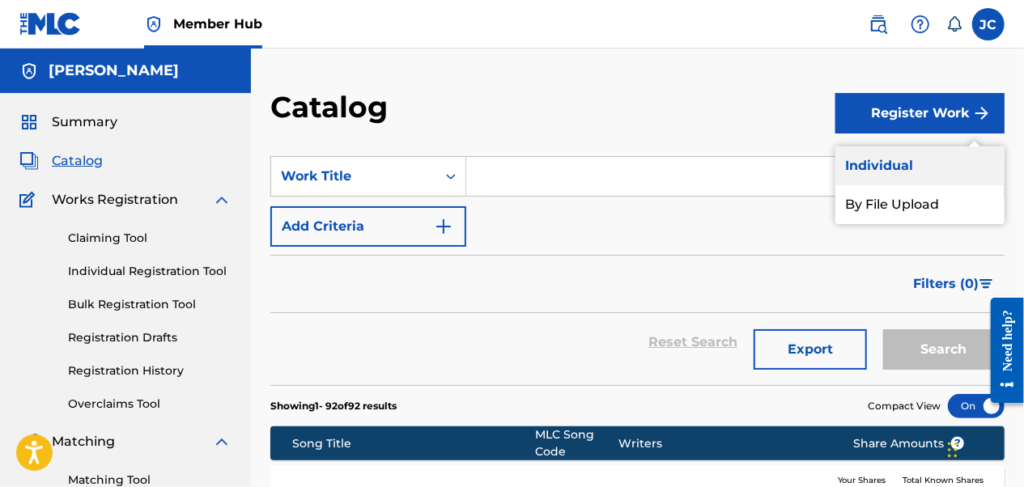
click at [904, 166] on link "Individual" at bounding box center [920, 166] width 169 height 39
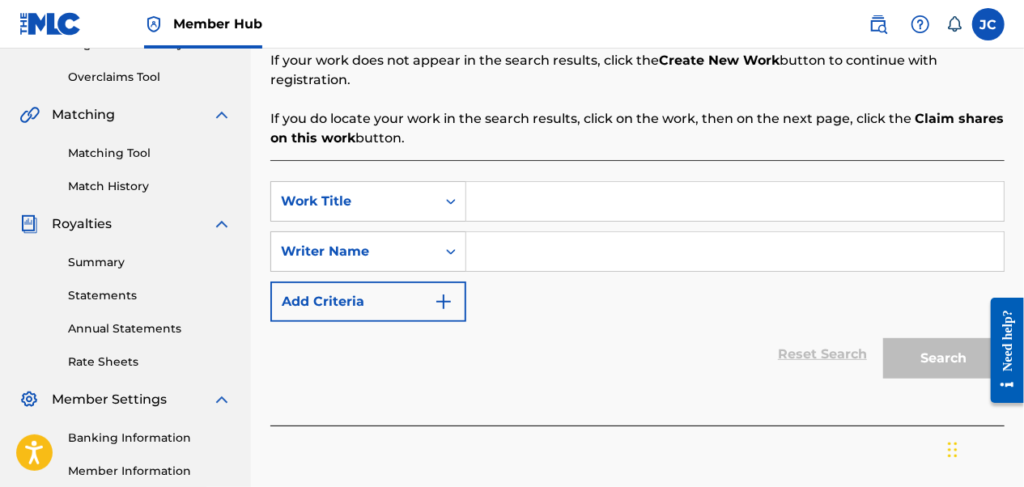
scroll to position [405, 0]
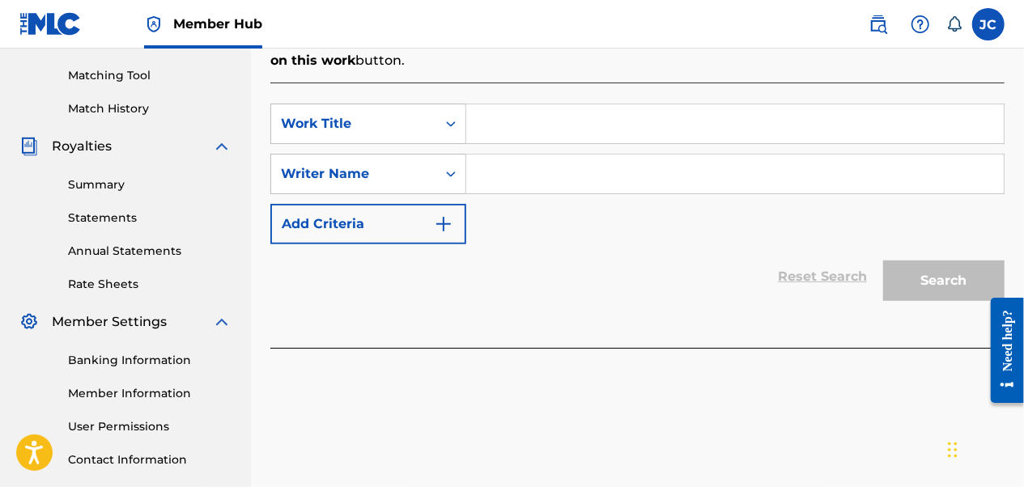
click at [572, 104] on input "Search Form" at bounding box center [735, 123] width 538 height 39
type input "w"
type input "Where The Trail Meets The Road"
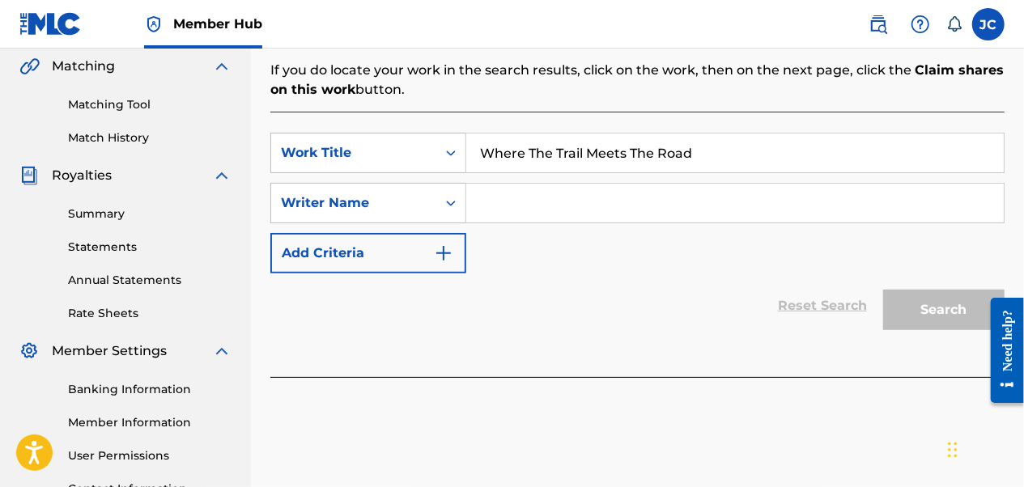
scroll to position [193, 0]
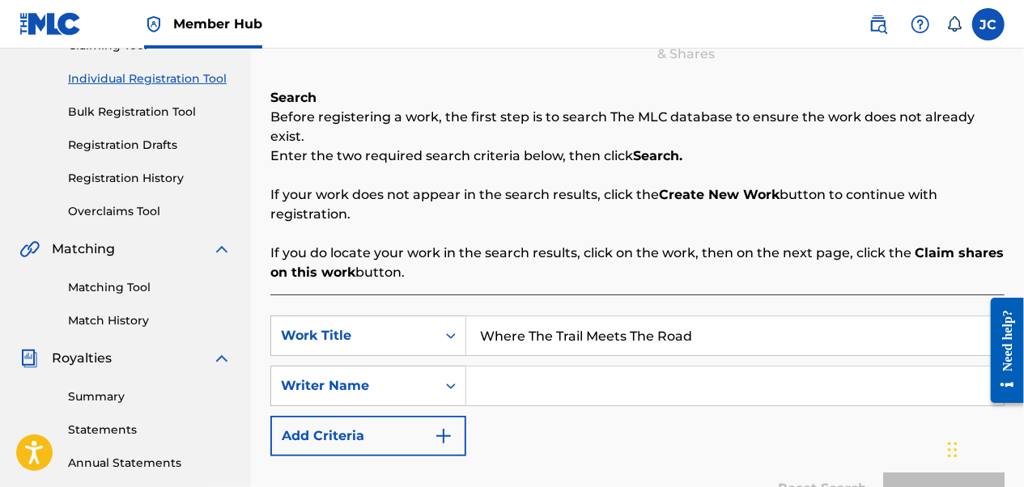
click at [604, 372] on input "Search Form" at bounding box center [735, 386] width 538 height 39
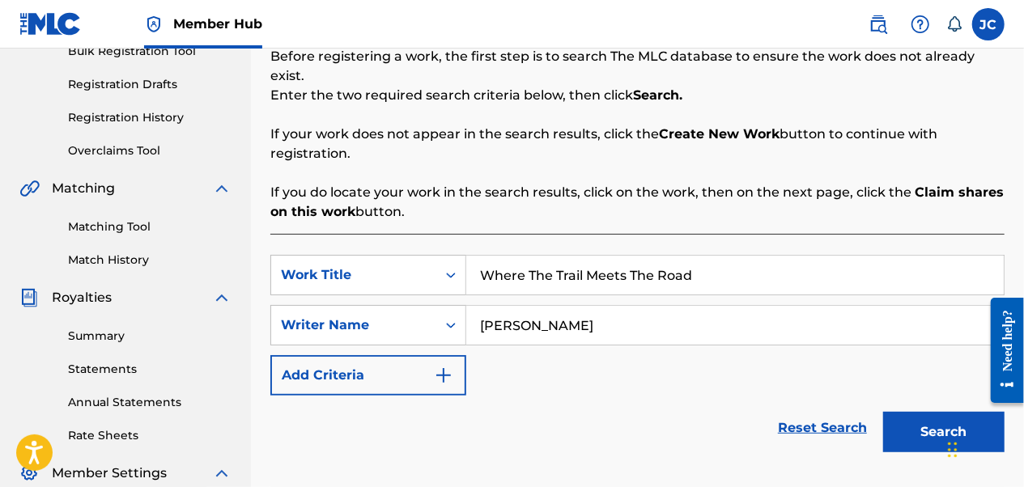
scroll to position [355, 0]
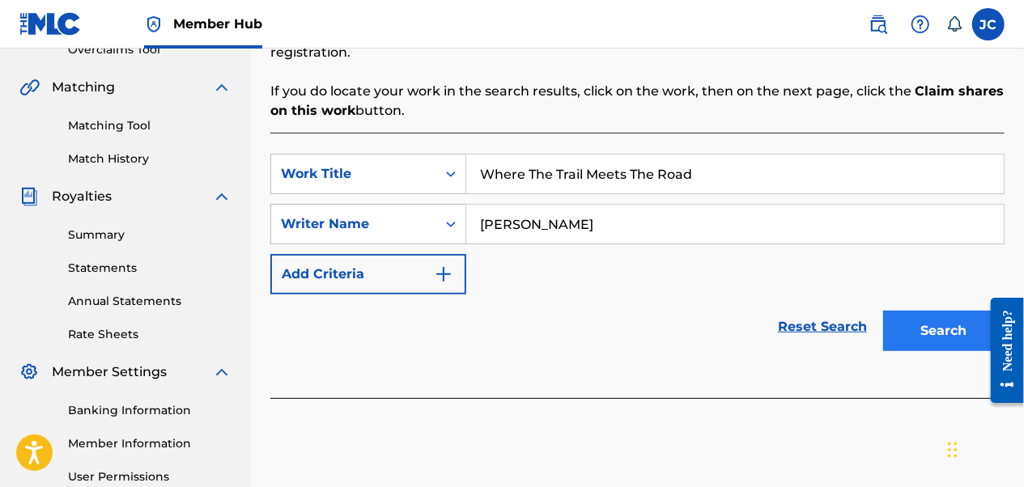
type input "[PERSON_NAME]"
click at [935, 313] on button "Search" at bounding box center [943, 331] width 121 height 40
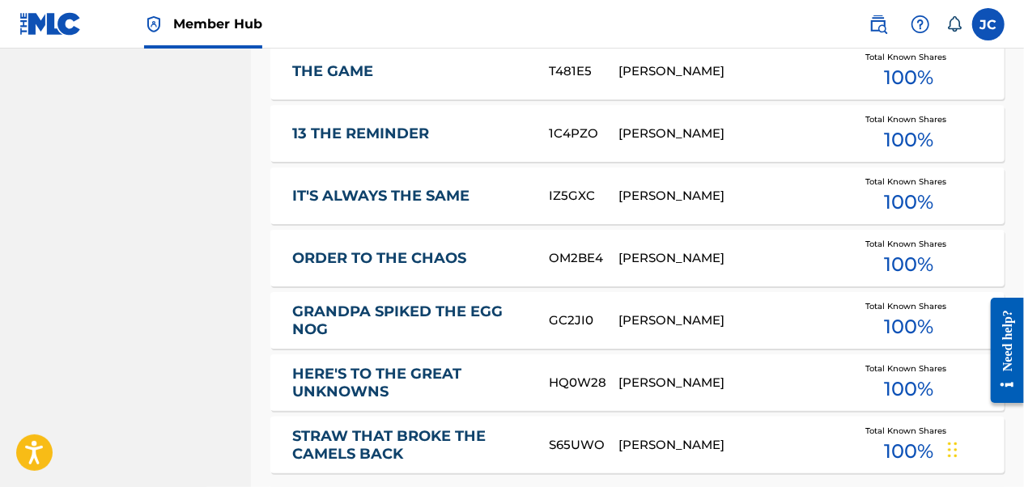
scroll to position [1083, 0]
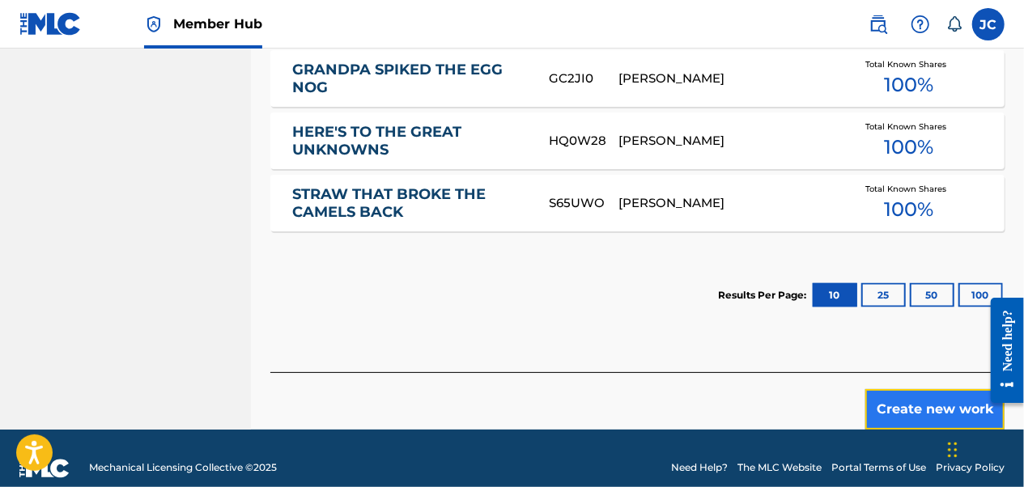
click at [909, 390] on button "Create new work" at bounding box center [935, 409] width 139 height 40
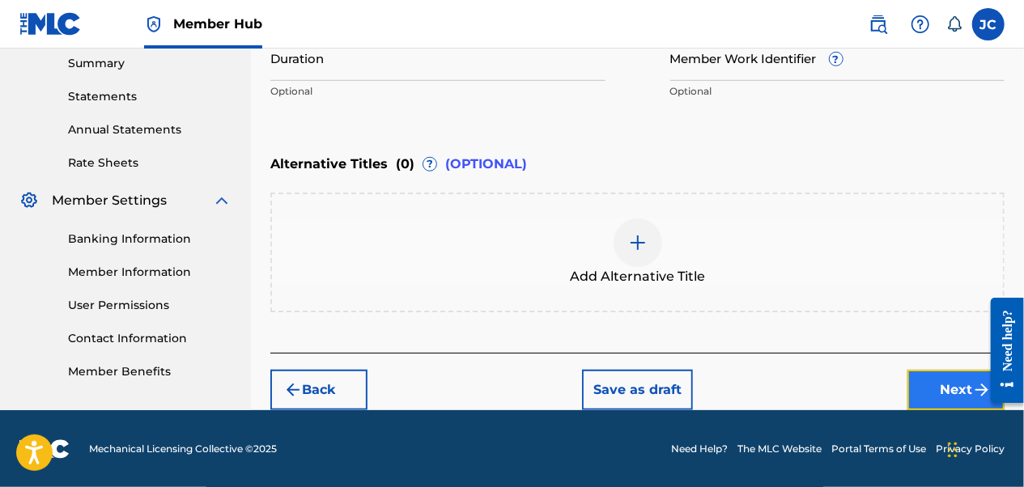
click at [941, 389] on button "Next" at bounding box center [956, 390] width 97 height 40
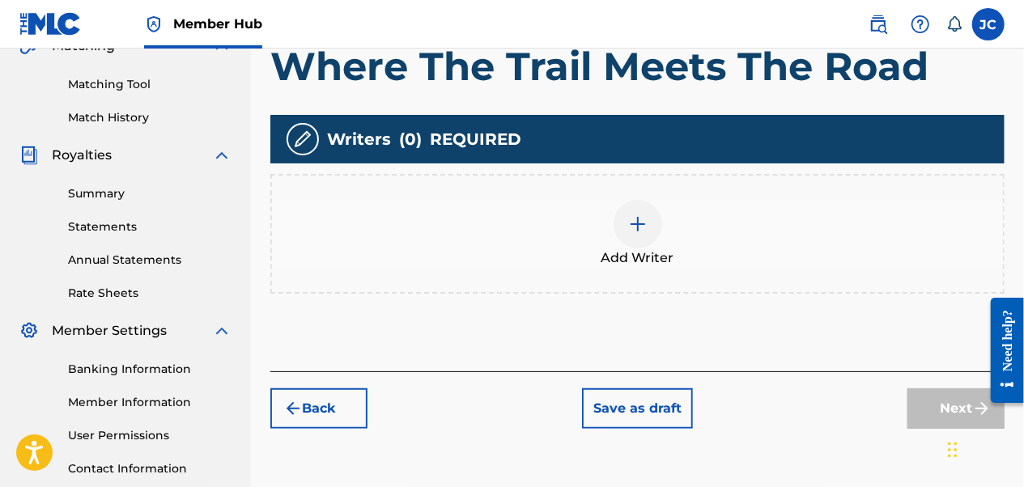
scroll to position [397, 0]
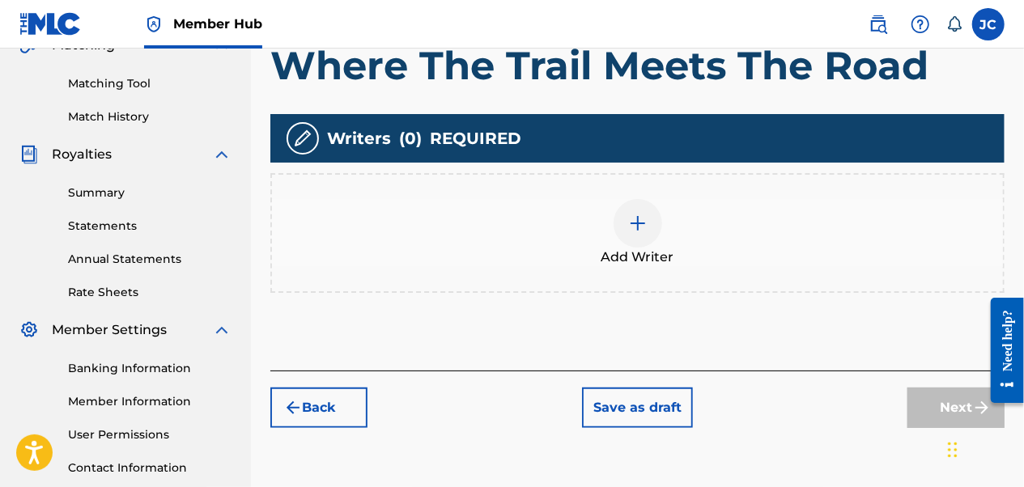
click at [630, 225] on div at bounding box center [638, 223] width 49 height 49
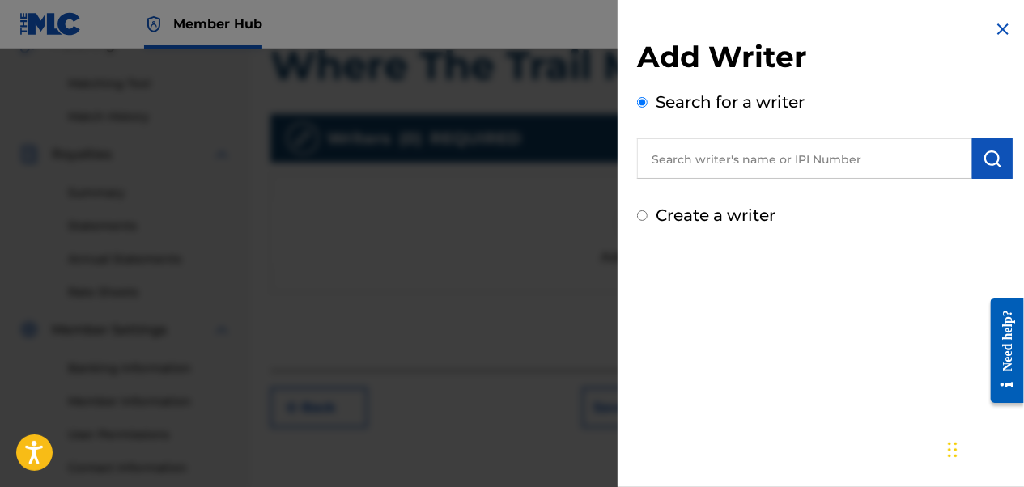
click at [643, 215] on input "Create a writer" at bounding box center [642, 216] width 11 height 11
radio input "false"
radio input "true"
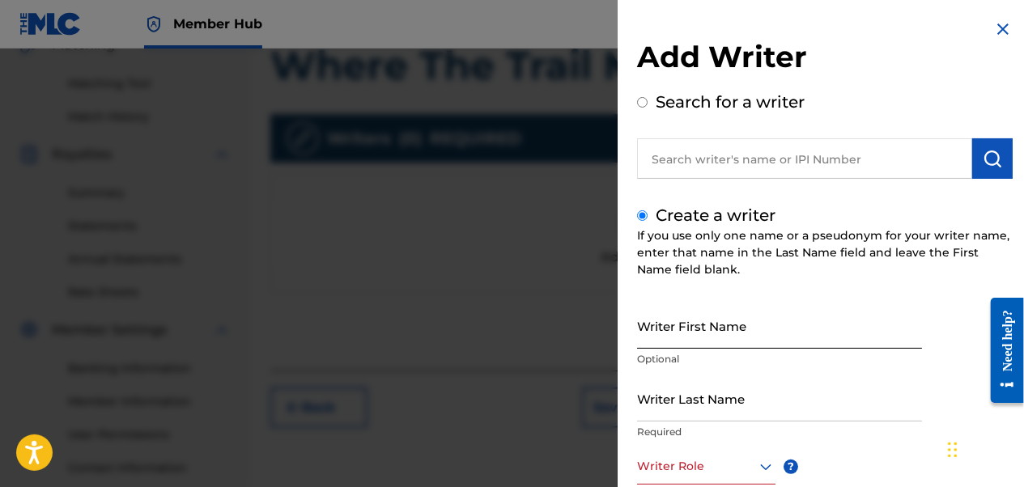
click at [716, 336] on input "Writer First Name" at bounding box center [779, 326] width 285 height 46
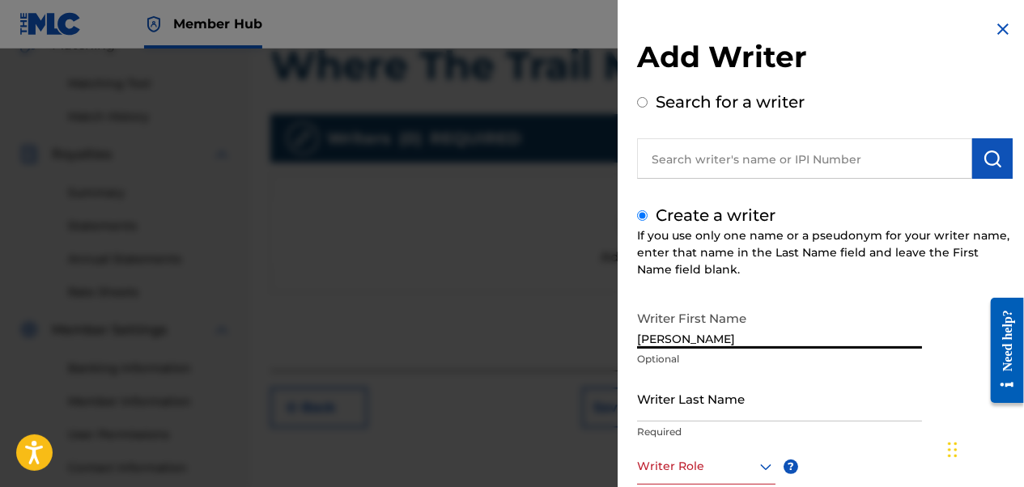
type input "[PERSON_NAME]"
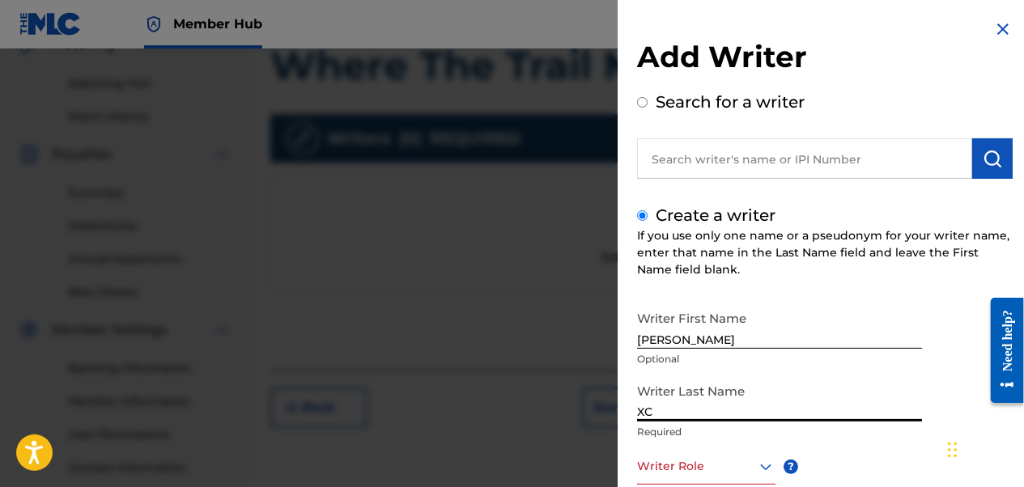
type input "X"
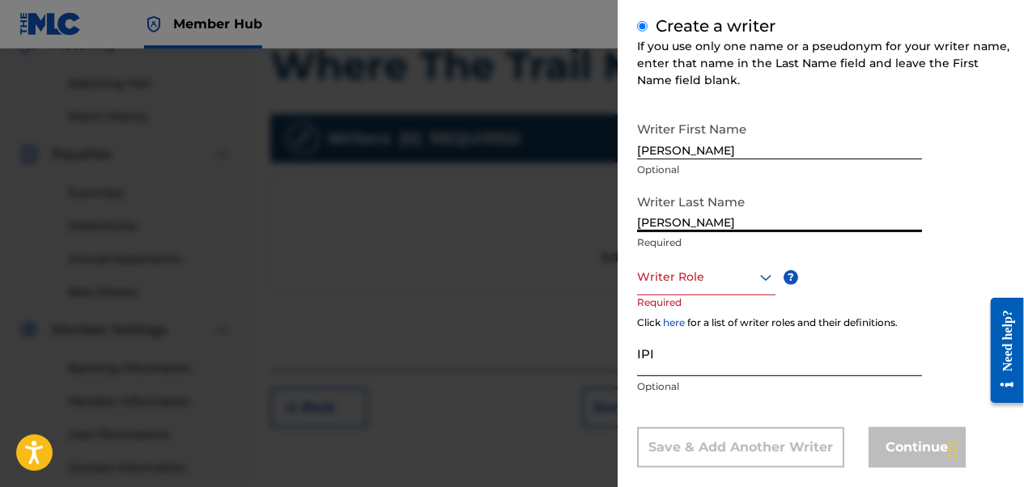
scroll to position [214, 0]
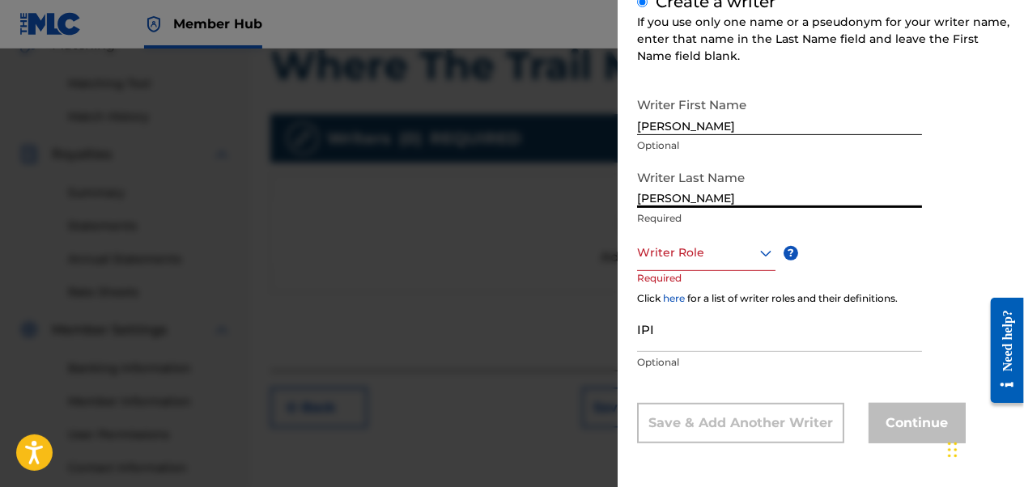
type input "[PERSON_NAME]"
click at [715, 256] on div at bounding box center [706, 253] width 138 height 20
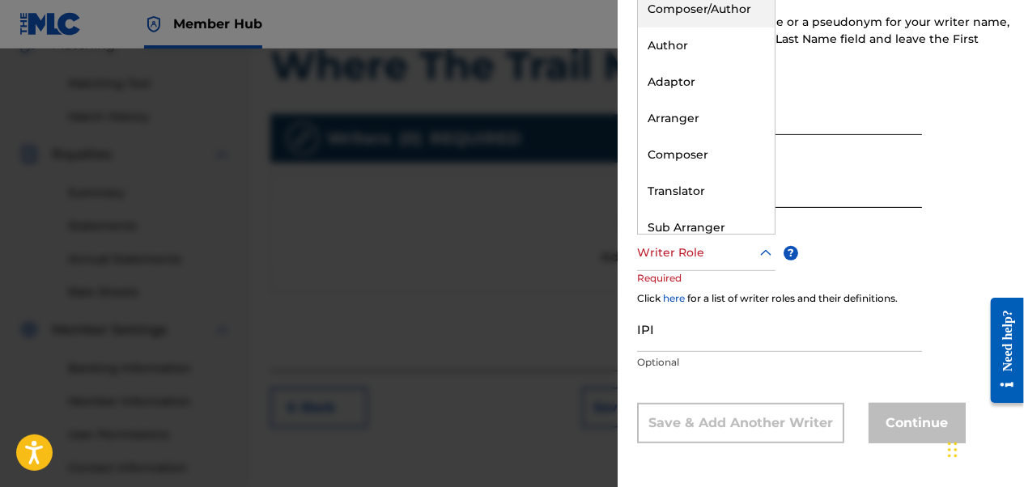
click at [692, 11] on div "Composer/Author" at bounding box center [706, 9] width 137 height 36
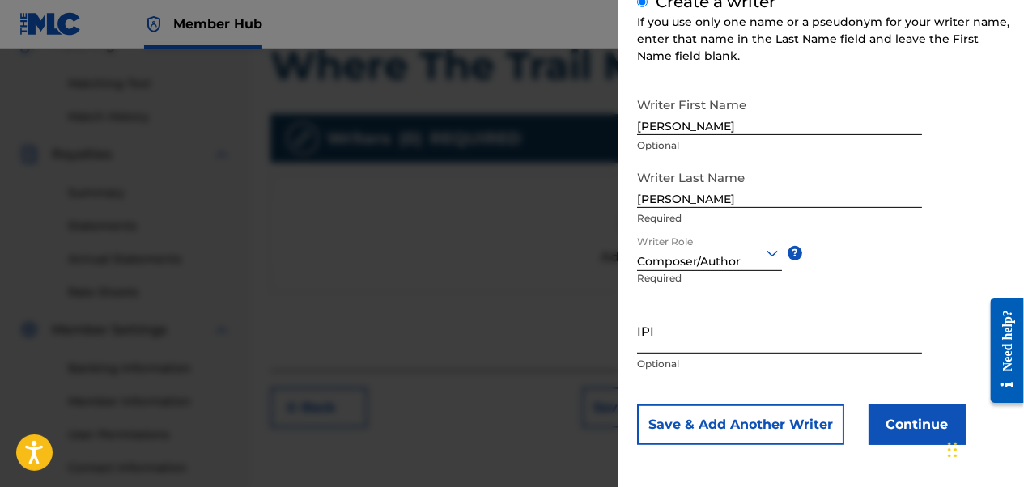
click at [738, 342] on input "IPI" at bounding box center [779, 331] width 285 height 46
click at [704, 330] on input "IPI" at bounding box center [779, 331] width 285 height 46
paste input "T3340029605"
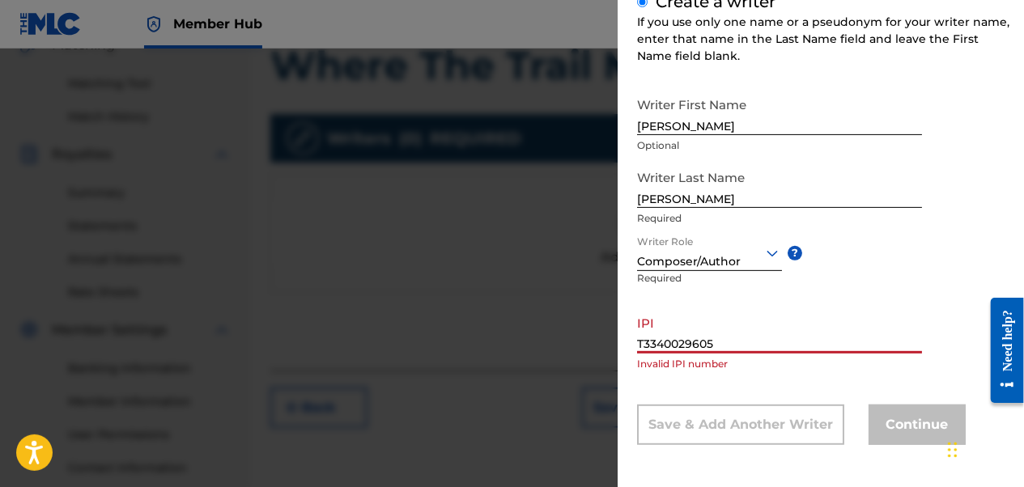
type input "T3340029605"
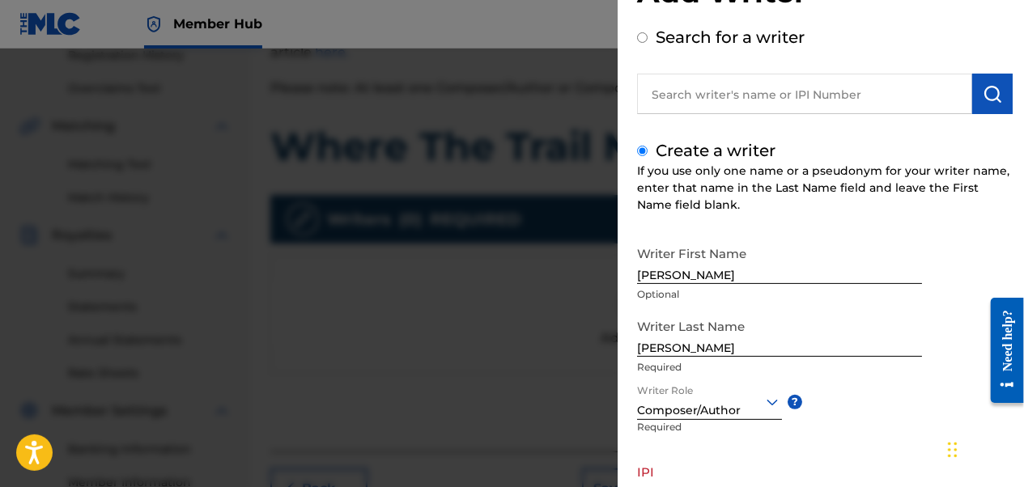
scroll to position [162, 0]
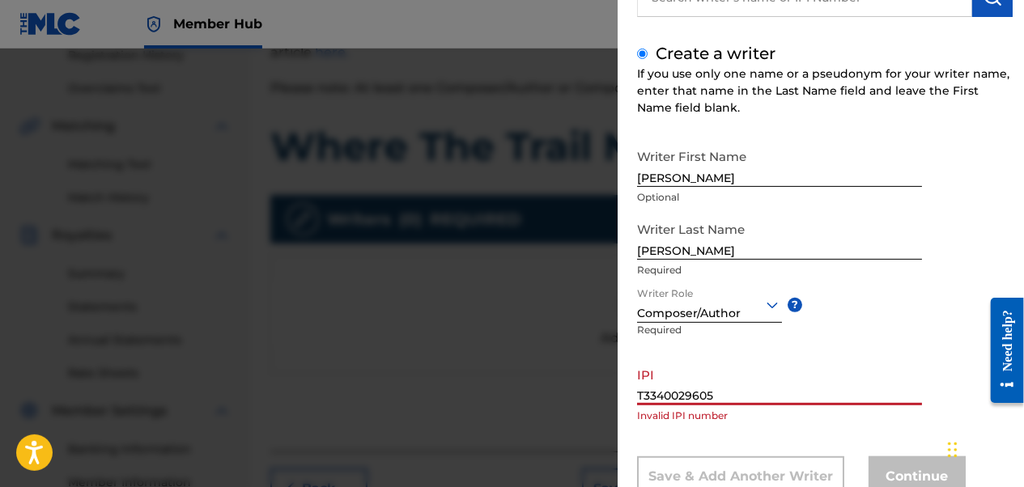
drag, startPoint x: 716, startPoint y: 395, endPoint x: 607, endPoint y: 396, distance: 108.5
click at [607, 397] on div "Add Writer Search for a writer Create a writer If you use only one name or a ps…" at bounding box center [512, 268] width 1024 height 439
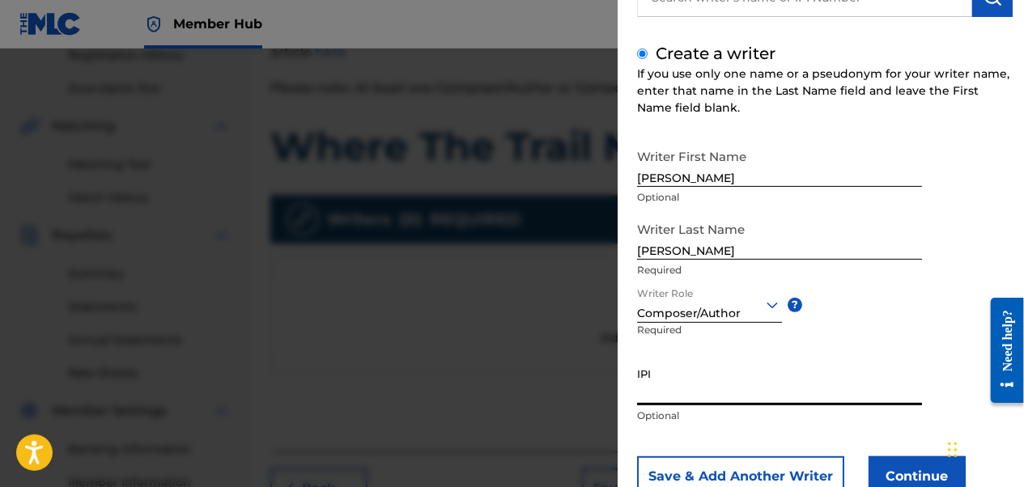
click at [701, 384] on input "IPI" at bounding box center [779, 383] width 285 height 46
paste input "1295731132"
type input "1295731132"
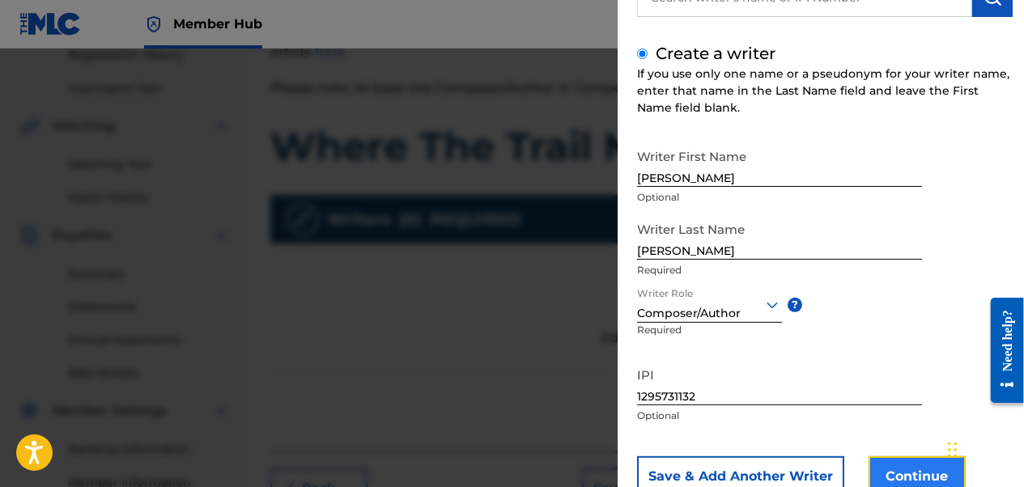
click at [917, 470] on button "Continue" at bounding box center [917, 477] width 97 height 40
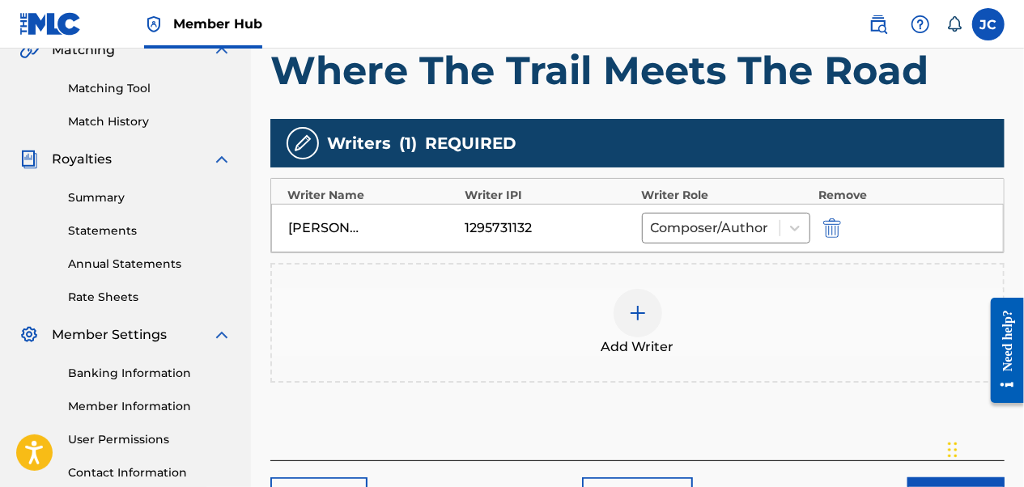
scroll to position [478, 0]
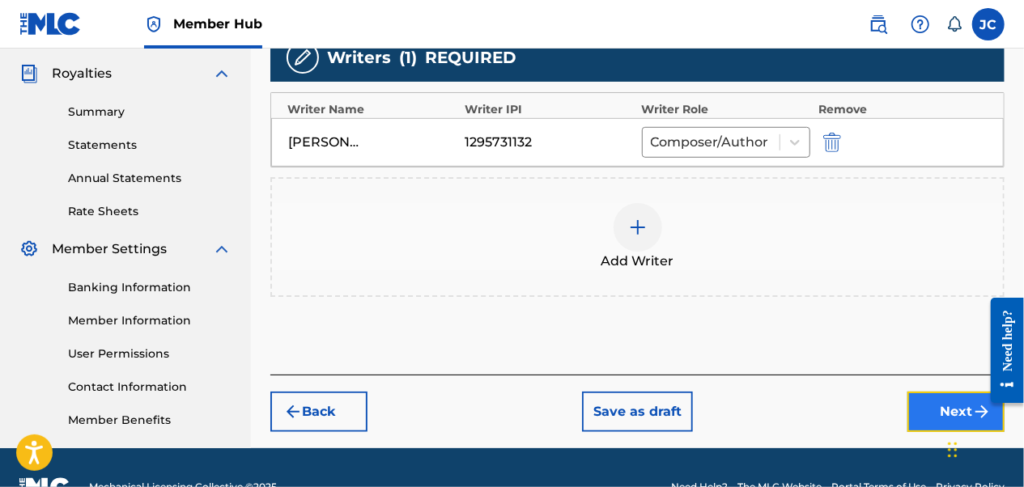
click at [948, 407] on button "Next" at bounding box center [956, 412] width 97 height 40
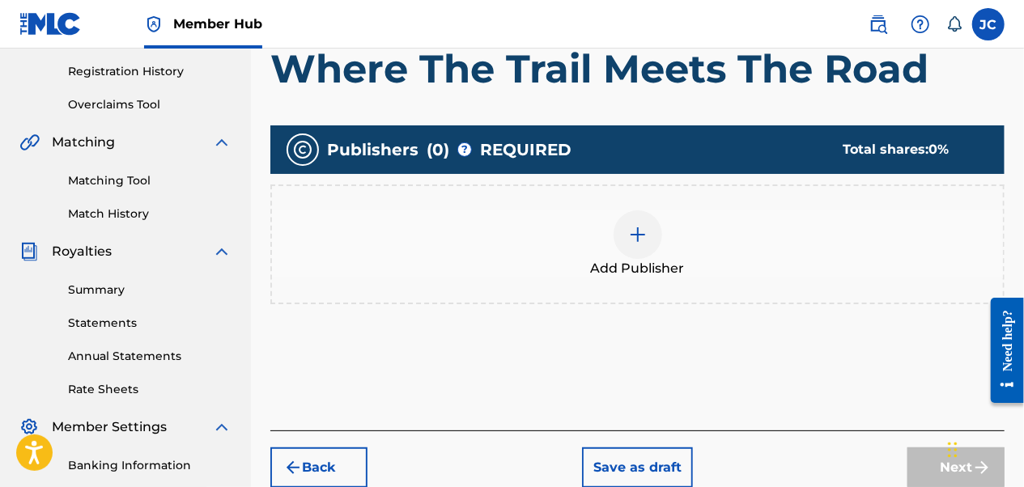
scroll to position [316, 0]
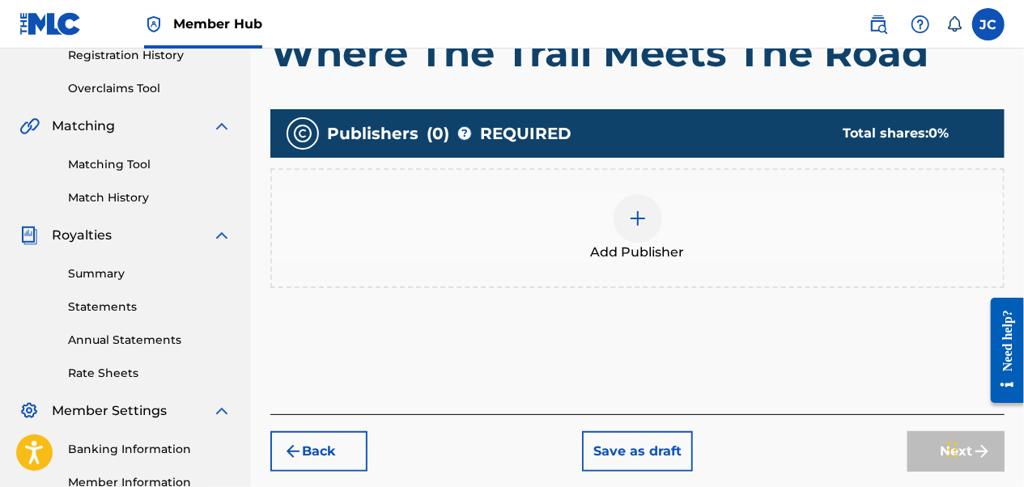
click at [635, 213] on img at bounding box center [637, 218] width 19 height 19
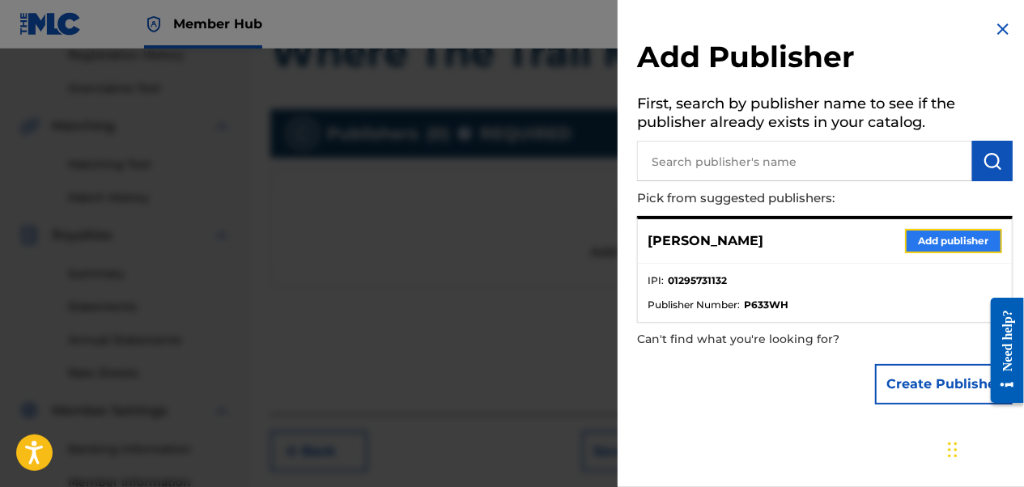
click at [939, 240] on button "Add publisher" at bounding box center [953, 241] width 97 height 24
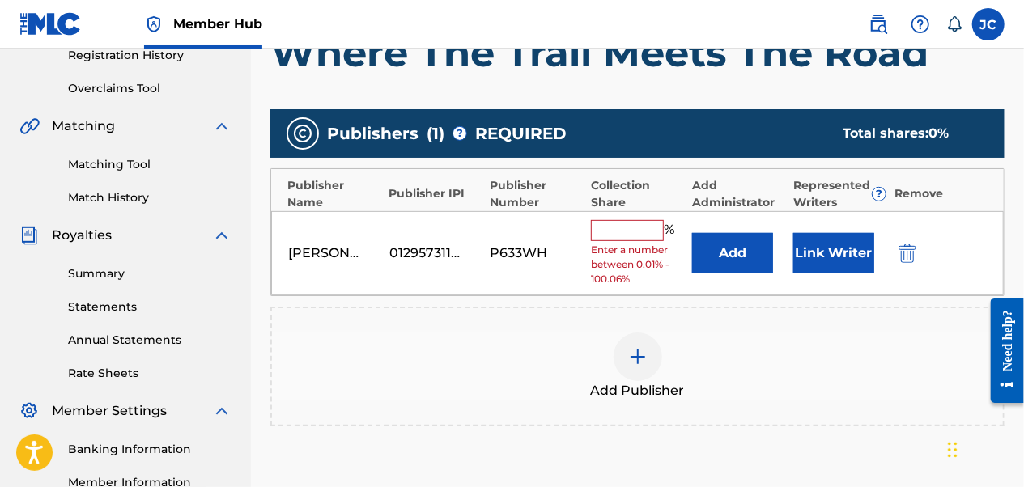
click at [632, 227] on input "text" at bounding box center [627, 230] width 73 height 21
type input "100"
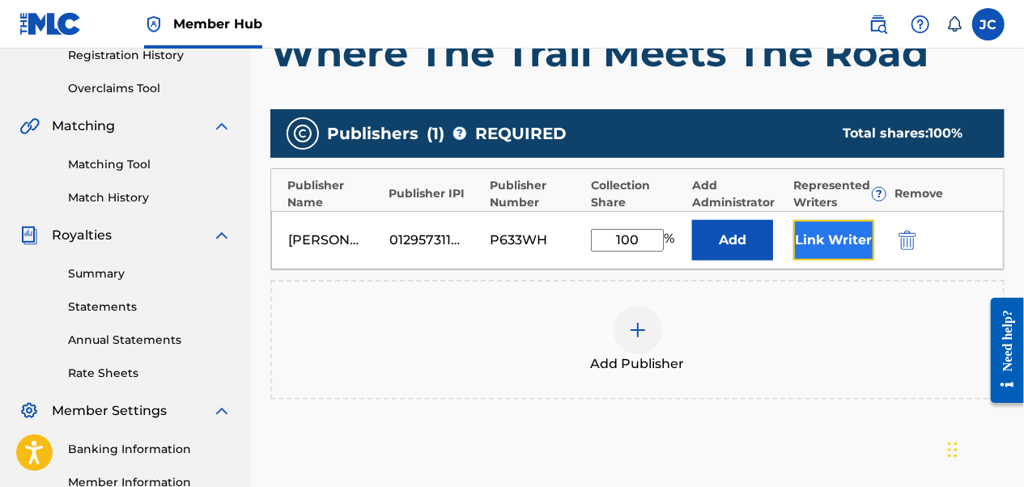
click at [842, 246] on button "Link Writer" at bounding box center [834, 240] width 81 height 40
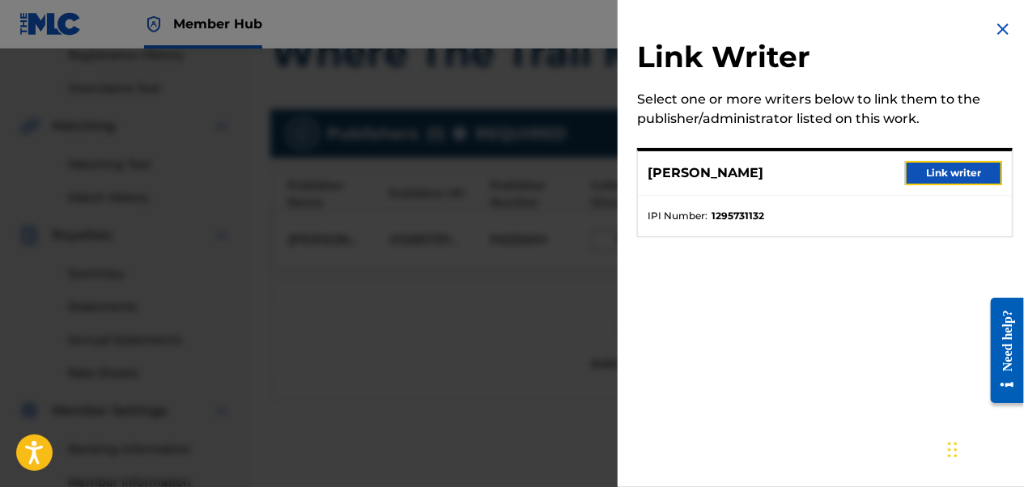
click at [913, 172] on button "Link writer" at bounding box center [953, 173] width 97 height 24
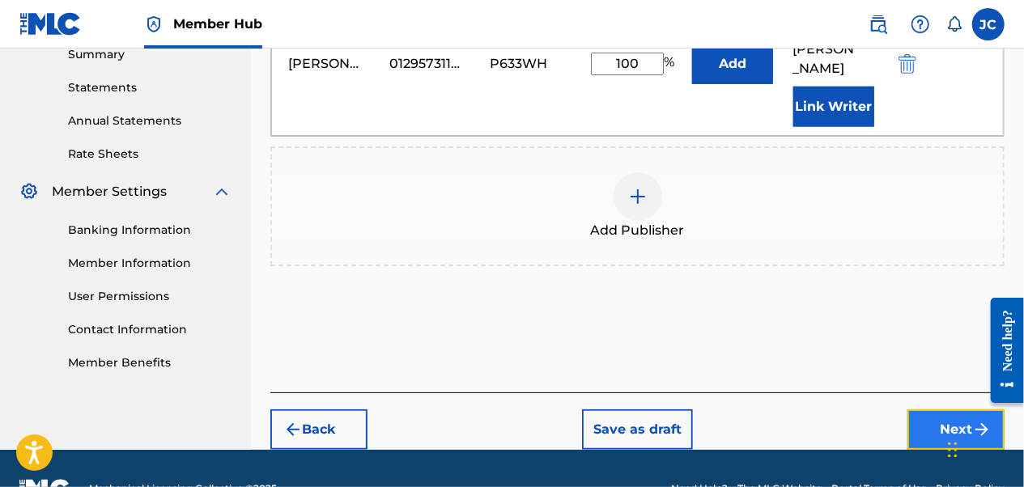
click at [935, 410] on button "Next" at bounding box center [956, 430] width 97 height 40
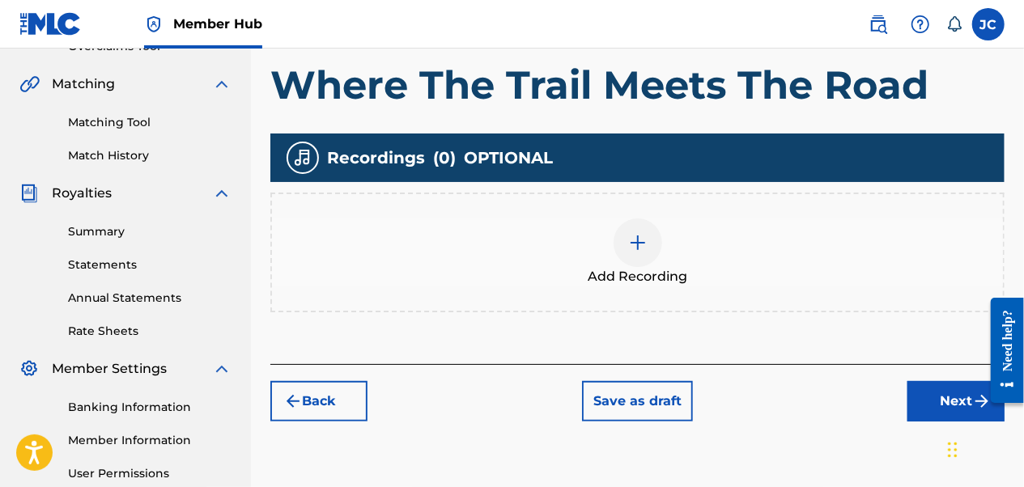
scroll to position [397, 0]
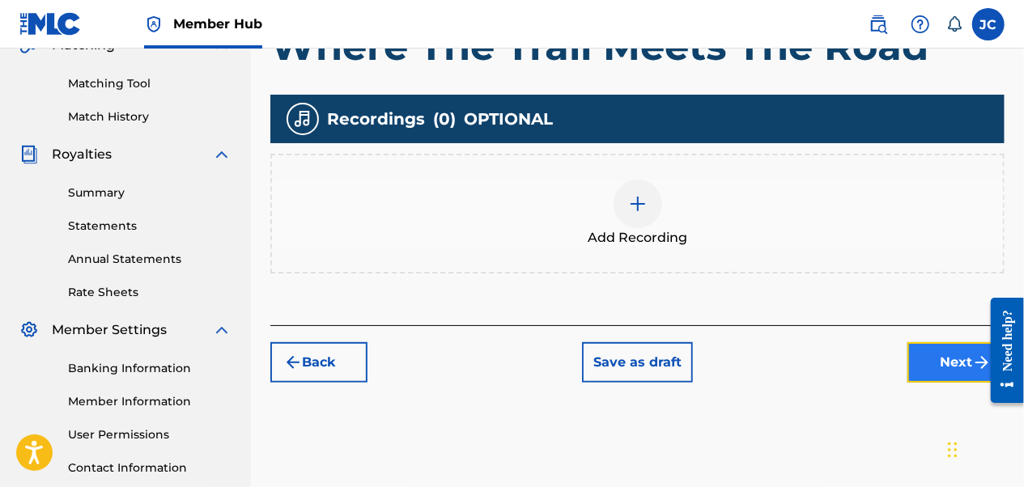
click at [942, 379] on button "Next" at bounding box center [956, 363] width 97 height 40
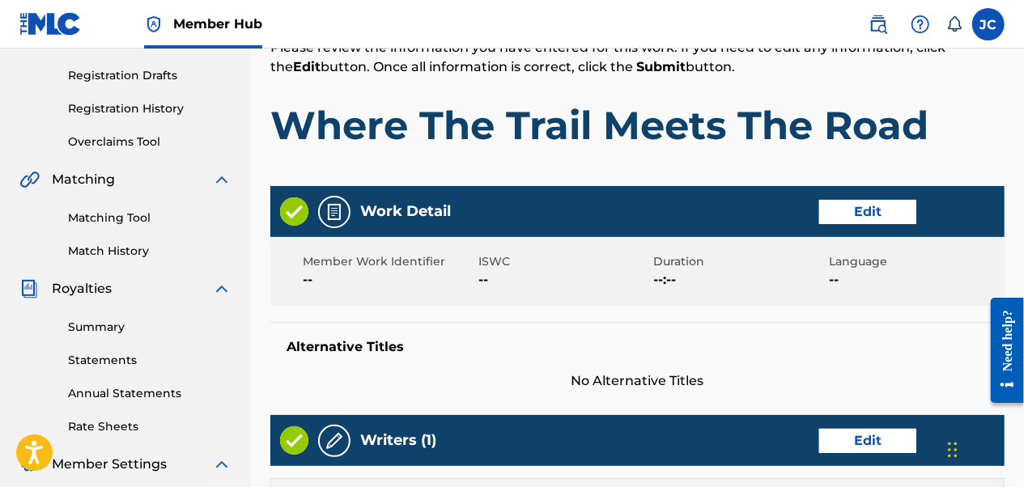
scroll to position [73, 0]
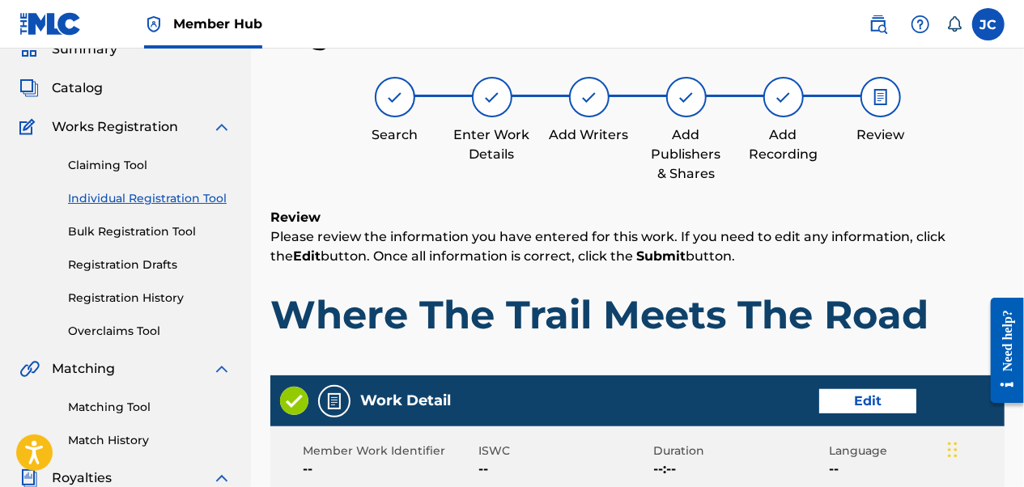
click at [487, 95] on img at bounding box center [492, 96] width 19 height 19
click at [491, 100] on img at bounding box center [492, 96] width 19 height 19
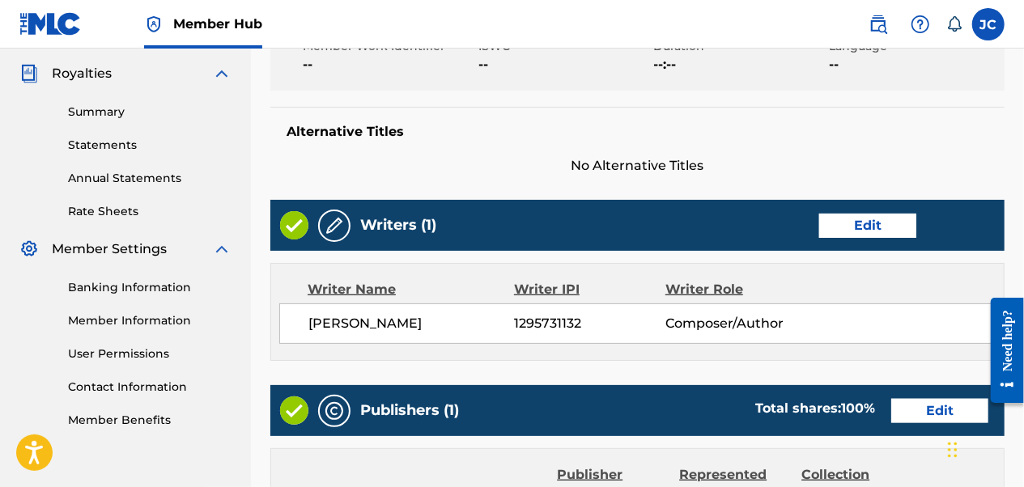
scroll to position [316, 0]
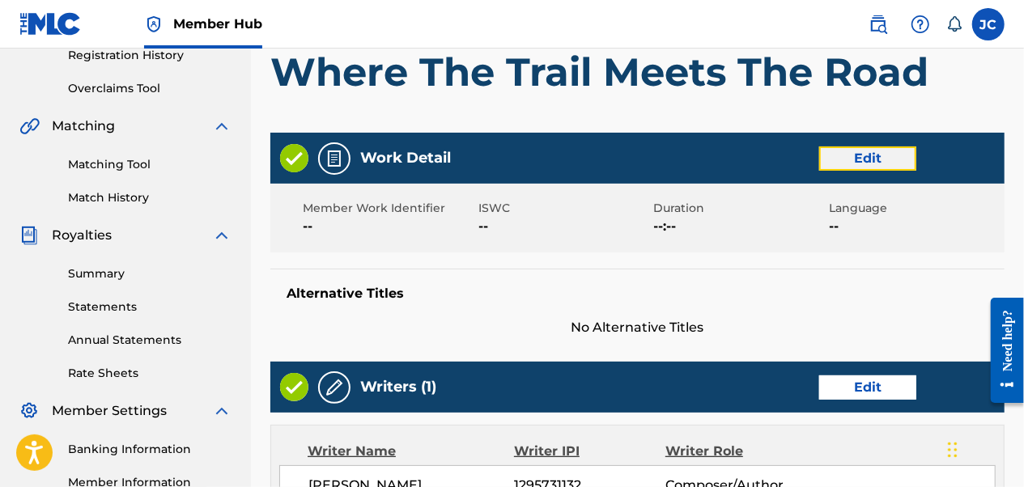
click at [842, 155] on button "Edit" at bounding box center [867, 159] width 97 height 24
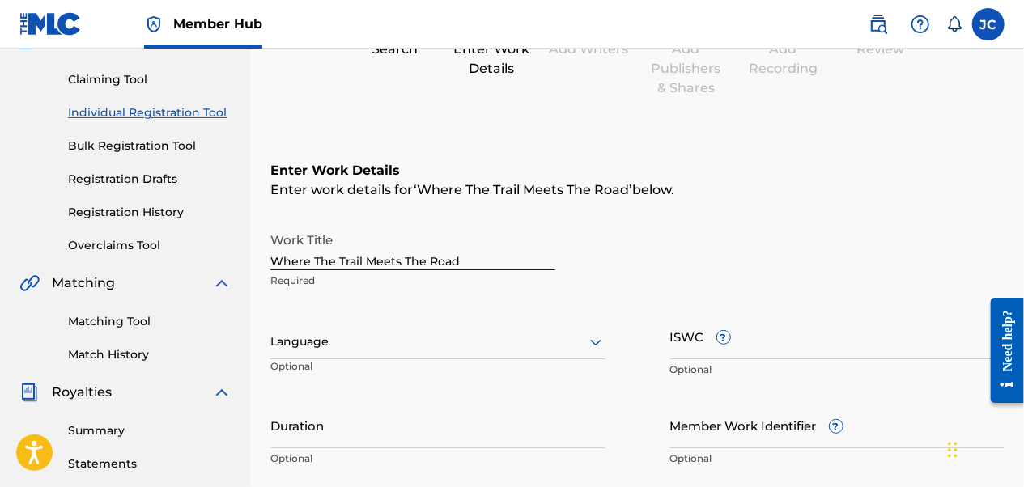
scroll to position [154, 0]
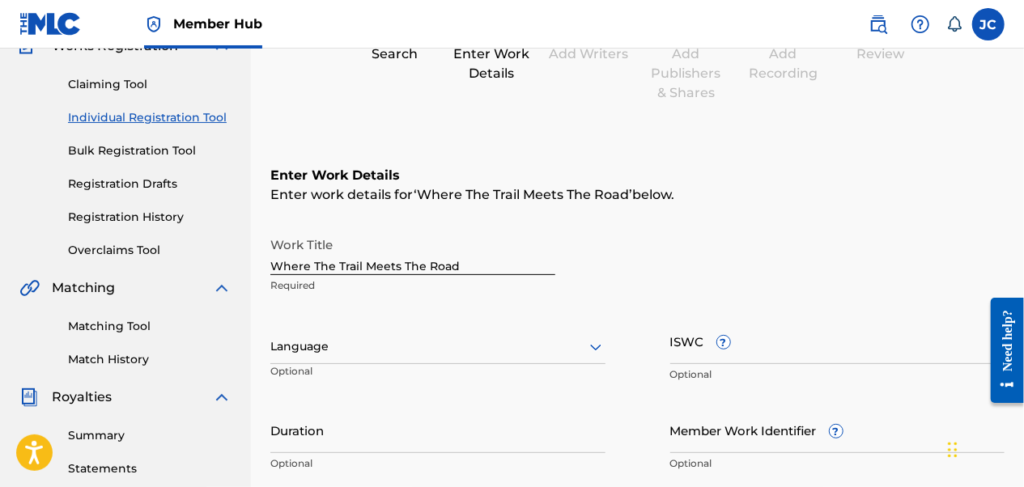
click at [302, 266] on input "Where The Trail Meets The Road" at bounding box center [412, 252] width 285 height 46
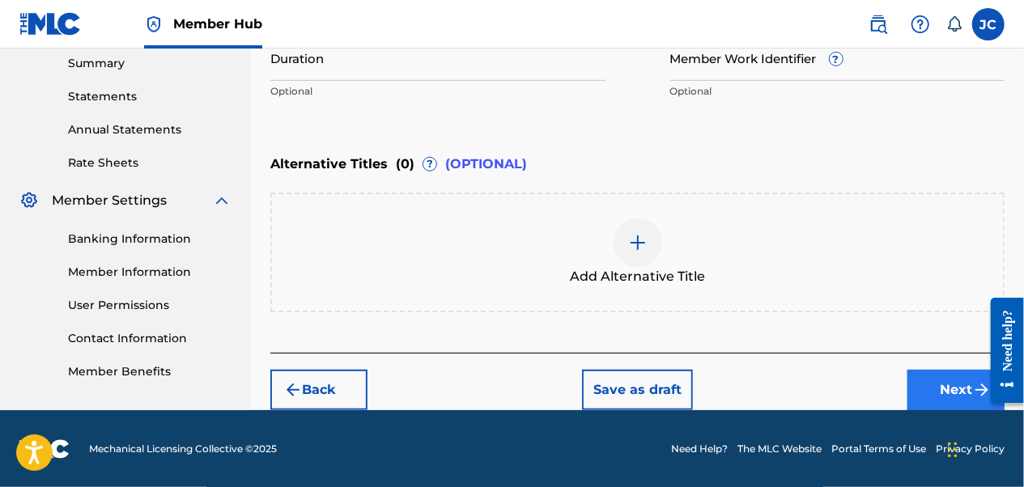
type input "When The Trail Meets The Road"
click at [947, 392] on button "Next" at bounding box center [956, 390] width 97 height 40
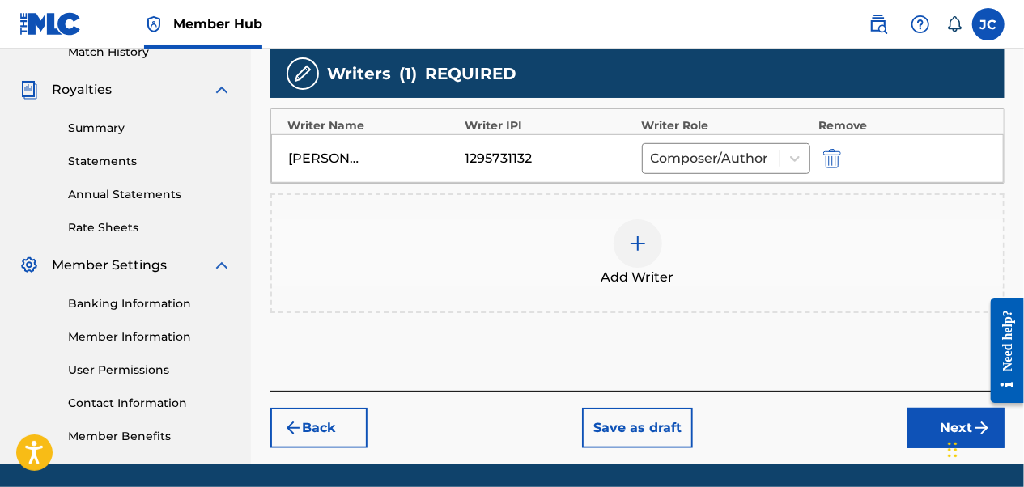
scroll to position [478, 0]
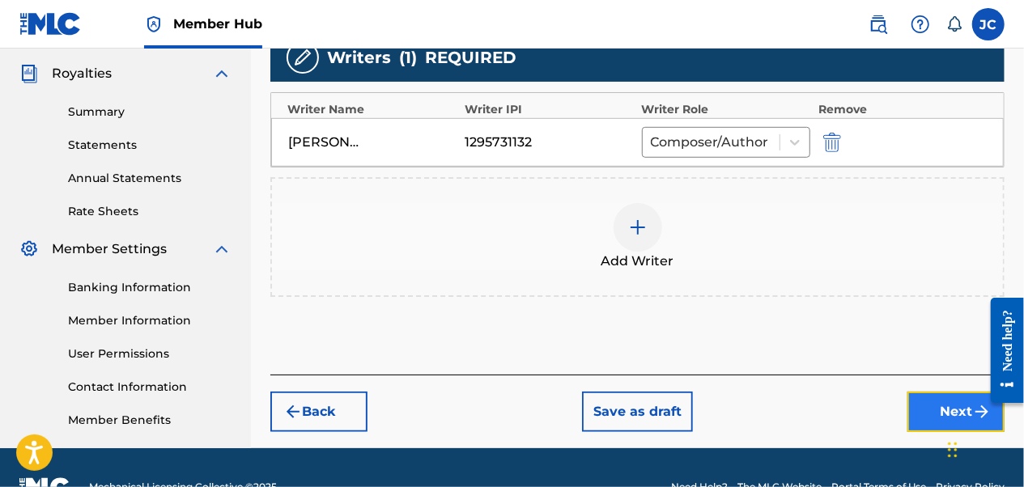
click at [927, 415] on button "Next" at bounding box center [956, 412] width 97 height 40
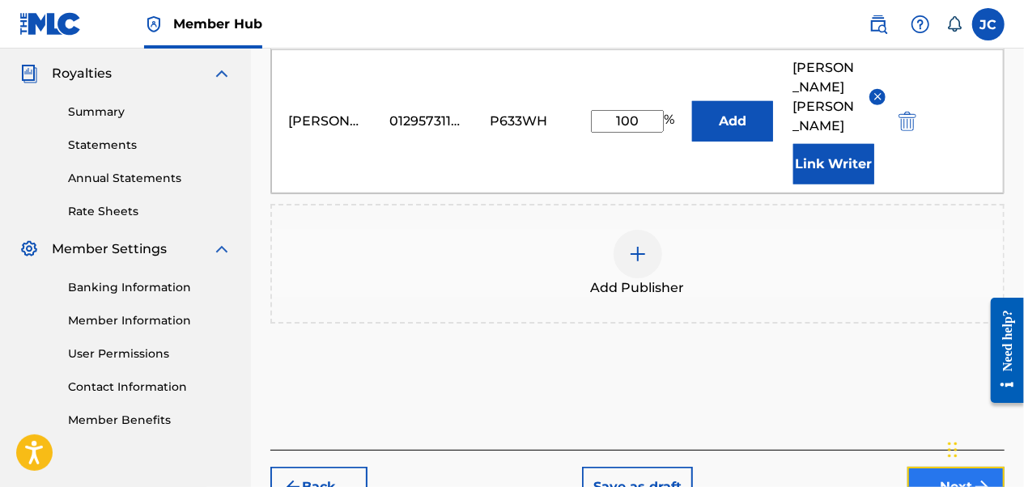
click at [934, 467] on button "Next" at bounding box center [956, 487] width 97 height 40
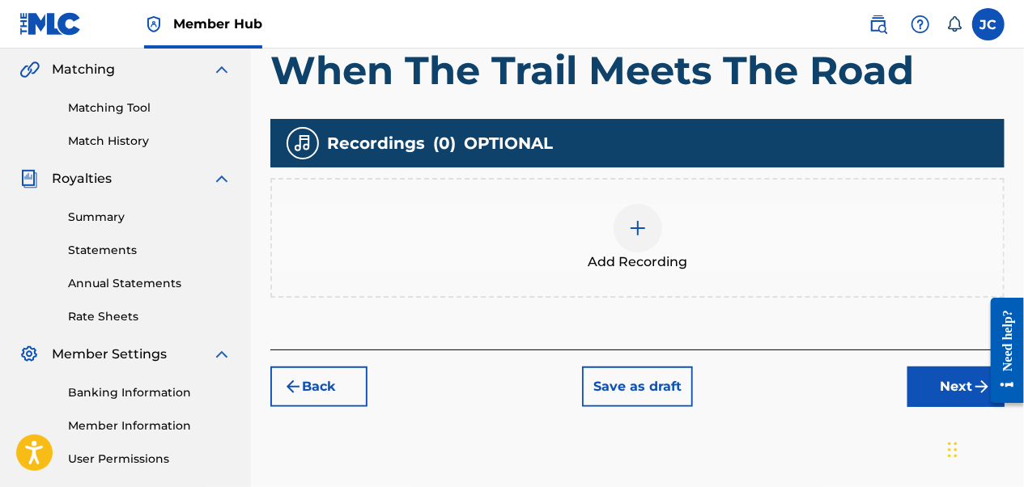
scroll to position [397, 0]
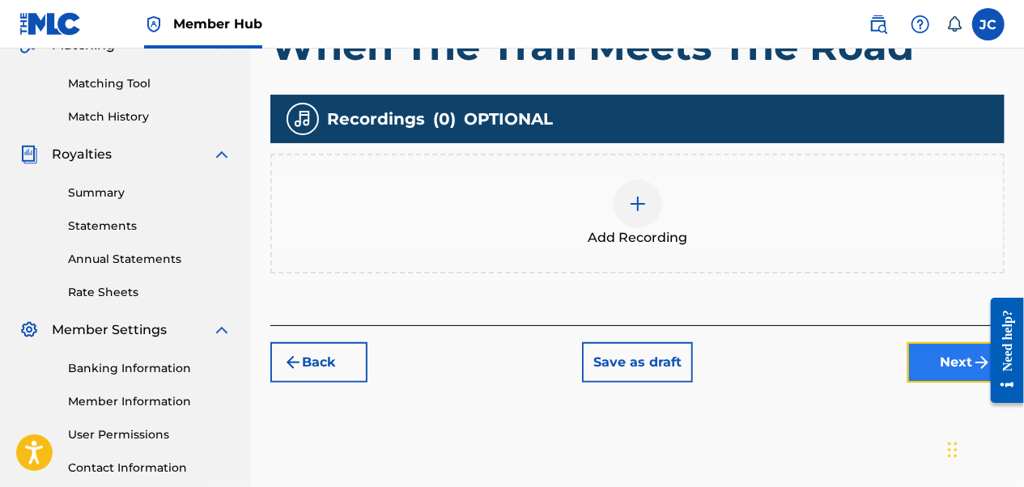
click at [960, 377] on button "Next" at bounding box center [956, 363] width 97 height 40
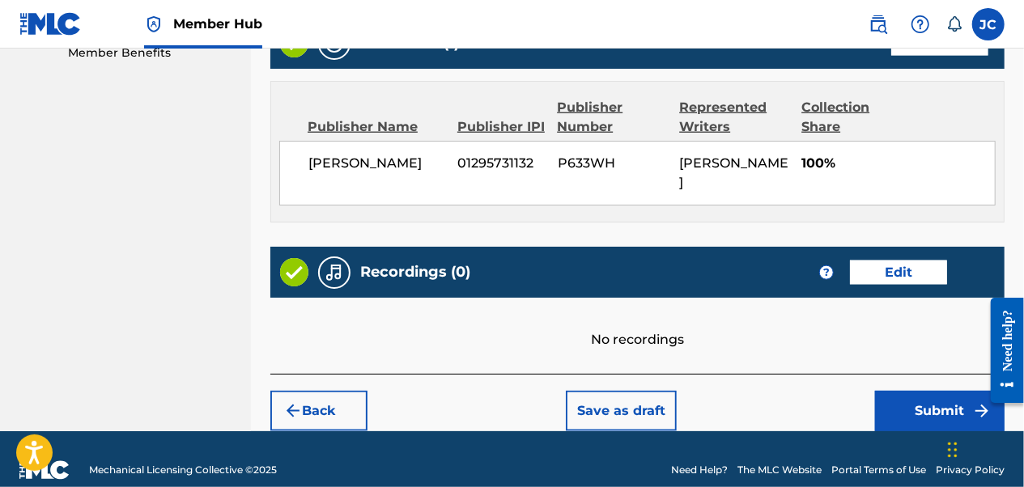
scroll to position [845, 0]
click at [913, 391] on button "Submit" at bounding box center [940, 411] width 130 height 40
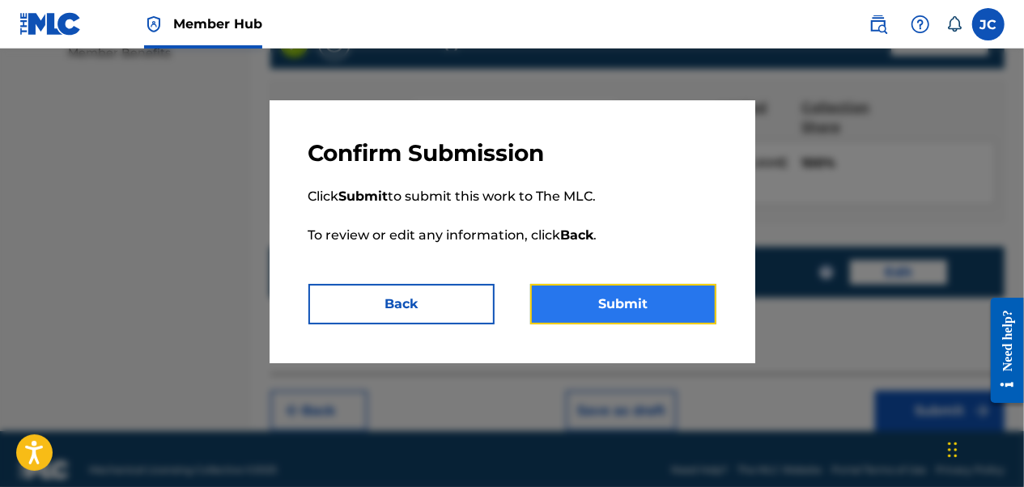
click at [601, 289] on button "Submit" at bounding box center [623, 304] width 186 height 40
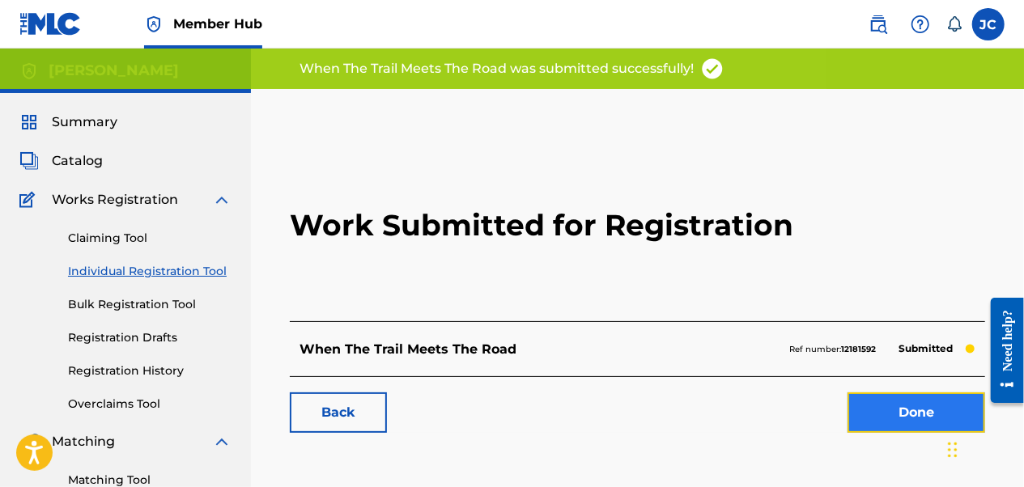
click at [913, 408] on link "Done" at bounding box center [917, 413] width 138 height 40
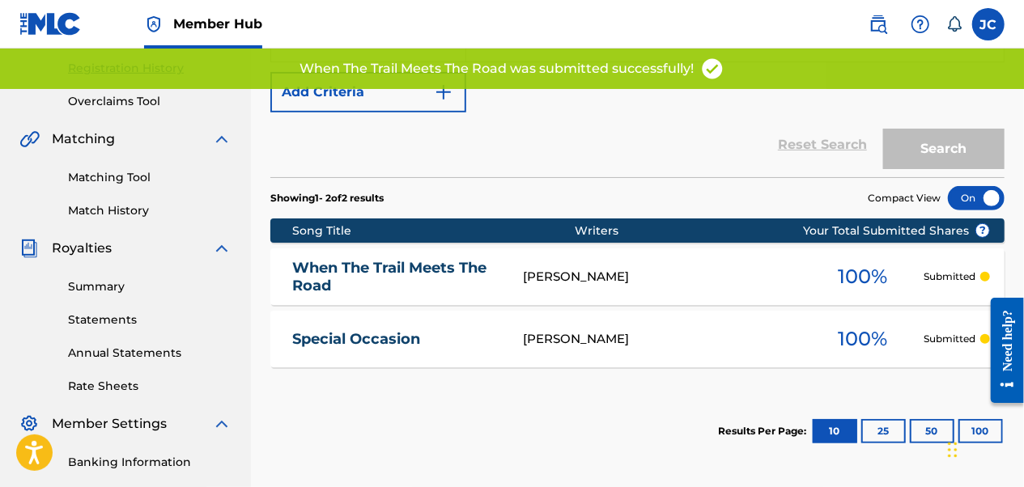
scroll to position [324, 0]
